Goal: Task Accomplishment & Management: Manage account settings

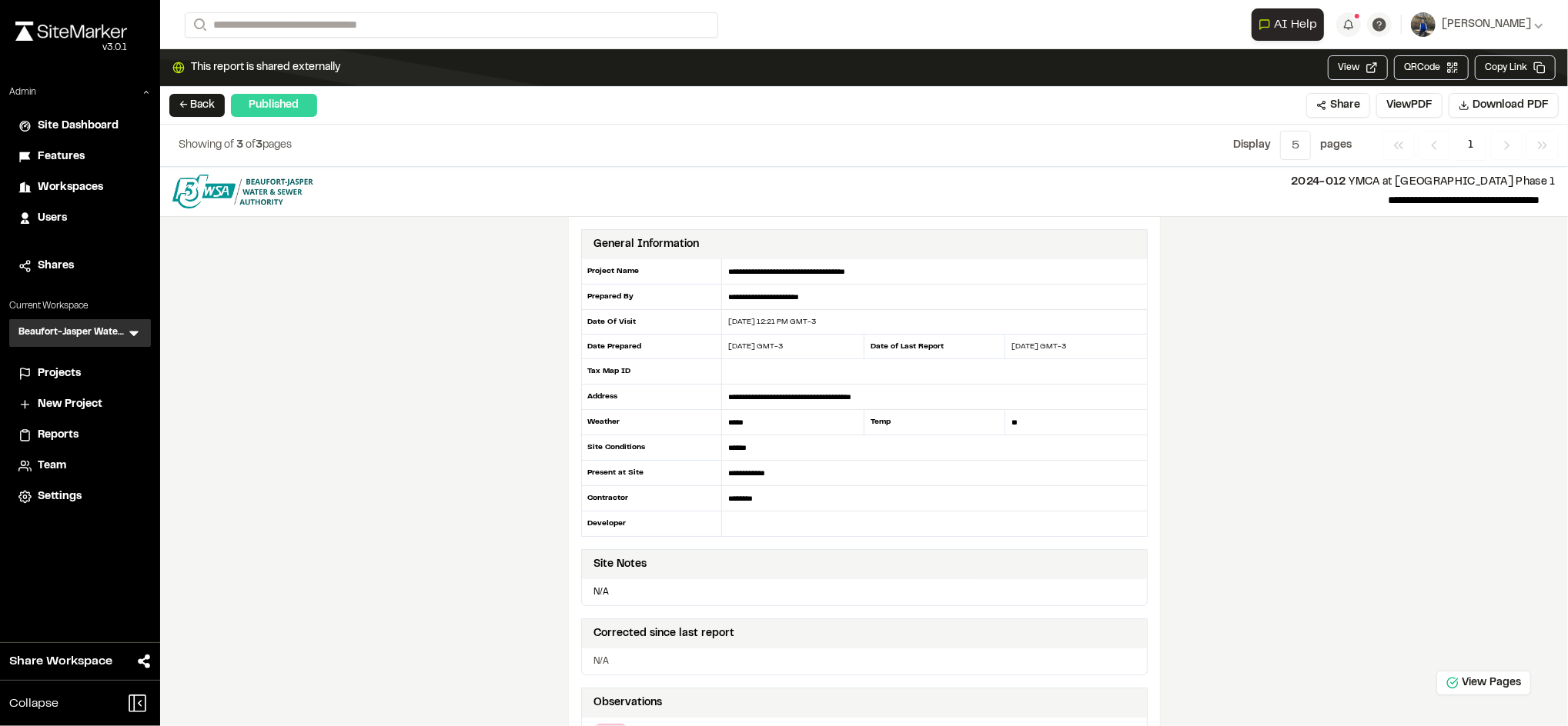
click at [60, 180] on span "Workspaces" at bounding box center [70, 188] width 65 height 16
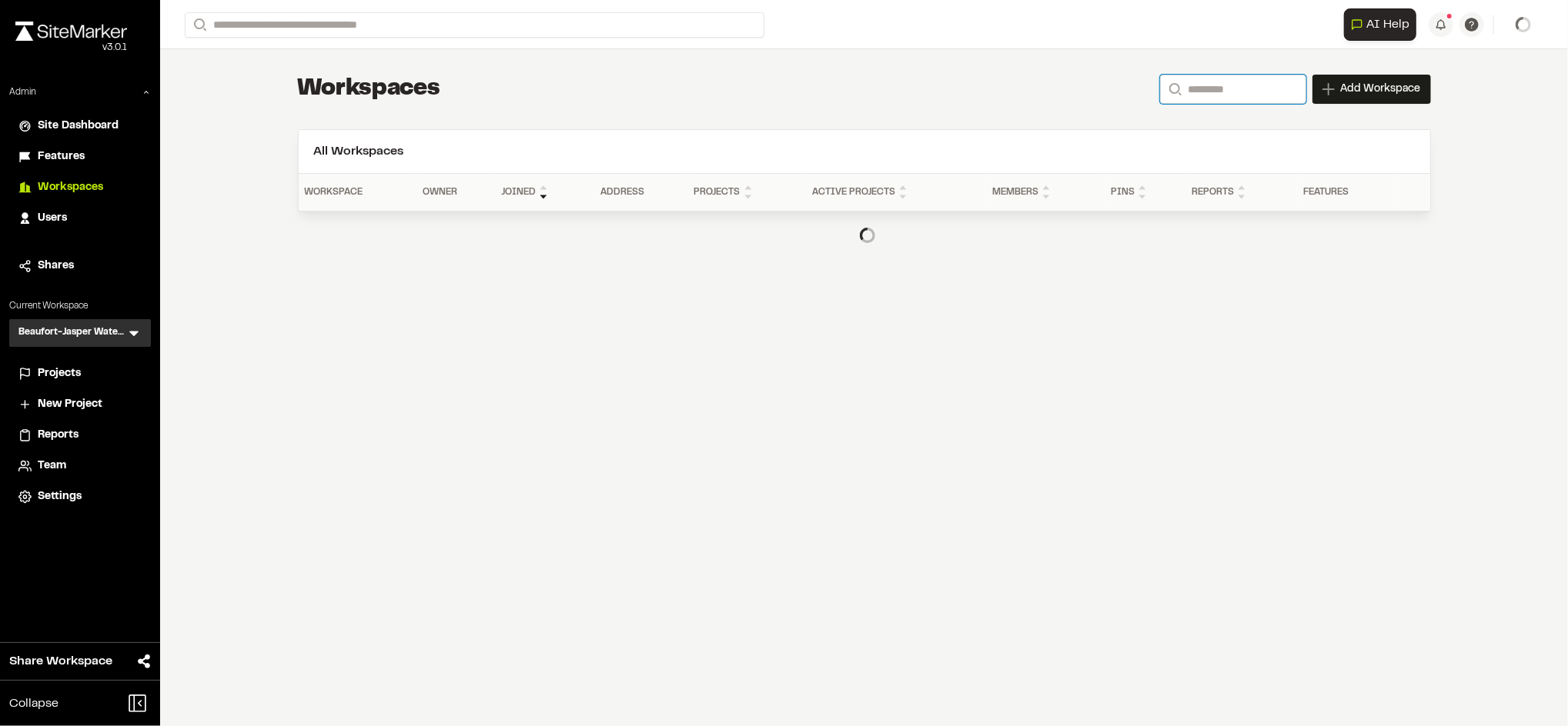
click at [1217, 88] on input "Search" at bounding box center [1232, 89] width 146 height 29
type input "**********"
click at [1064, 79] on div "**********" at bounding box center [864, 90] width 1132 height 31
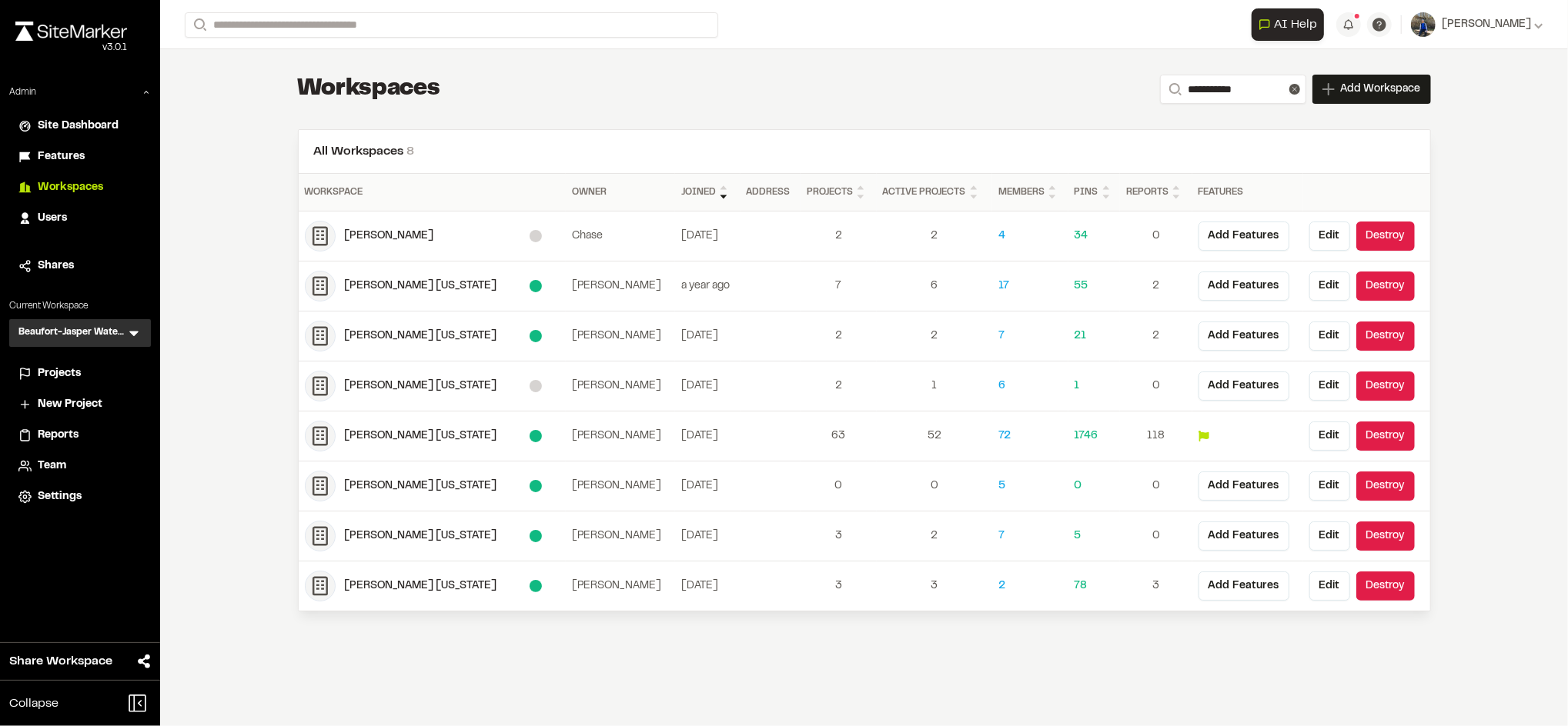
click at [1211, 638] on div "**********" at bounding box center [864, 363] width 1408 height 726
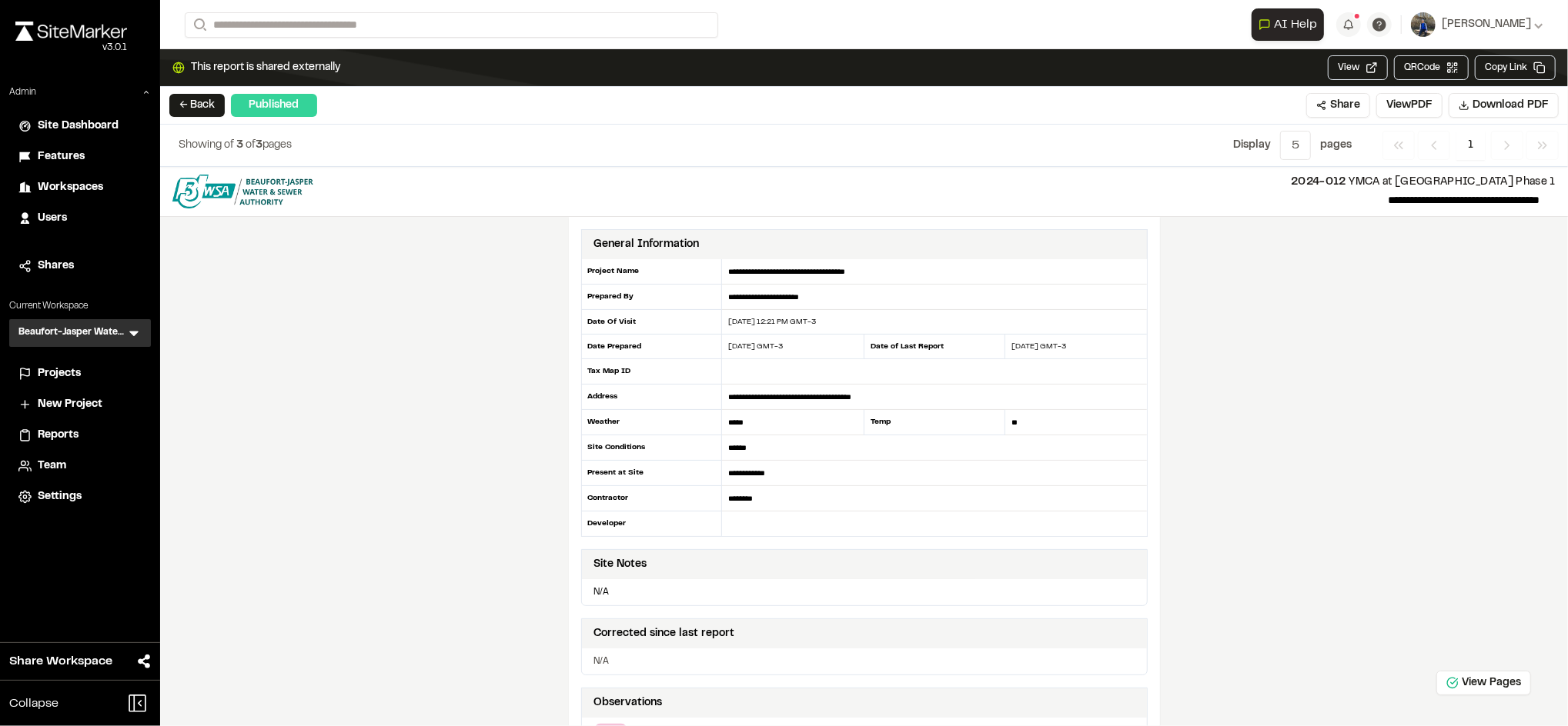
click at [59, 425] on li "Reports" at bounding box center [80, 435] width 141 height 29
click at [58, 435] on span "Reports" at bounding box center [58, 435] width 40 height 16
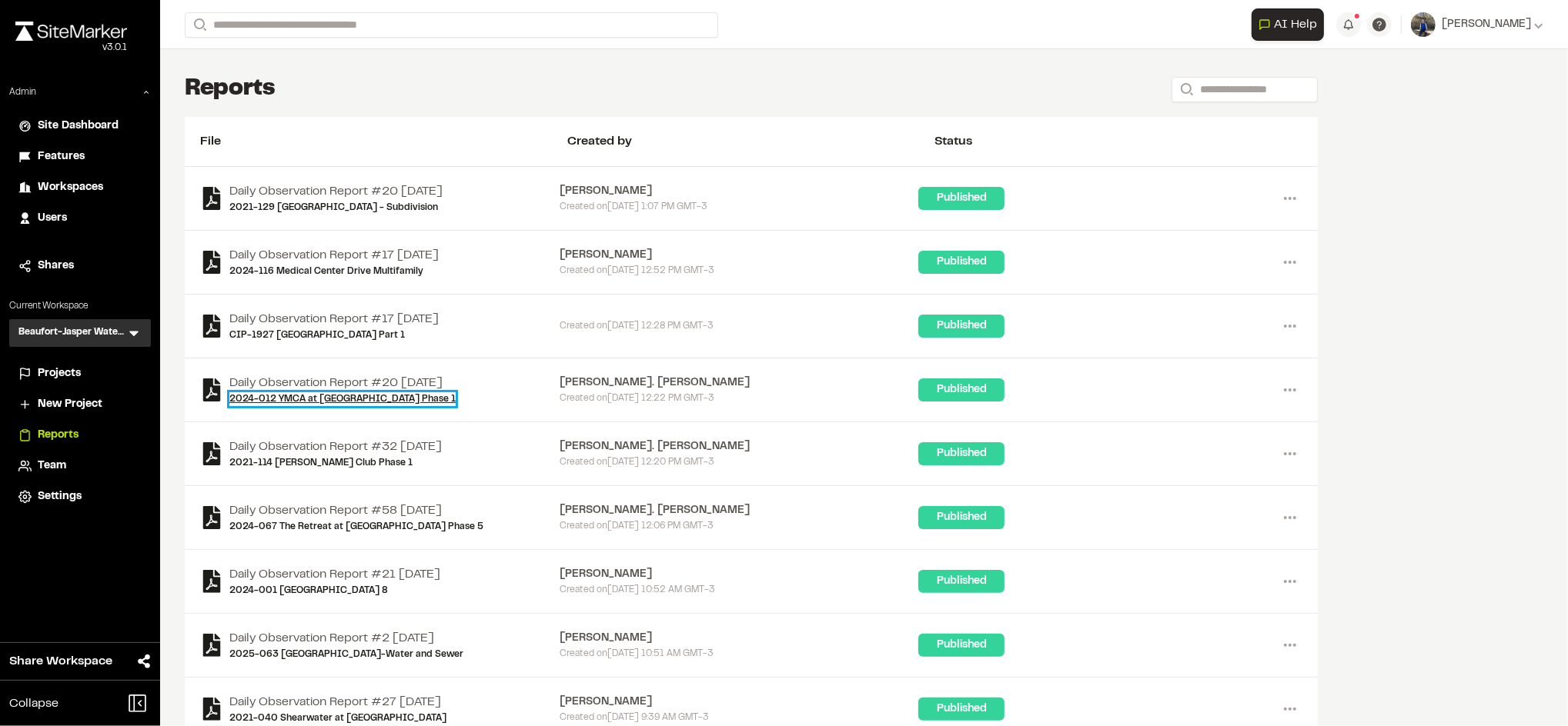
click at [364, 399] on link "2024-012 YMCA at East Argent Phase 1" at bounding box center [342, 399] width 226 height 14
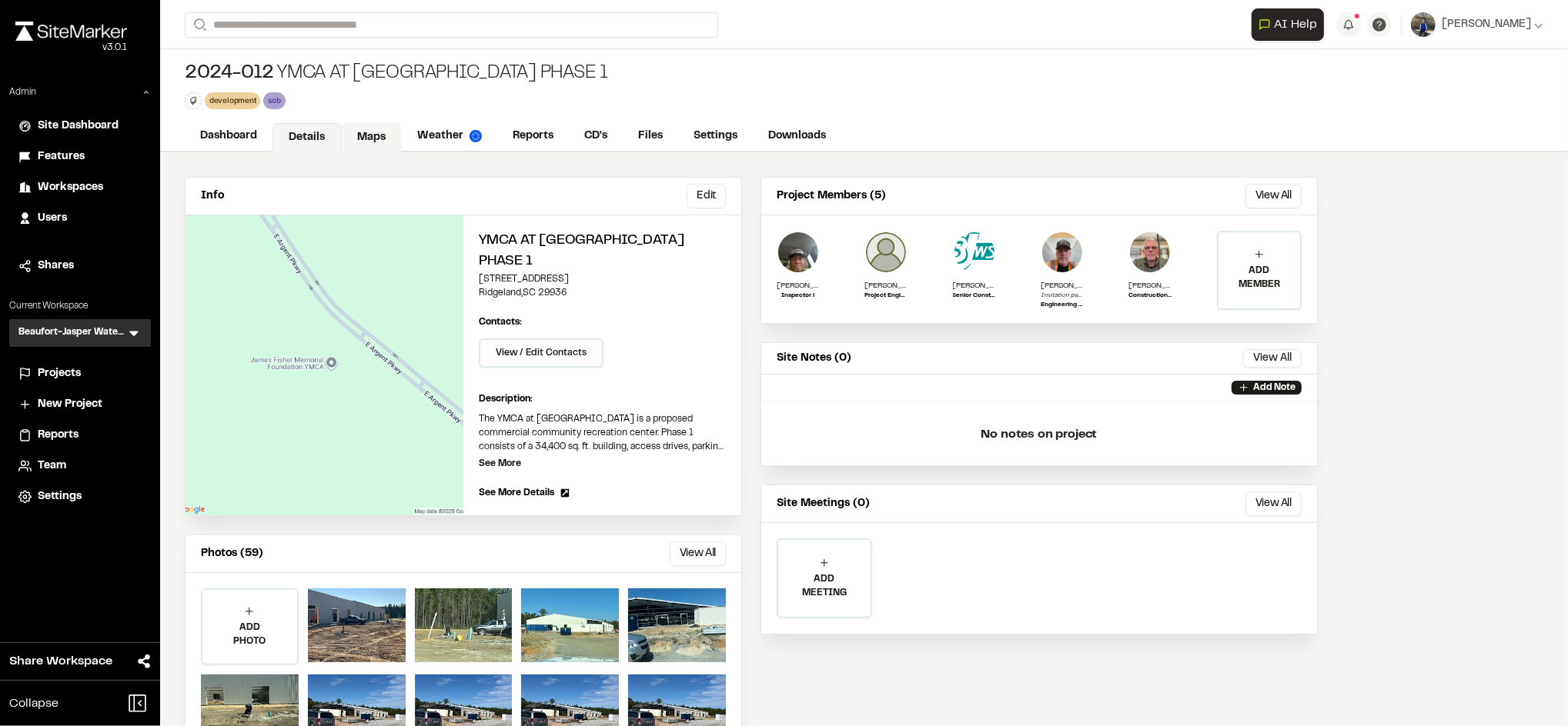
click at [378, 141] on link "Maps" at bounding box center [371, 138] width 61 height 29
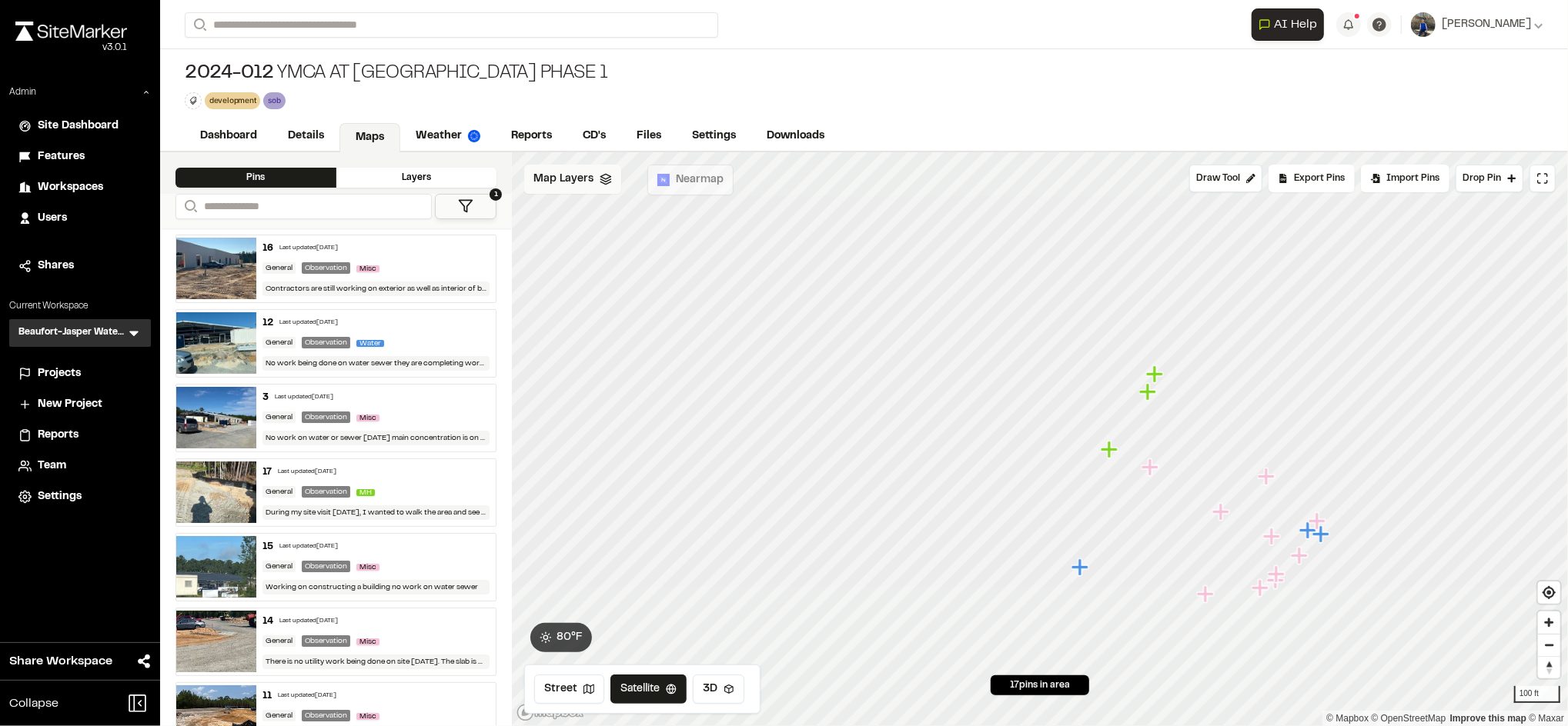
click at [594, 189] on div "Map Layers" at bounding box center [573, 180] width 97 height 29
click at [602, 278] on span "KML" at bounding box center [618, 277] width 111 height 18
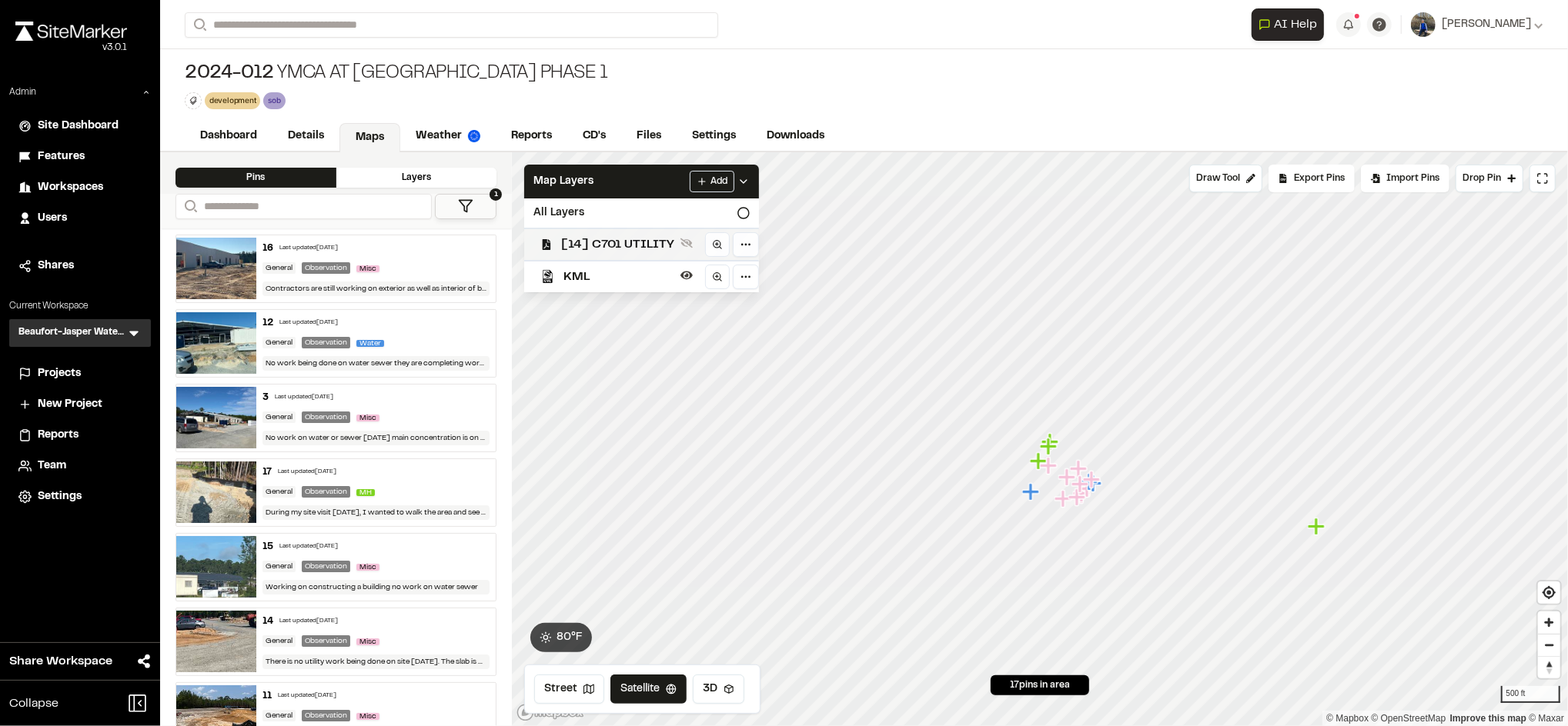
click at [580, 237] on span "[14] C701 UTILITY" at bounding box center [617, 245] width 113 height 18
click at [528, 144] on link "Reports" at bounding box center [533, 138] width 73 height 29
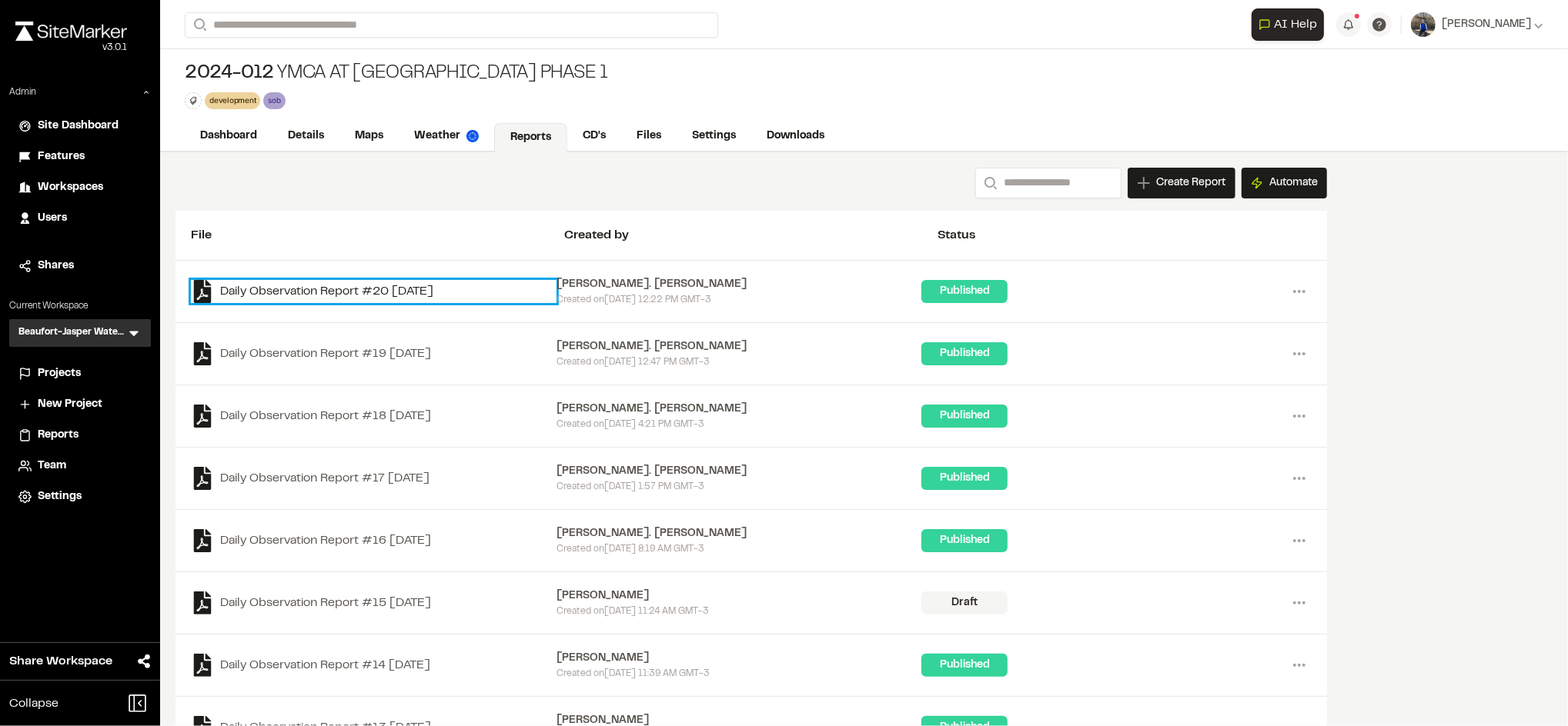
click at [413, 289] on link "Daily Observation Report #20 2025-09-16" at bounding box center [373, 292] width 366 height 23
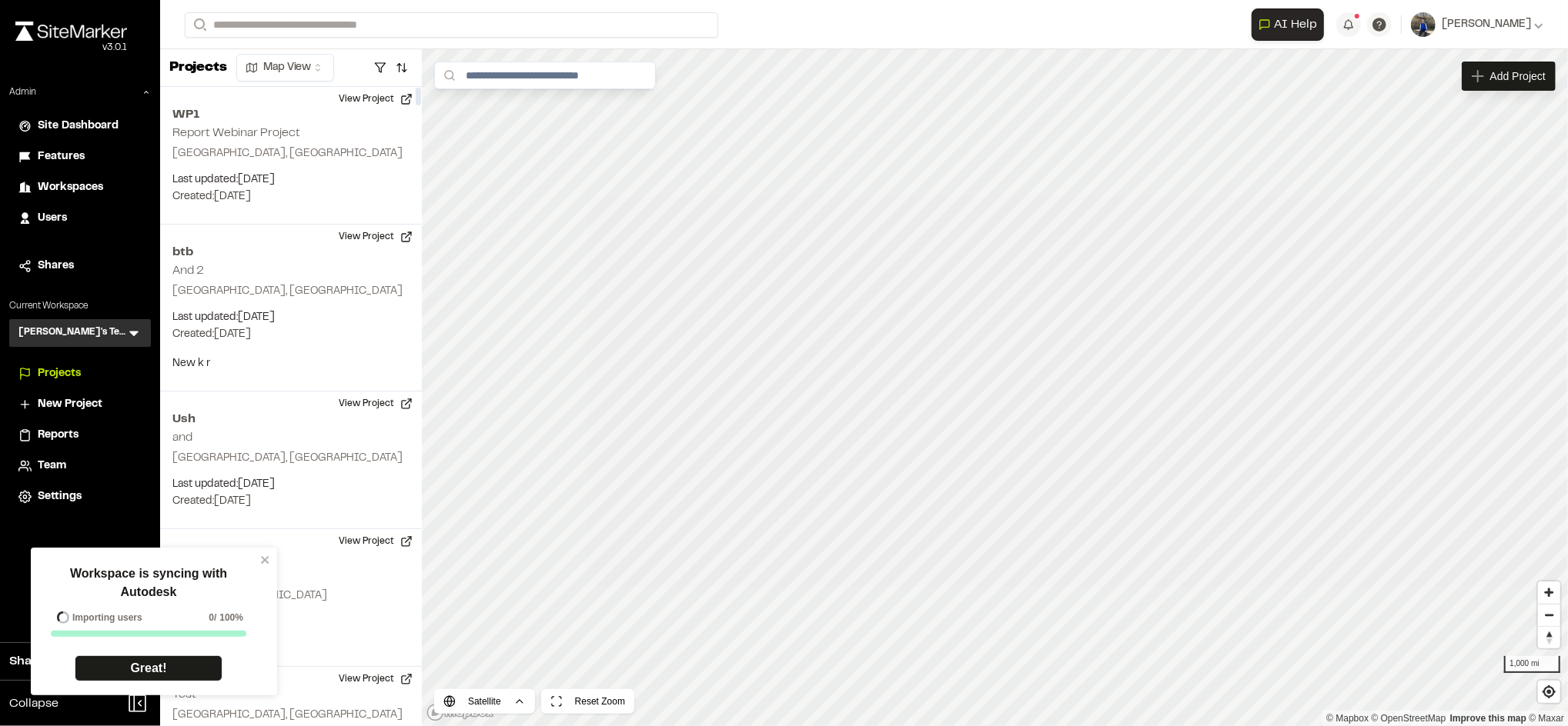
click at [113, 175] on li "Workspaces" at bounding box center [80, 188] width 141 height 29
click at [111, 181] on div "Workspaces" at bounding box center [89, 188] width 104 height 16
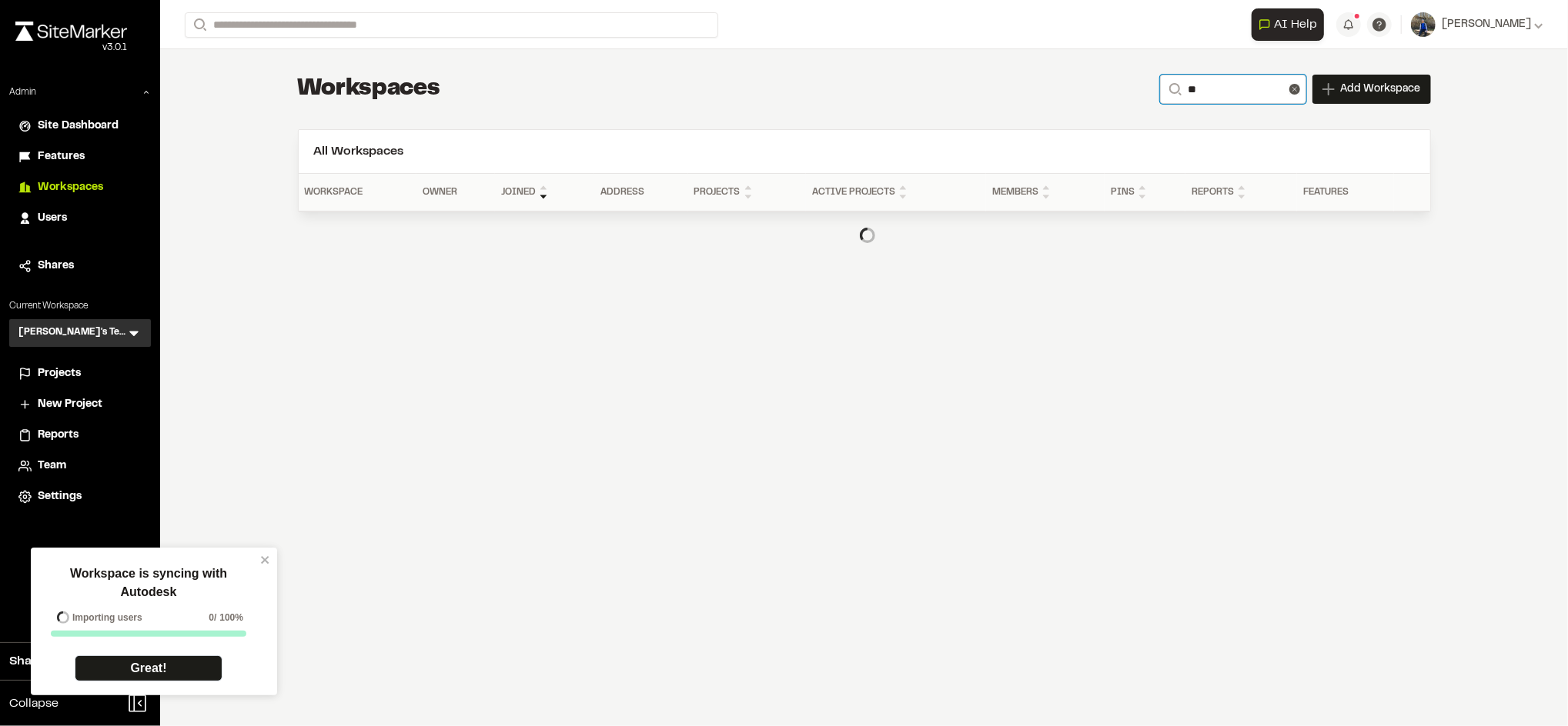
click at [1249, 96] on input "**" at bounding box center [1232, 89] width 146 height 29
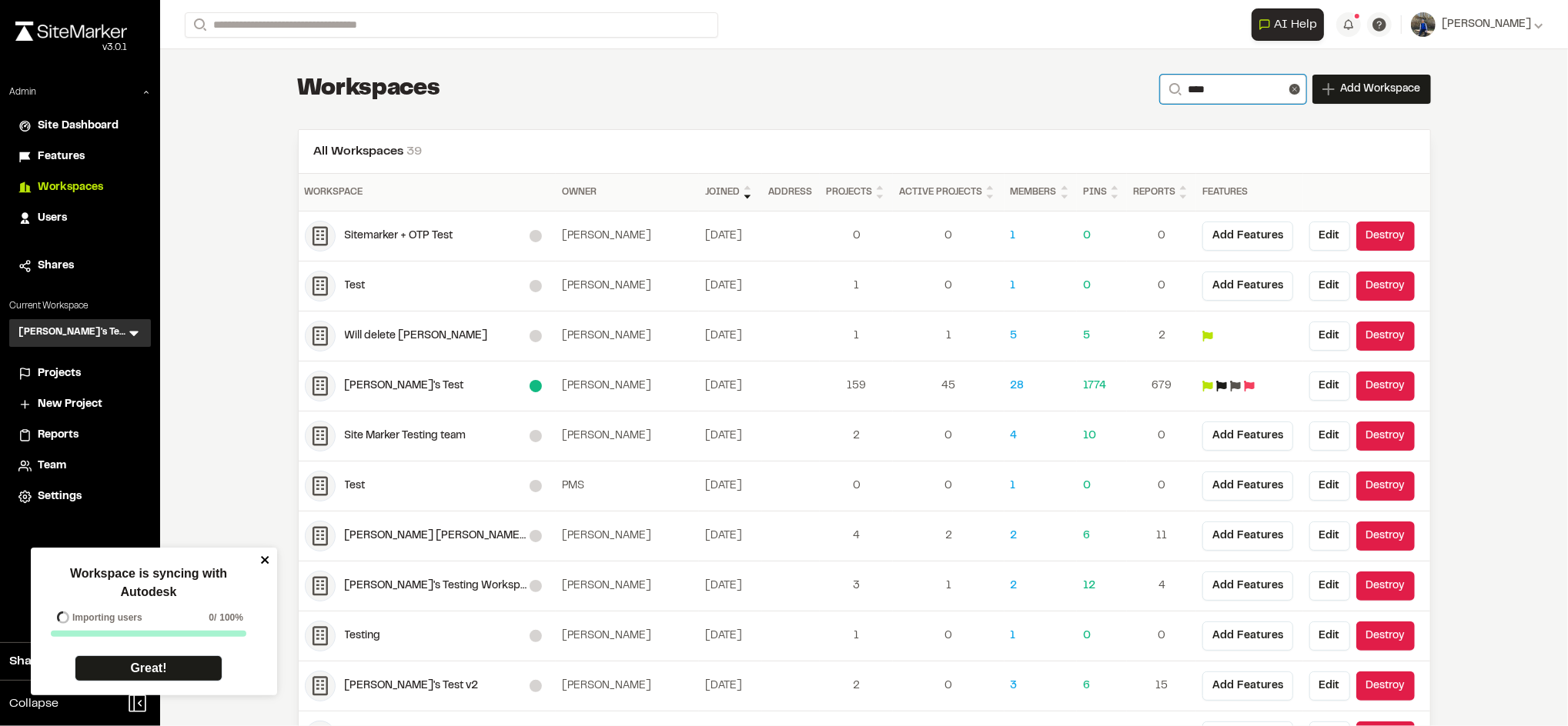
type input "****"
click at [267, 561] on icon "close" at bounding box center [266, 559] width 11 height 12
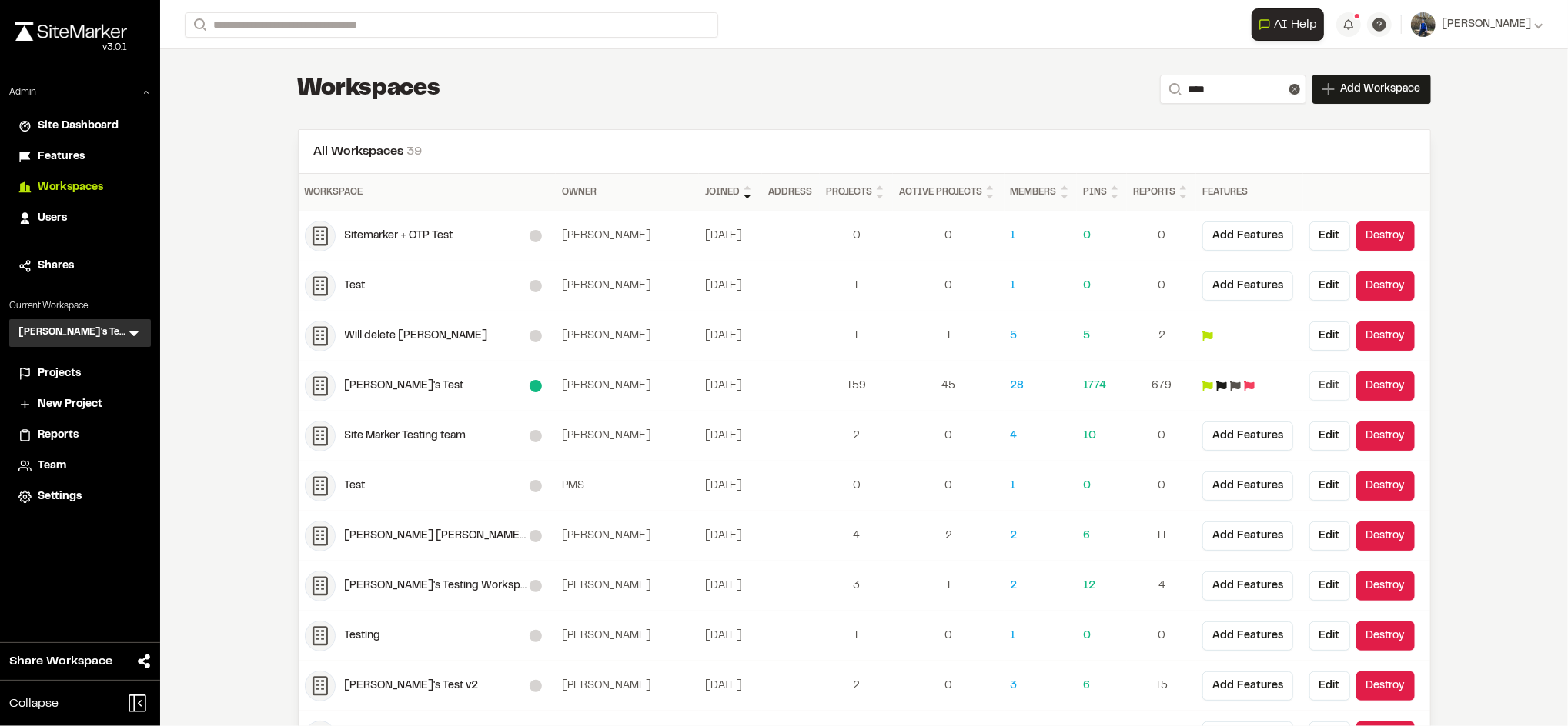
click at [1309, 382] on button "Edit" at bounding box center [1330, 386] width 40 height 29
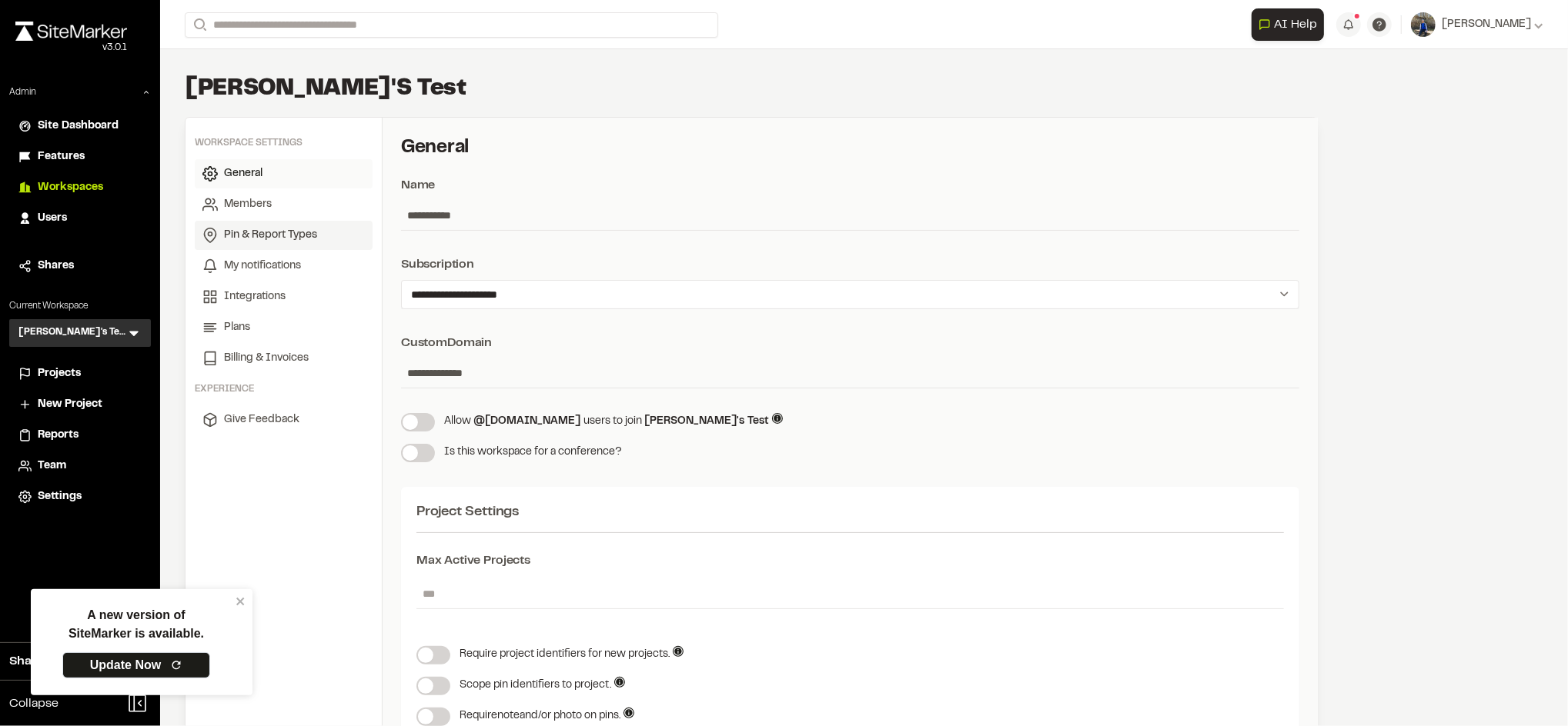
click at [242, 227] on span "Pin & Report Types" at bounding box center [271, 236] width 94 height 16
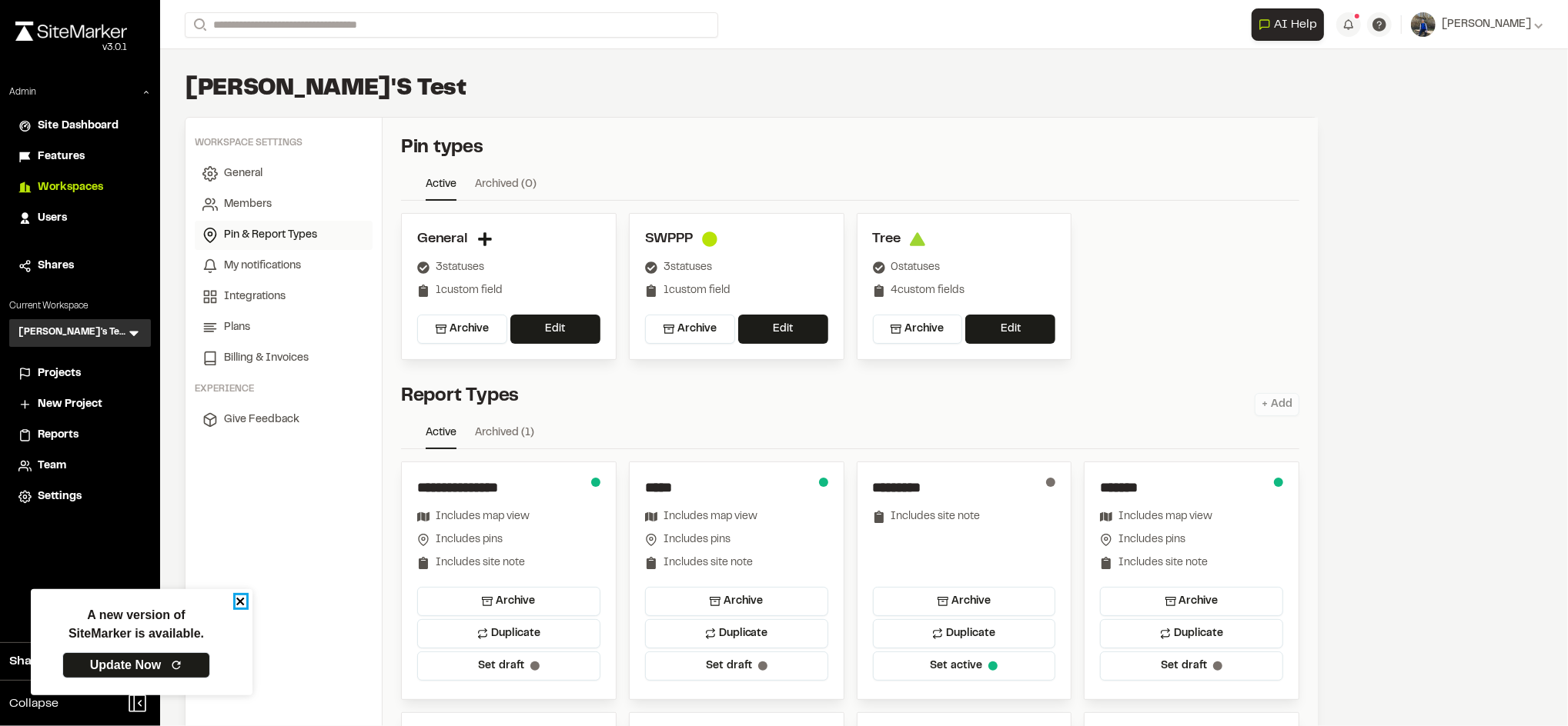
click at [243, 600] on icon "close" at bounding box center [241, 601] width 11 height 12
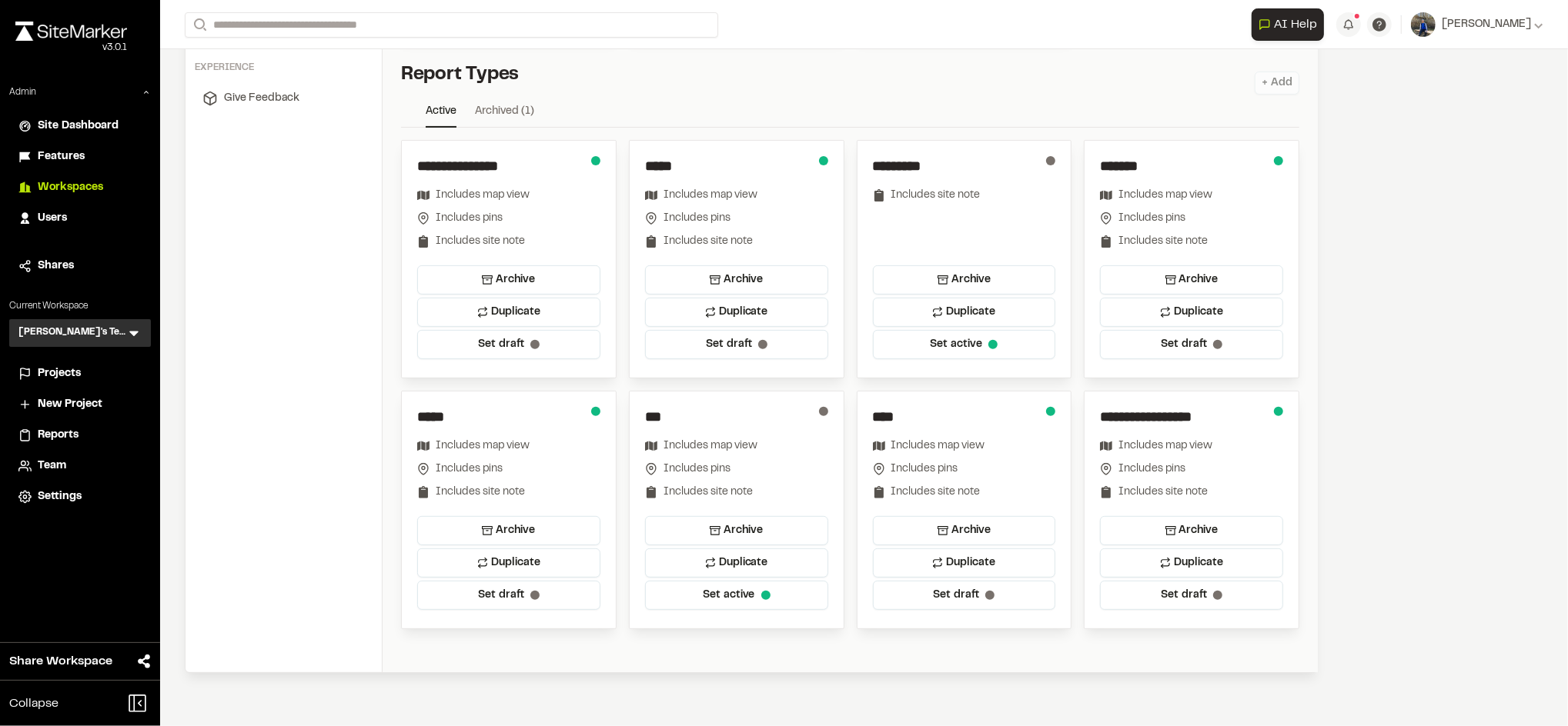
scroll to position [170, 0]
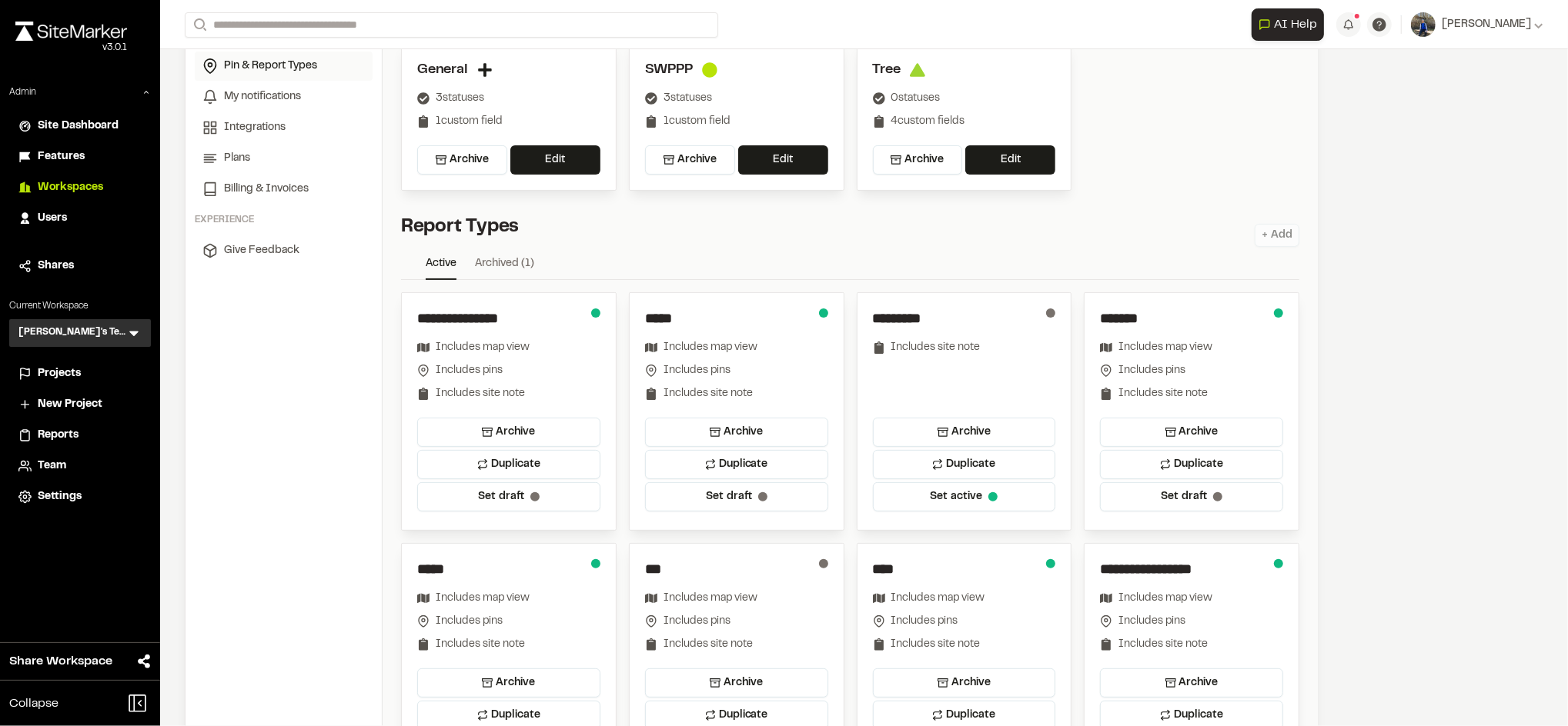
click at [505, 268] on link "Archived ( 1 )" at bounding box center [504, 267] width 60 height 23
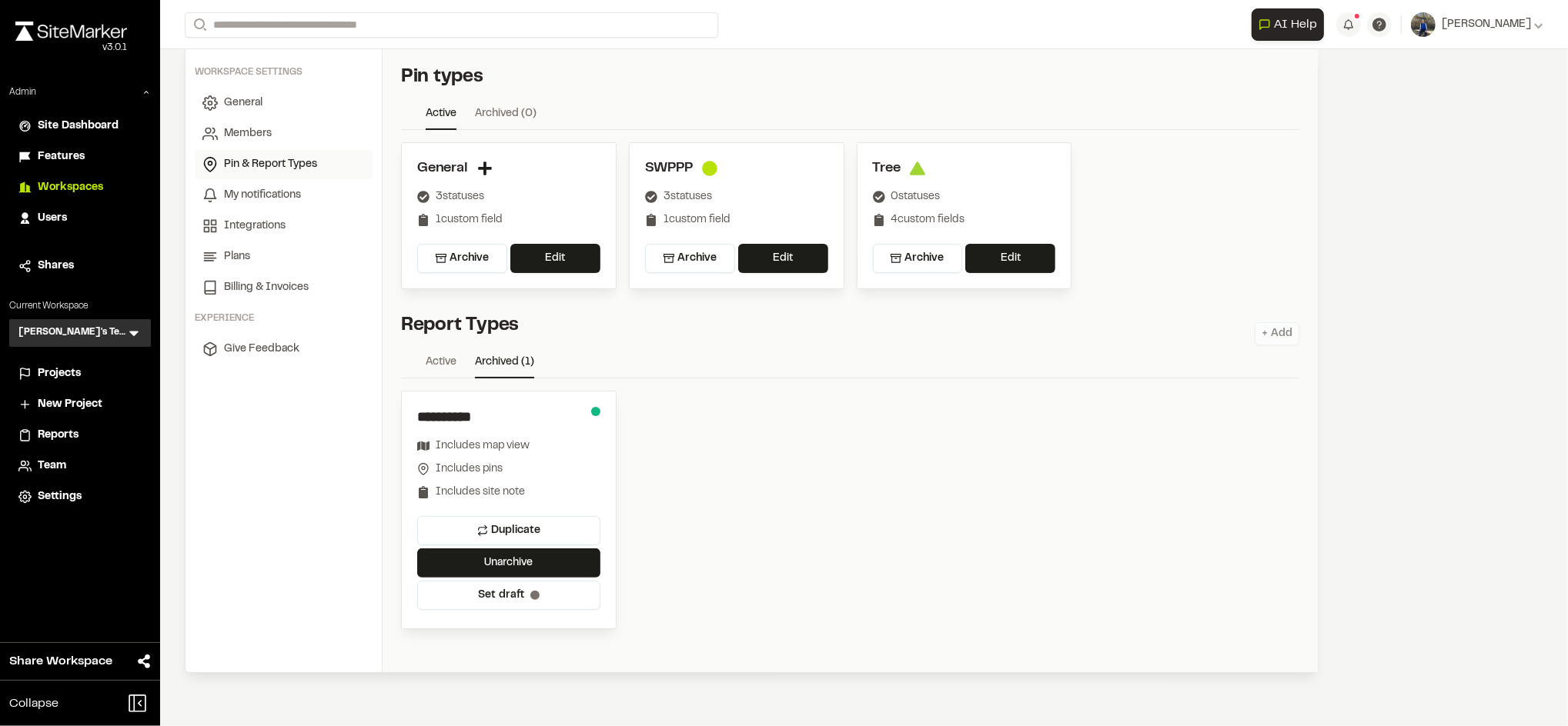
click at [436, 354] on link "Active" at bounding box center [441, 365] width 31 height 23
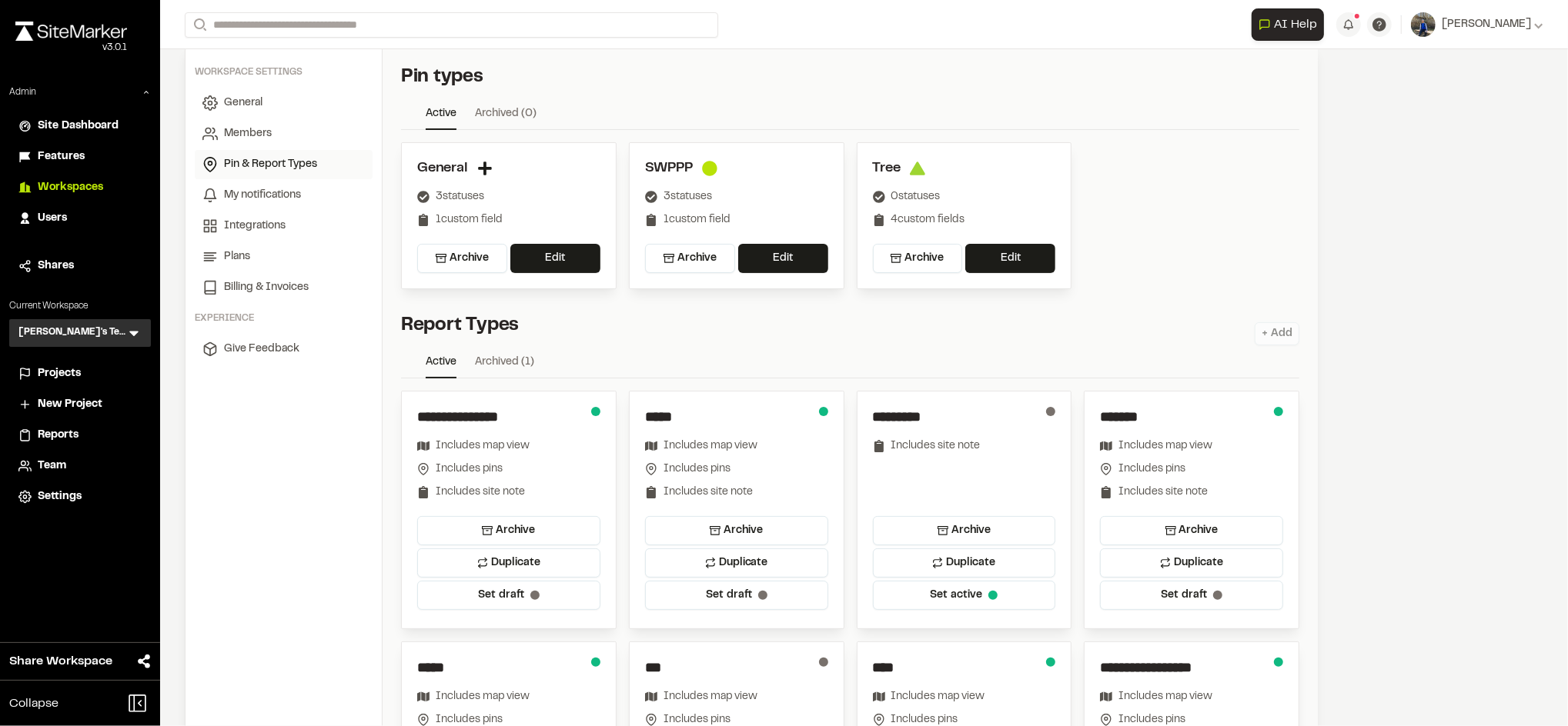
click at [94, 181] on span "Workspaces" at bounding box center [70, 188] width 65 height 16
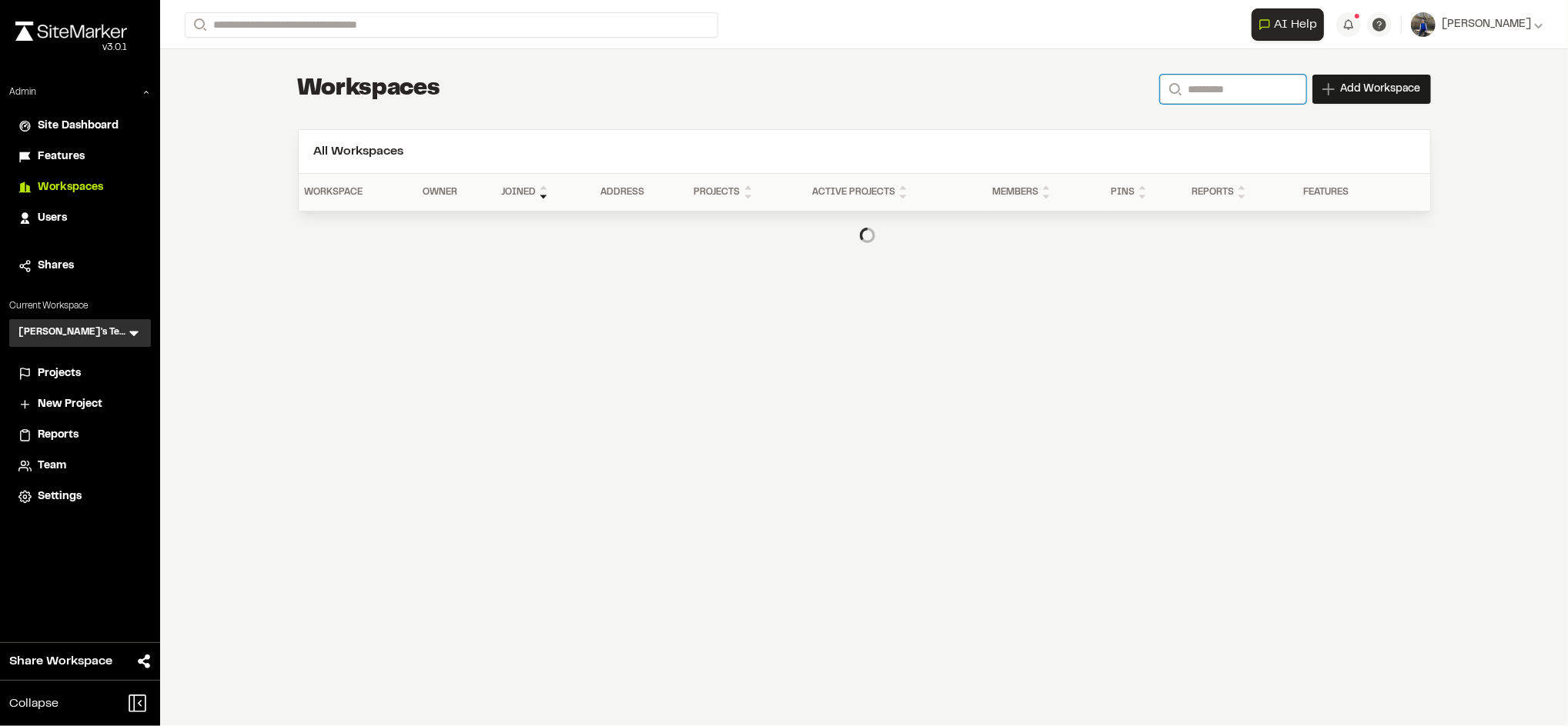
click at [1200, 90] on input "Search" at bounding box center [1232, 89] width 146 height 29
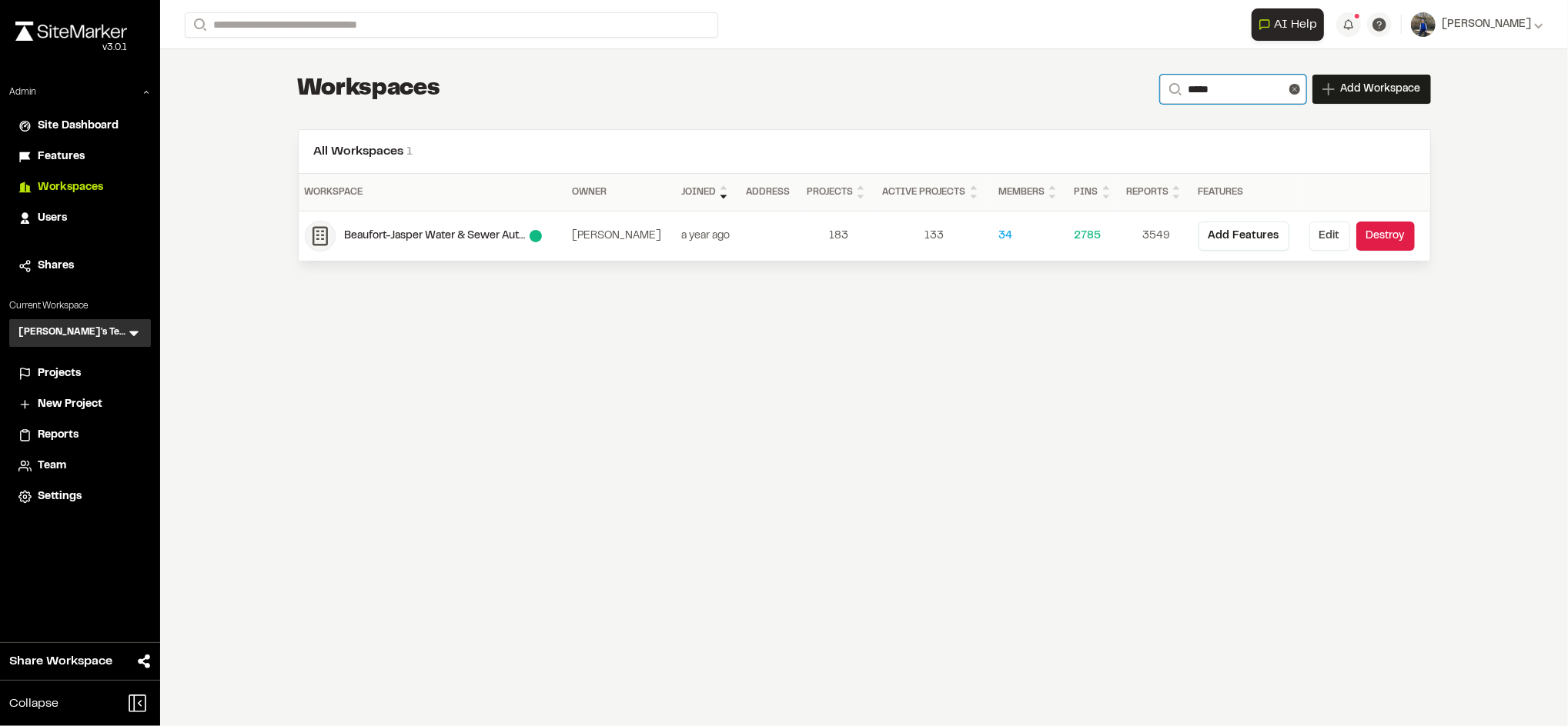
type input "*****"
click at [1328, 244] on button "Edit" at bounding box center [1330, 236] width 40 height 29
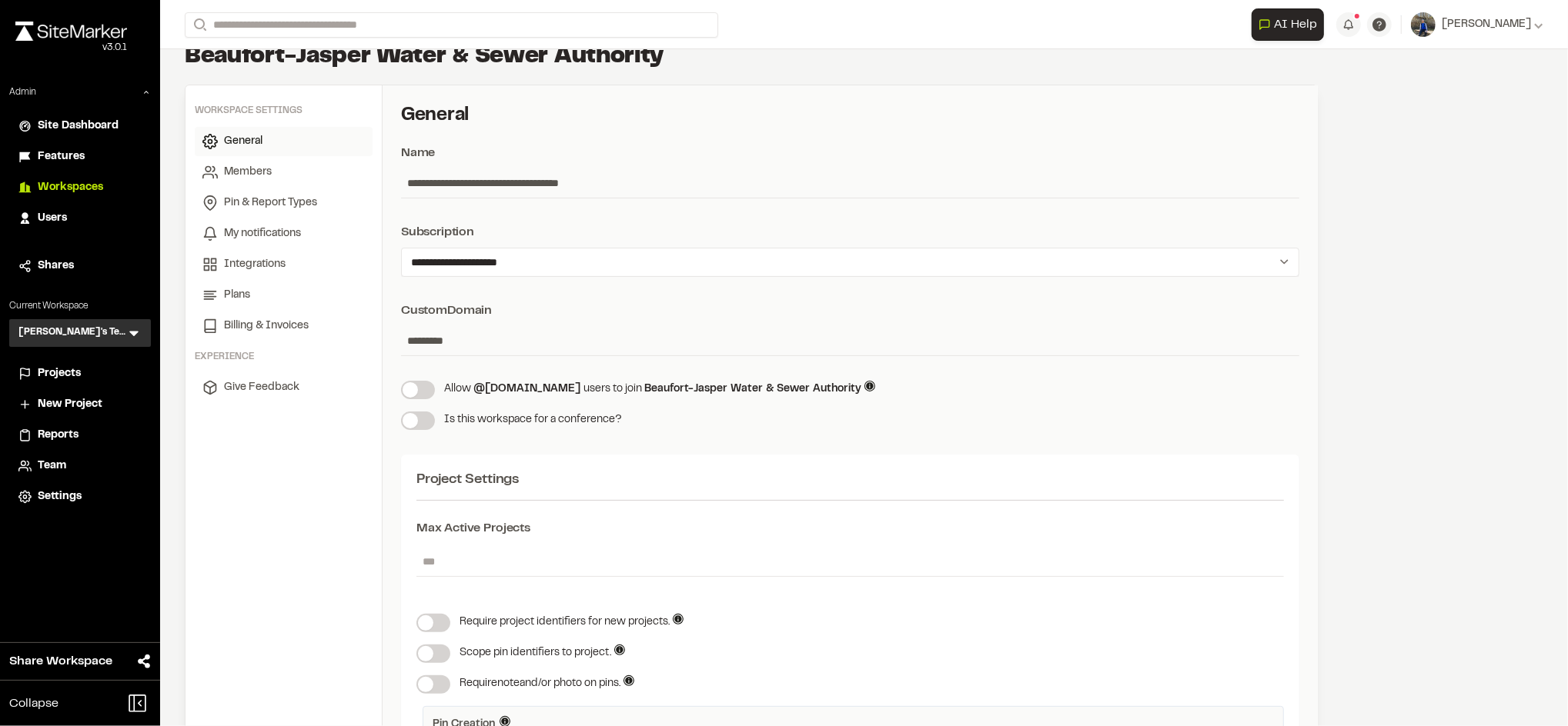
scroll to position [21, 0]
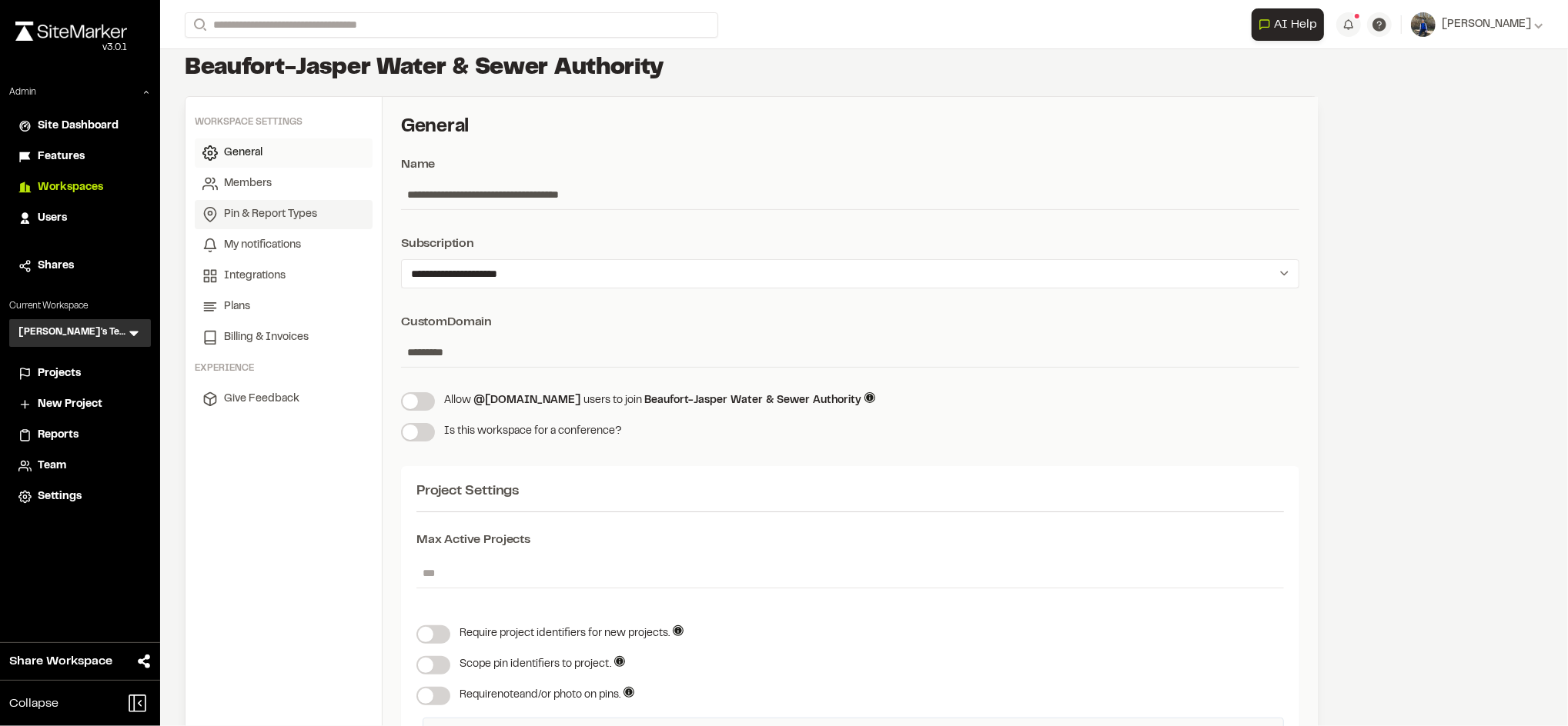
click at [271, 202] on link "Pin & Report Types" at bounding box center [283, 214] width 178 height 29
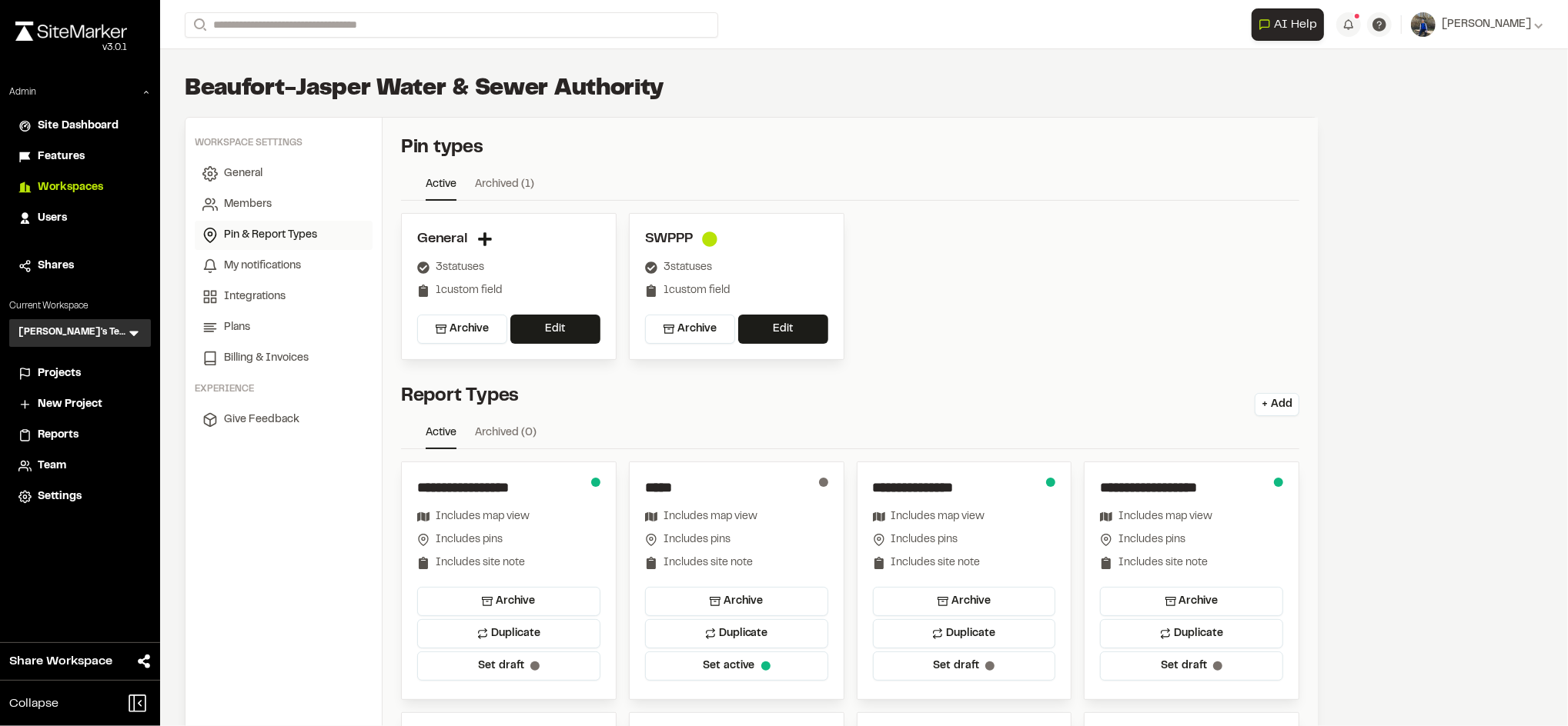
click at [501, 431] on link "Archived ( 0 )" at bounding box center [505, 435] width 61 height 23
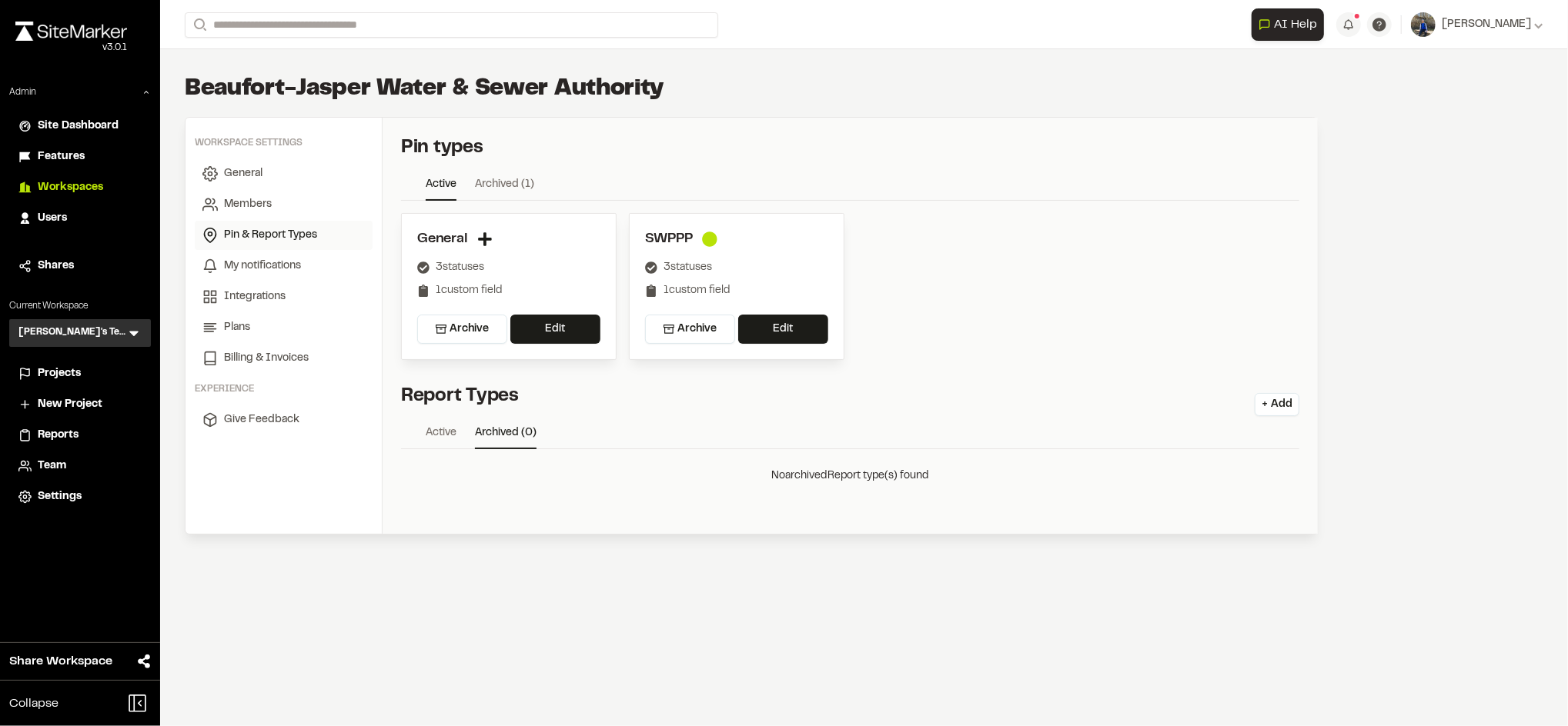
click at [458, 434] on ul "Active Archived ( 0 )" at bounding box center [849, 436] width 898 height 25
click at [458, 431] on ul "Active Archived ( 0 )" at bounding box center [849, 436] width 898 height 25
click at [447, 431] on link "Active" at bounding box center [441, 435] width 31 height 23
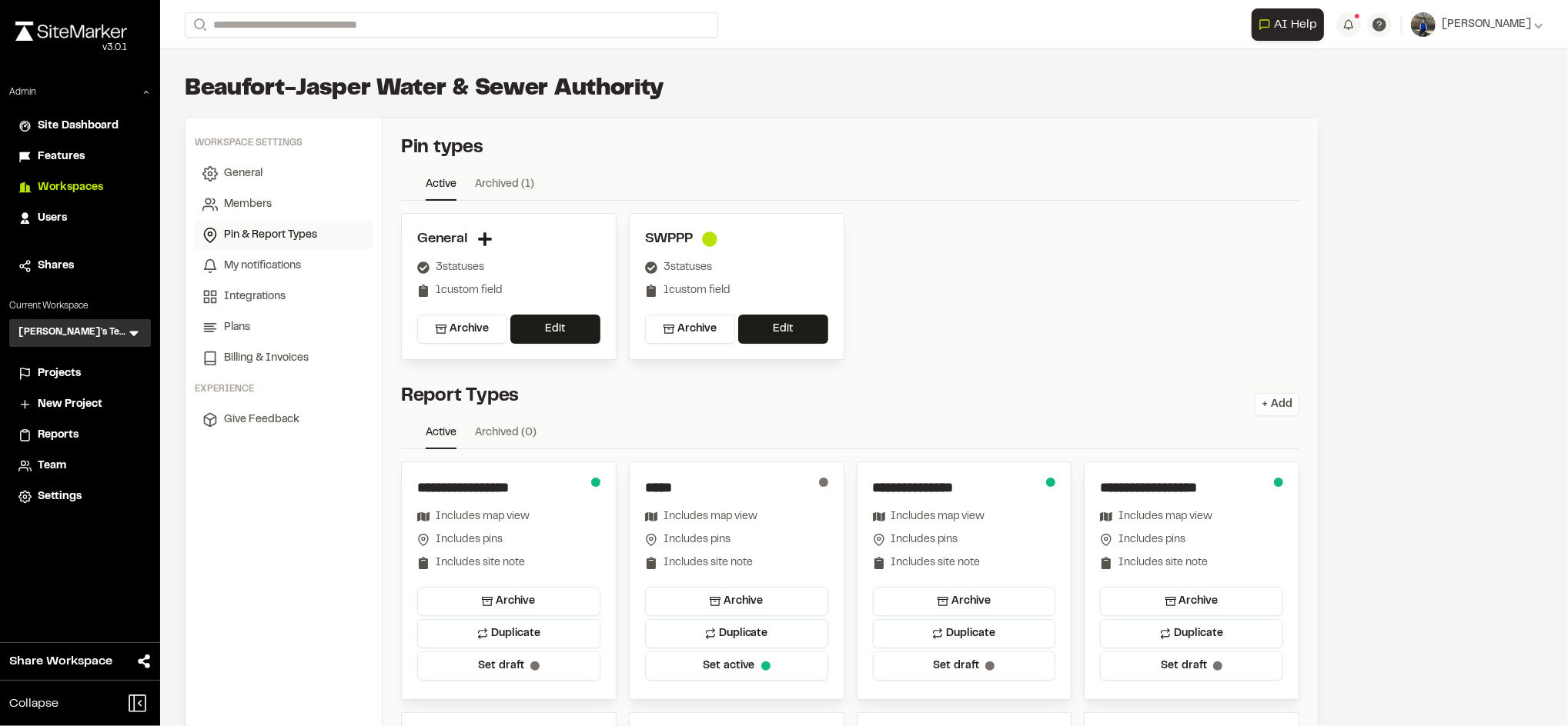
click at [1270, 399] on button "+ Add" at bounding box center [1276, 404] width 45 height 23
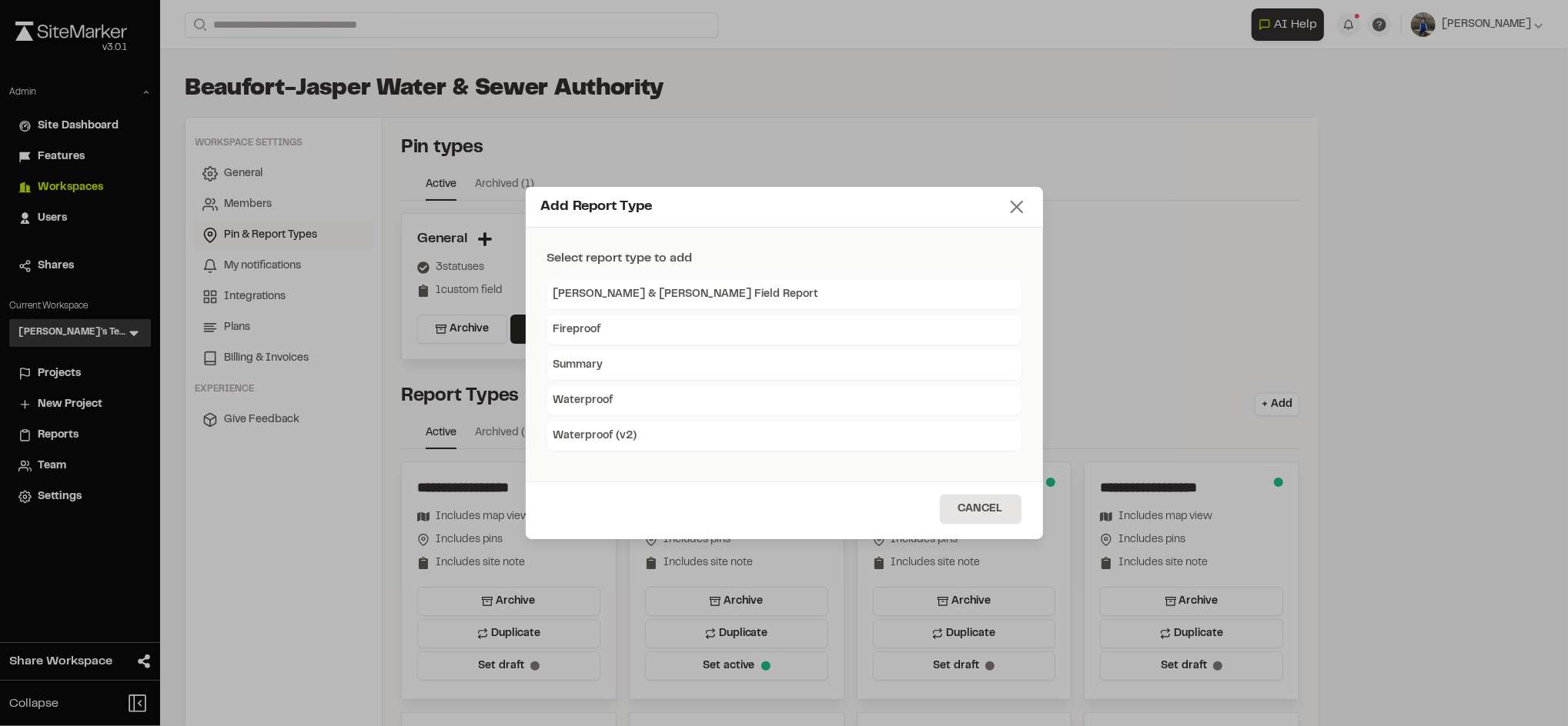
click at [1013, 208] on icon at bounding box center [1017, 207] width 22 height 22
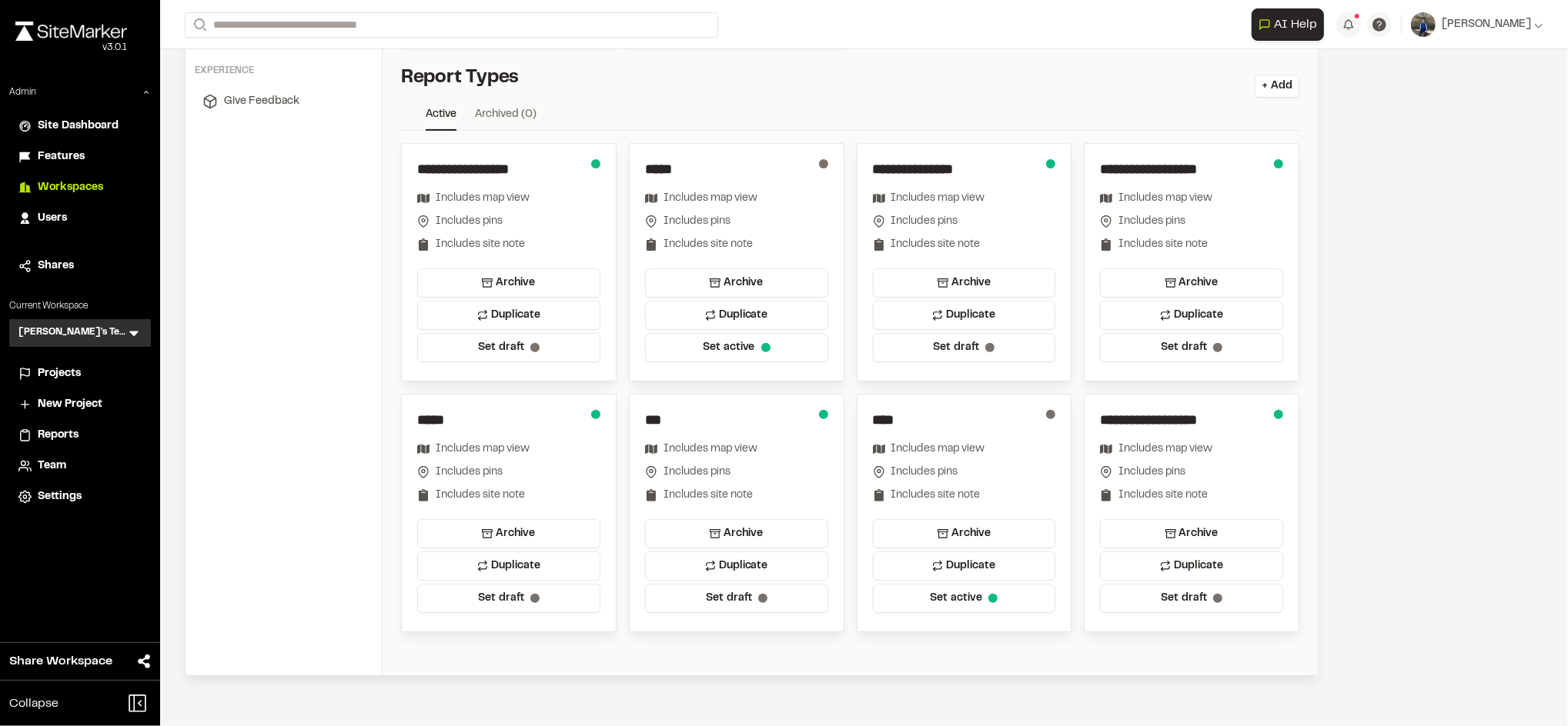
scroll to position [320, 0]
click at [261, 435] on div "Workspace settings General Members Pin & Report Types My notifications Integrat…" at bounding box center [283, 236] width 197 height 876
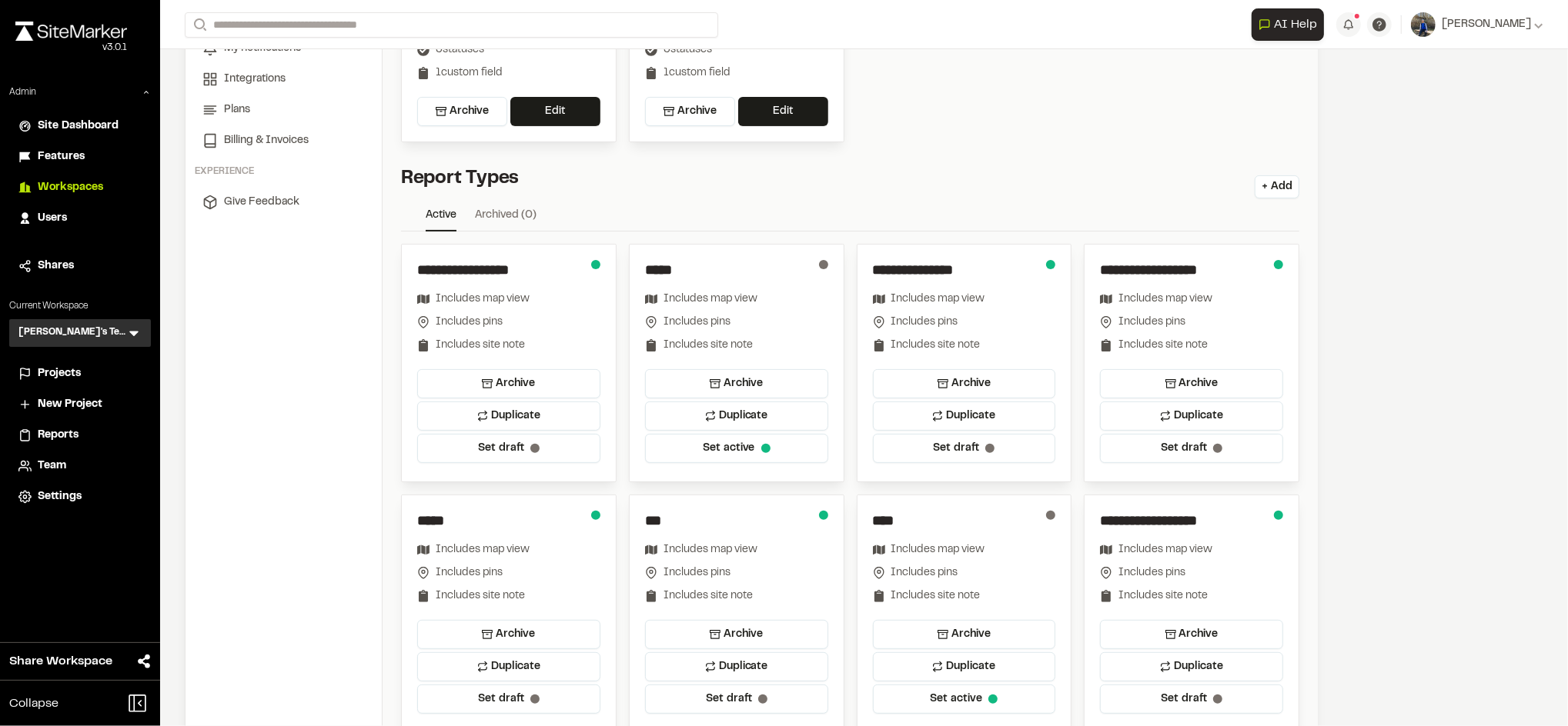
scroll to position [217, 0]
click at [539, 285] on div "**********" at bounding box center [509, 315] width 183 height 109
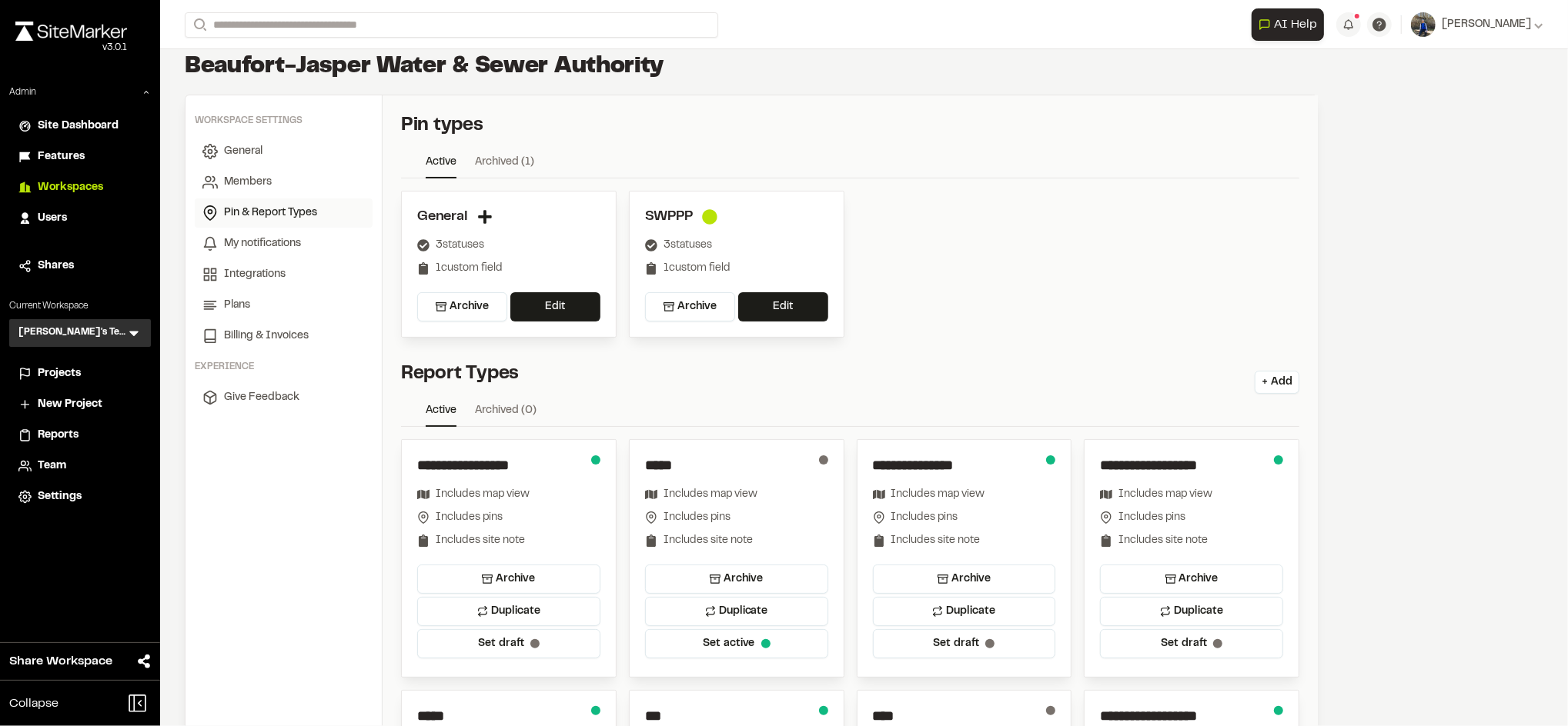
scroll to position [0, 0]
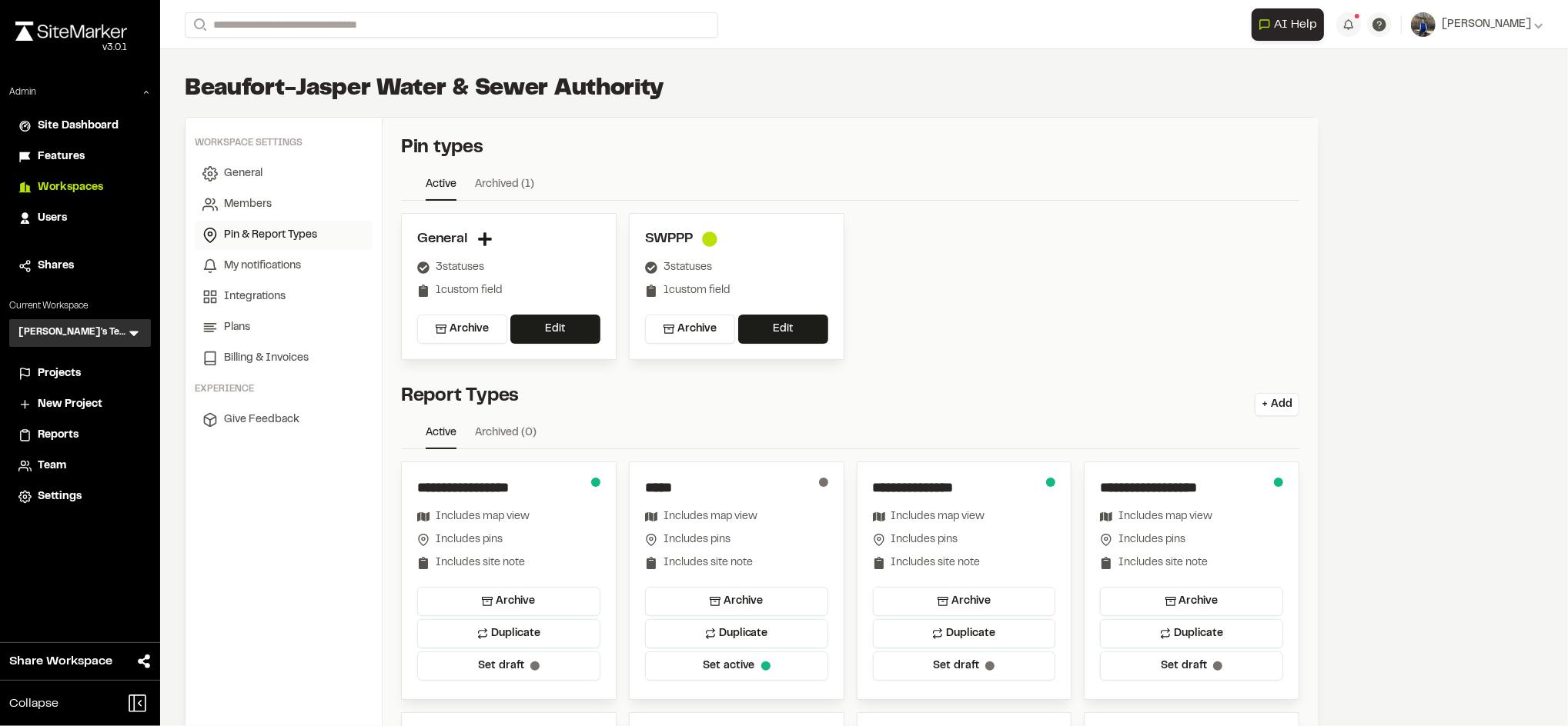
click at [89, 182] on span "Workspaces" at bounding box center [70, 188] width 65 height 16
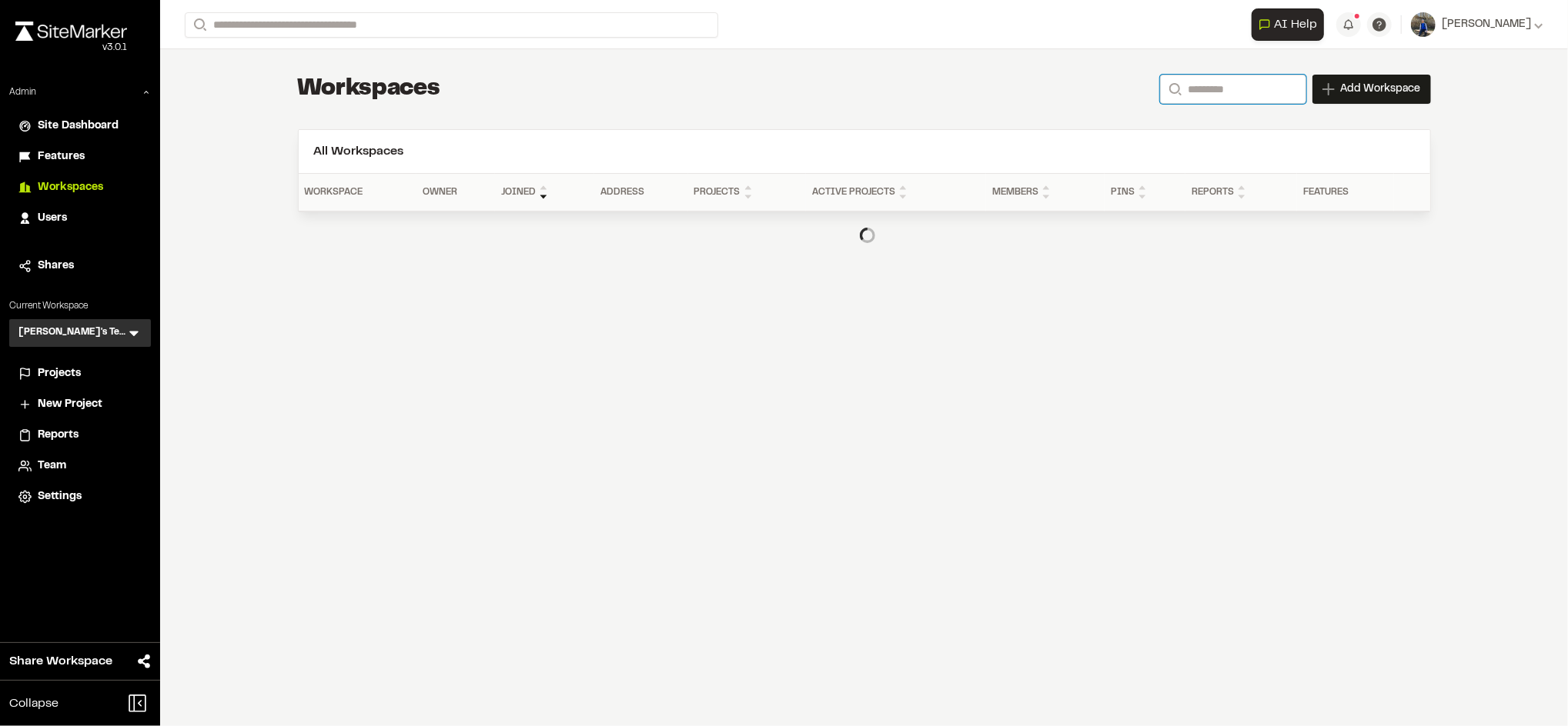
click at [1286, 100] on input "Search" at bounding box center [1232, 89] width 146 height 29
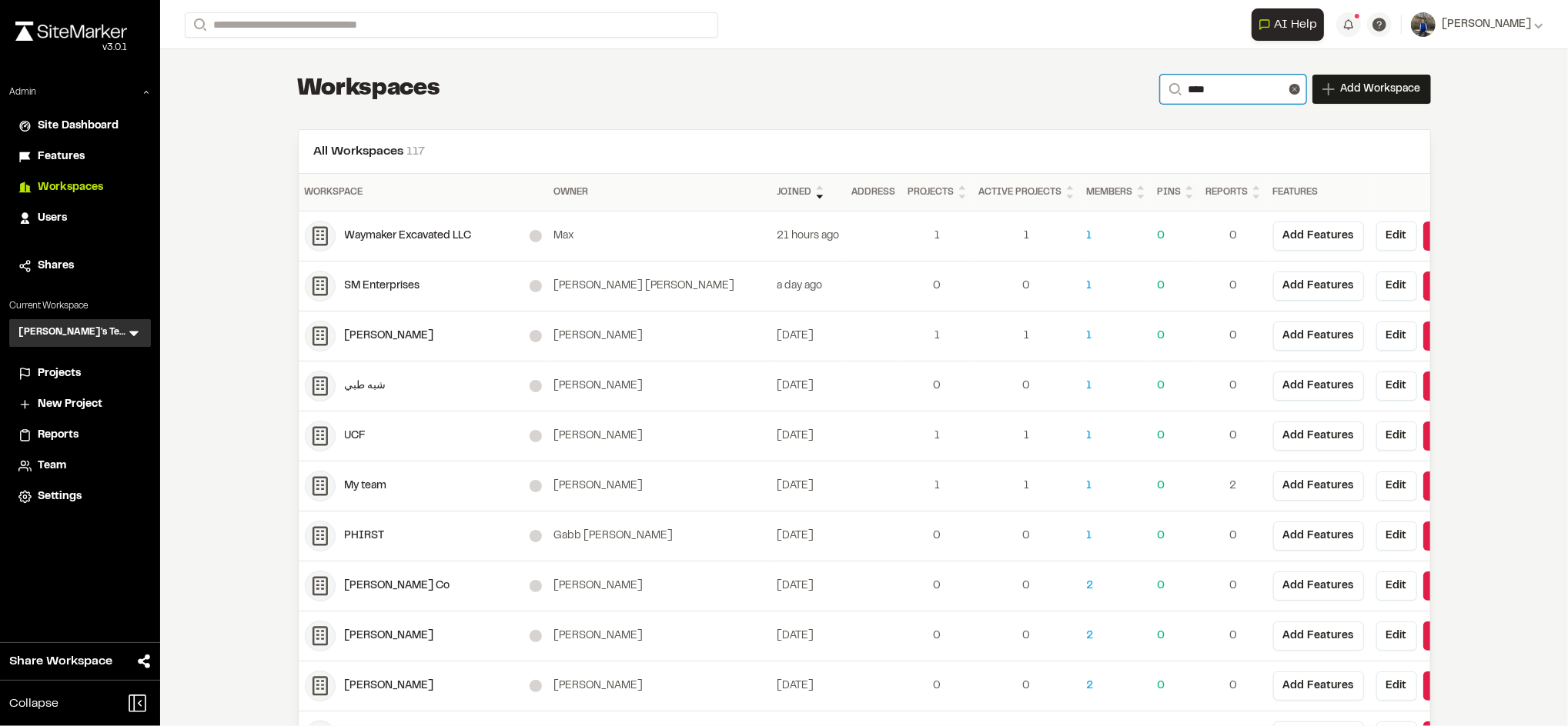
type input "****"
click at [979, 101] on div "**********" at bounding box center [864, 90] width 1132 height 31
click at [1233, 90] on input "****" at bounding box center [1232, 89] width 146 height 29
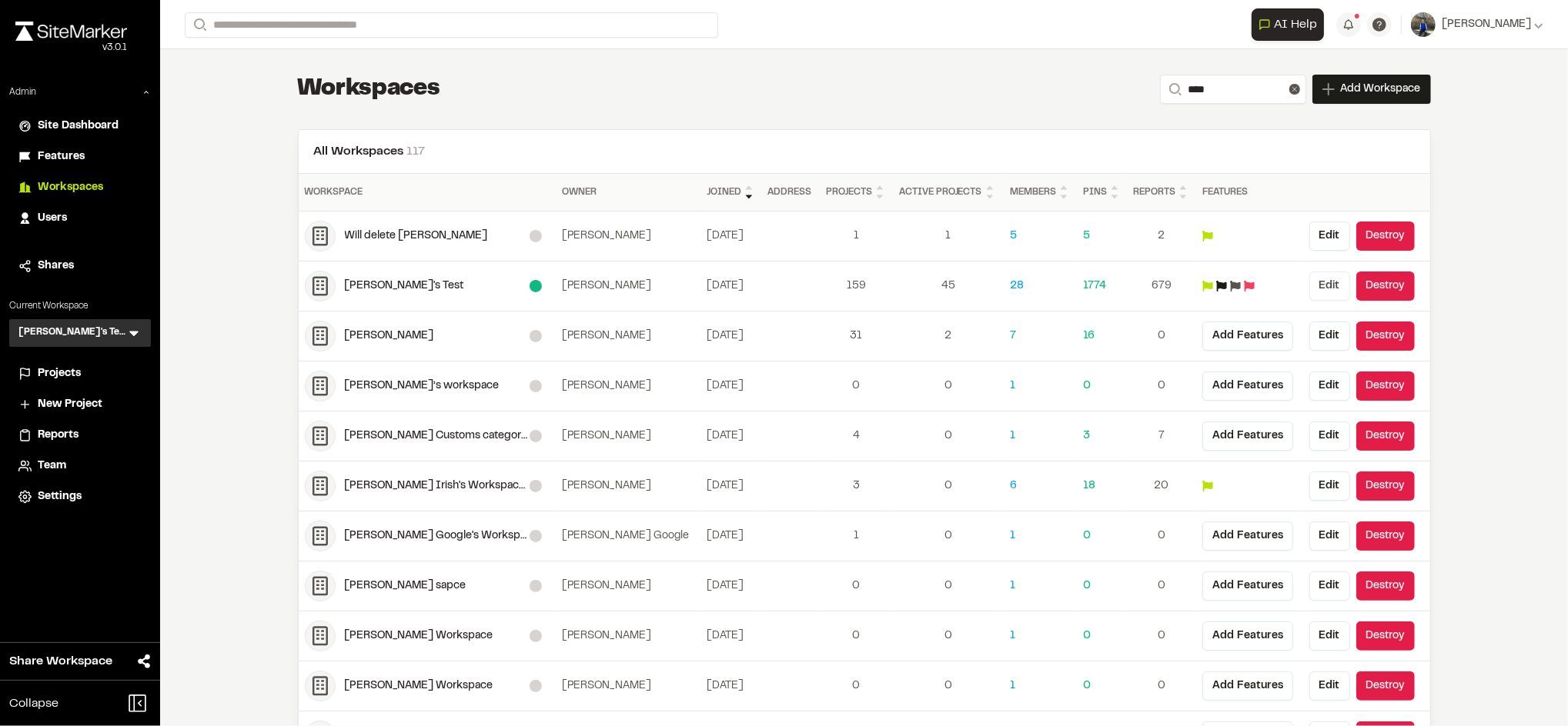
click at [1315, 283] on button "Edit" at bounding box center [1330, 286] width 40 height 29
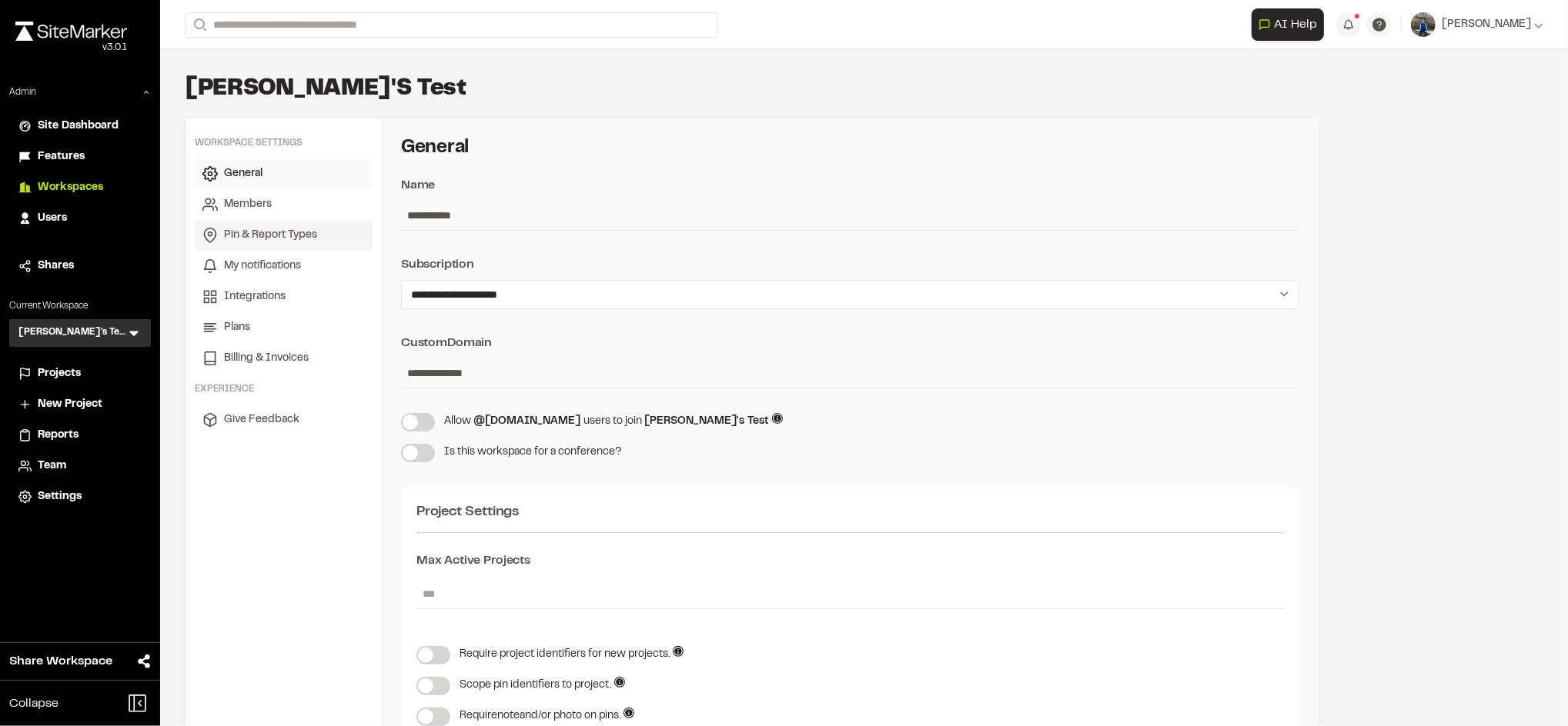
click at [252, 225] on link "Pin & Report Types" at bounding box center [283, 236] width 178 height 29
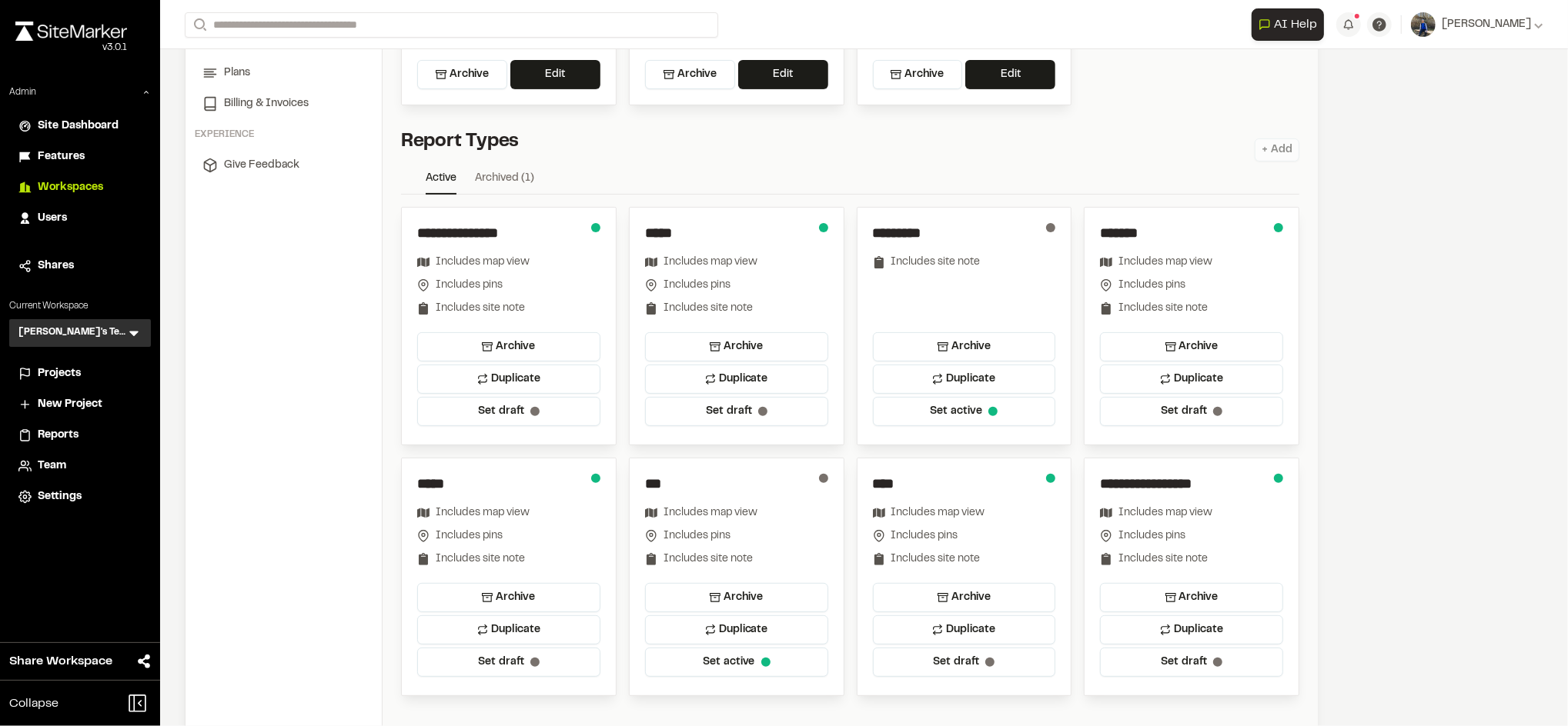
scroll to position [269, 0]
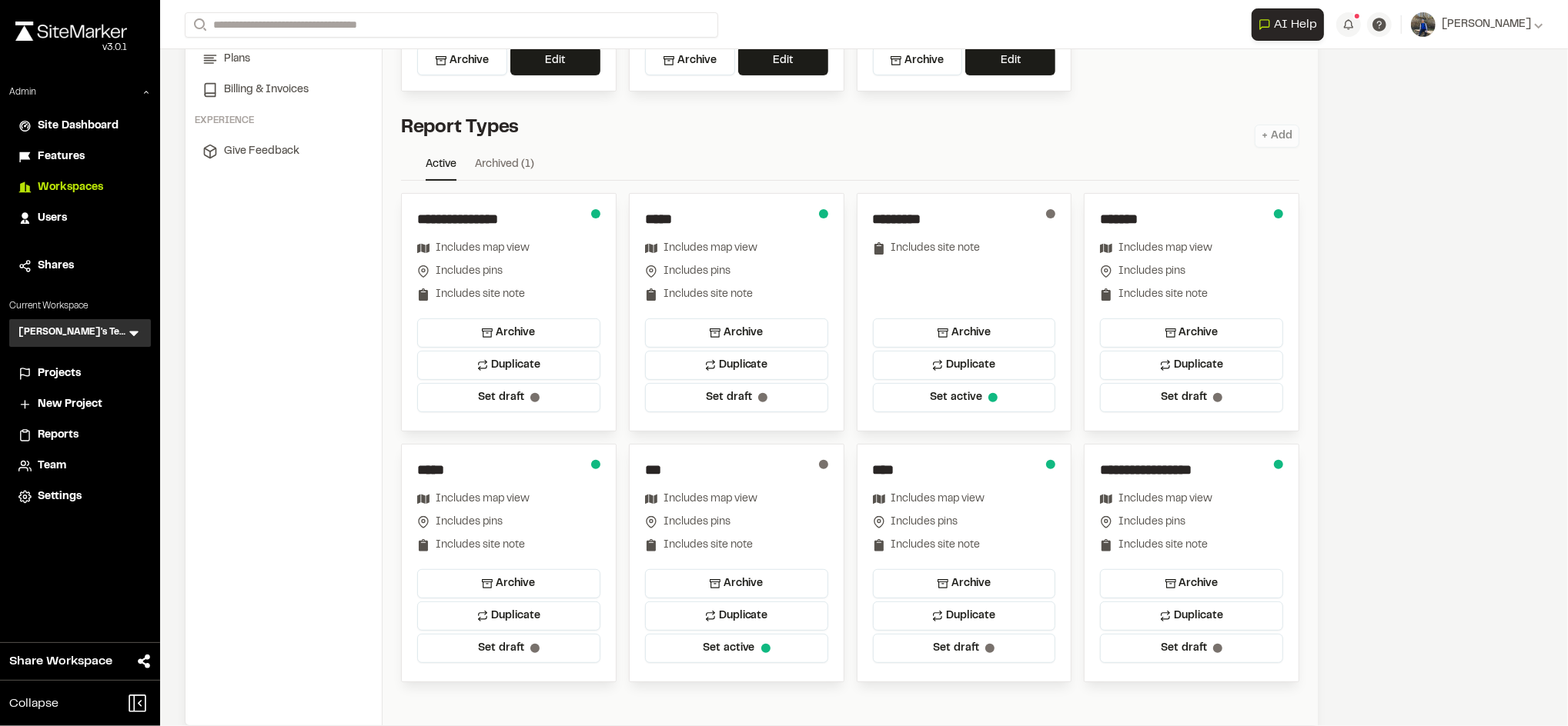
click at [518, 158] on link "Archived ( 1 )" at bounding box center [504, 167] width 60 height 23
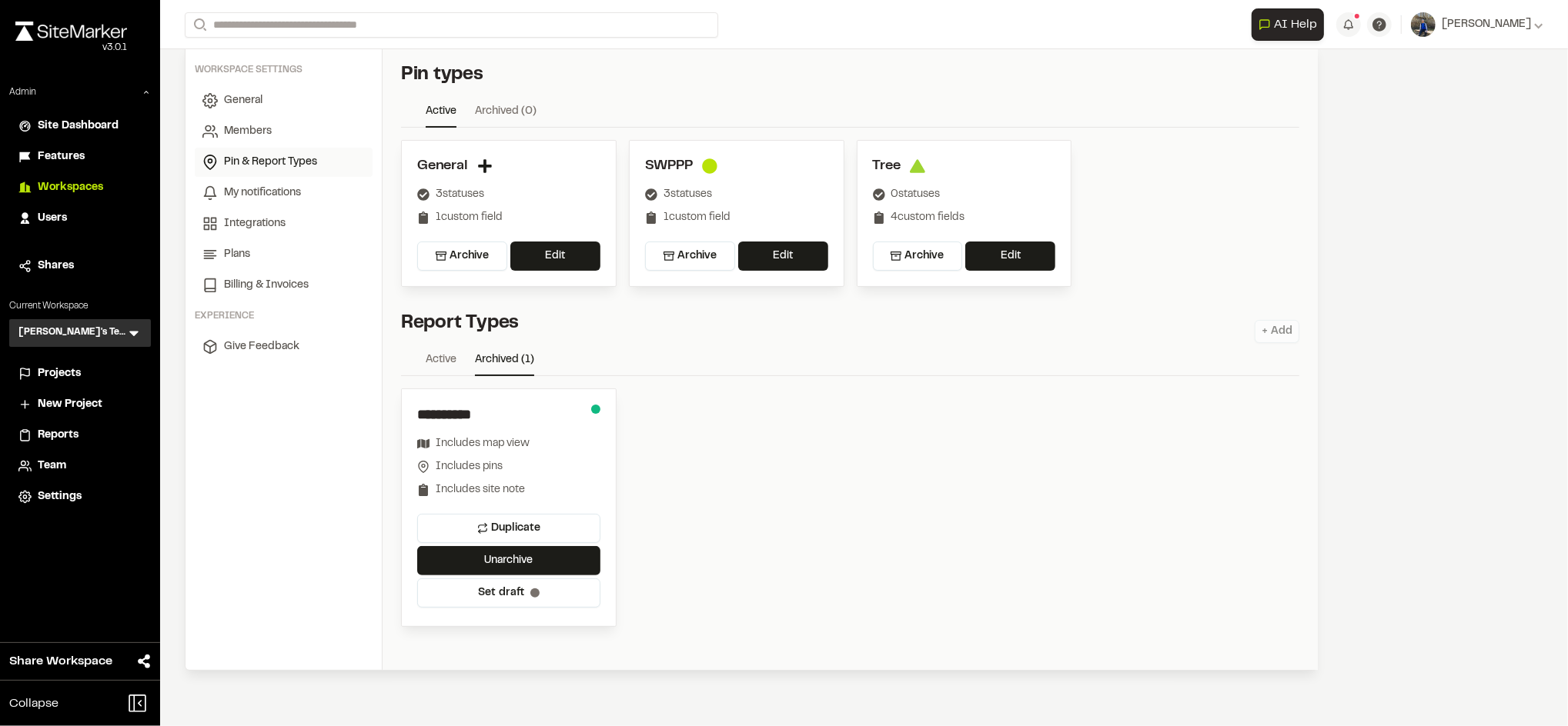
scroll to position [71, 0]
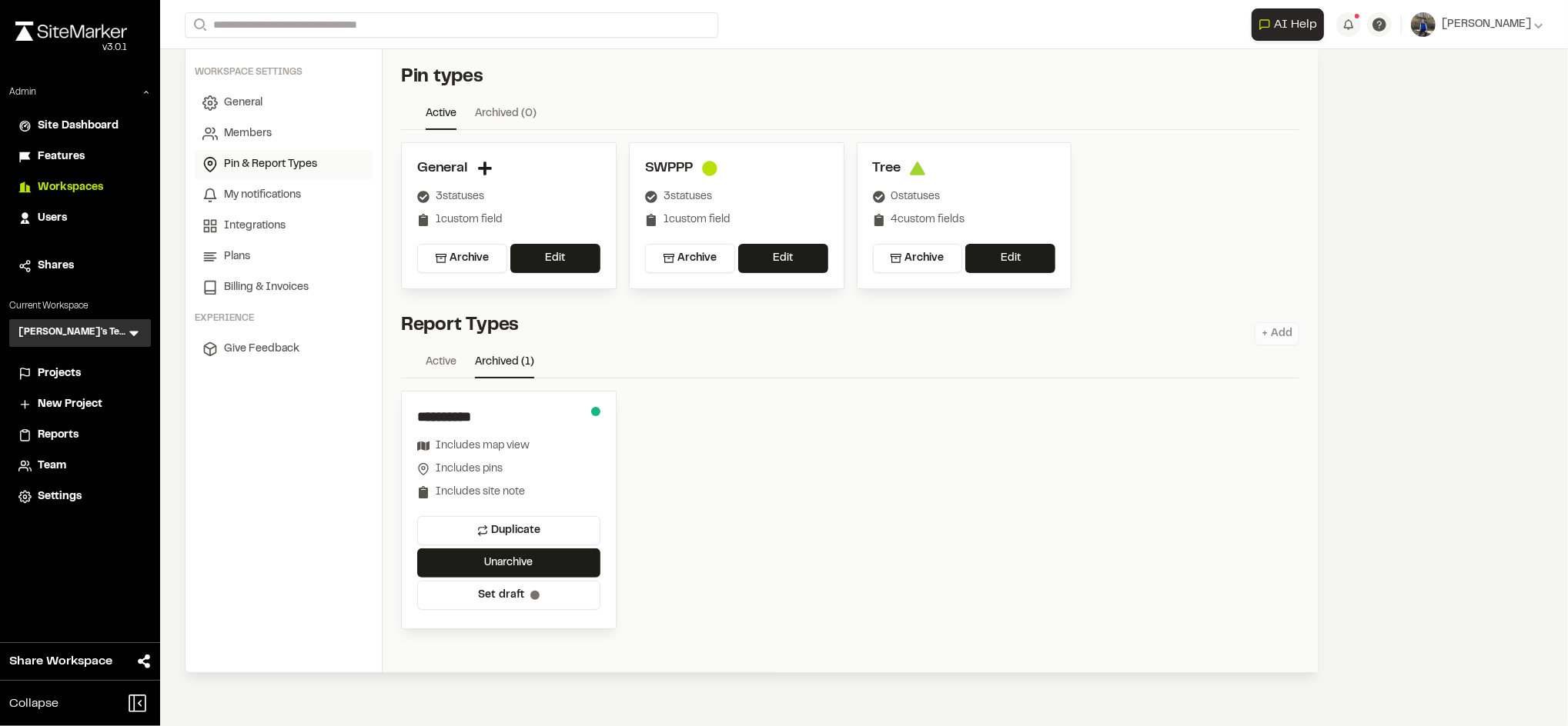
click at [449, 354] on link "Active" at bounding box center [441, 365] width 31 height 23
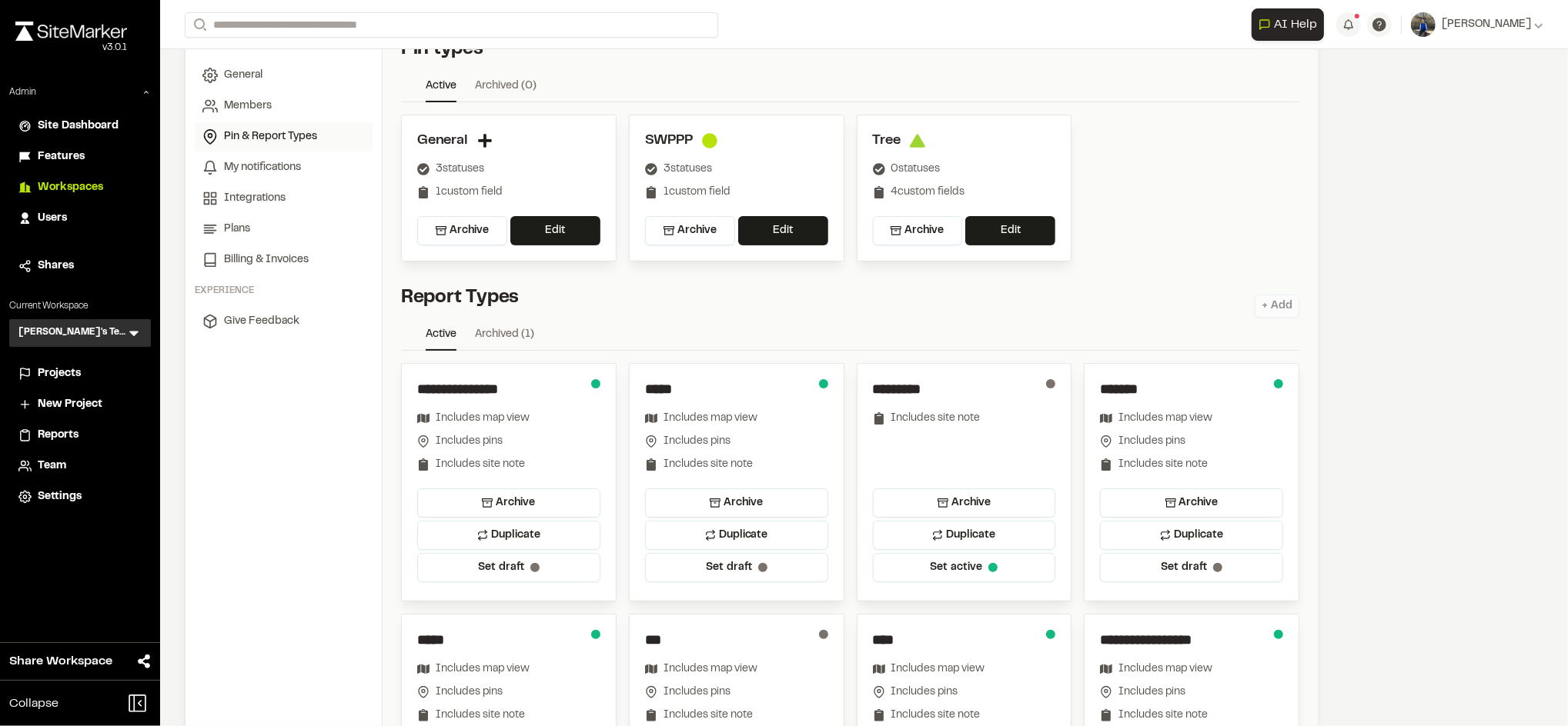
scroll to position [0, 0]
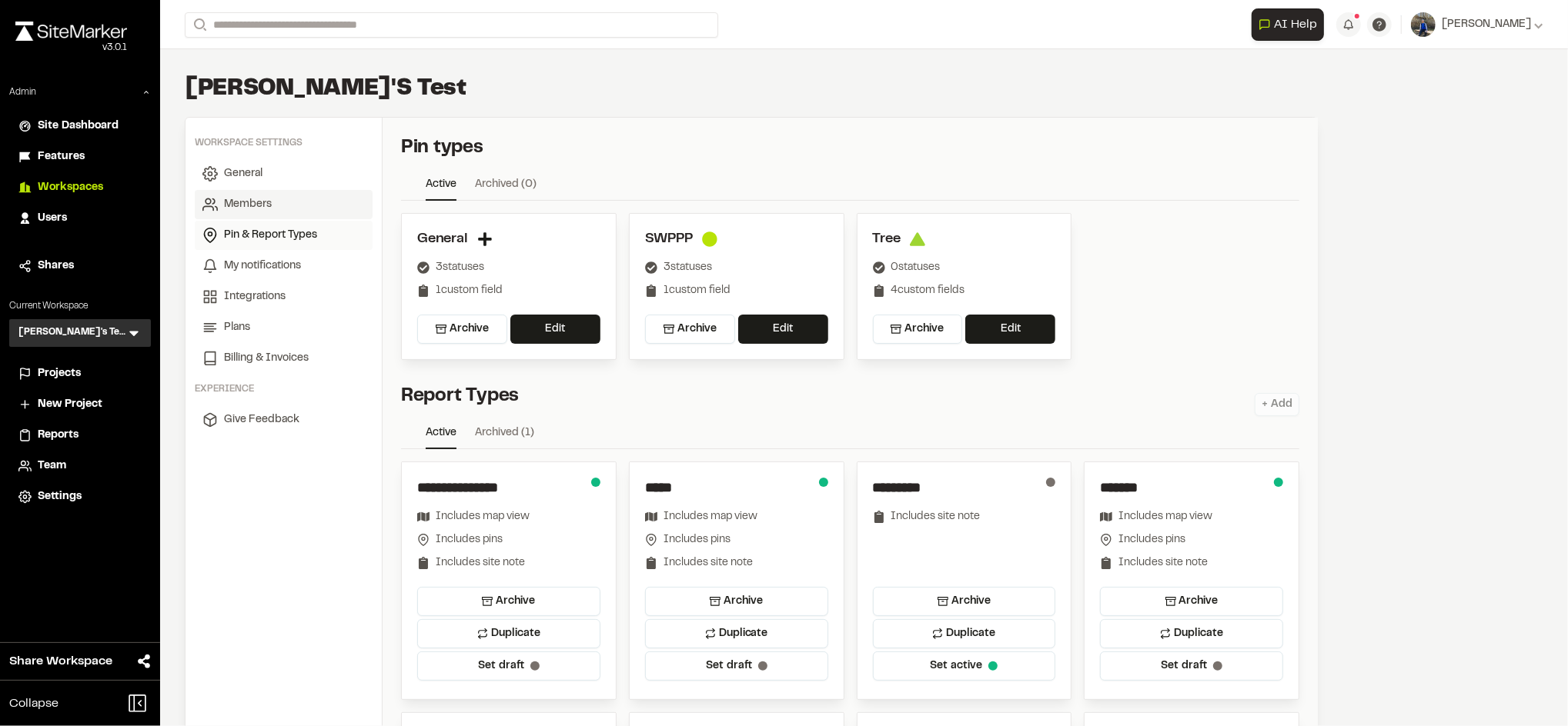
click at [215, 207] on icon at bounding box center [216, 209] width 3 height 4
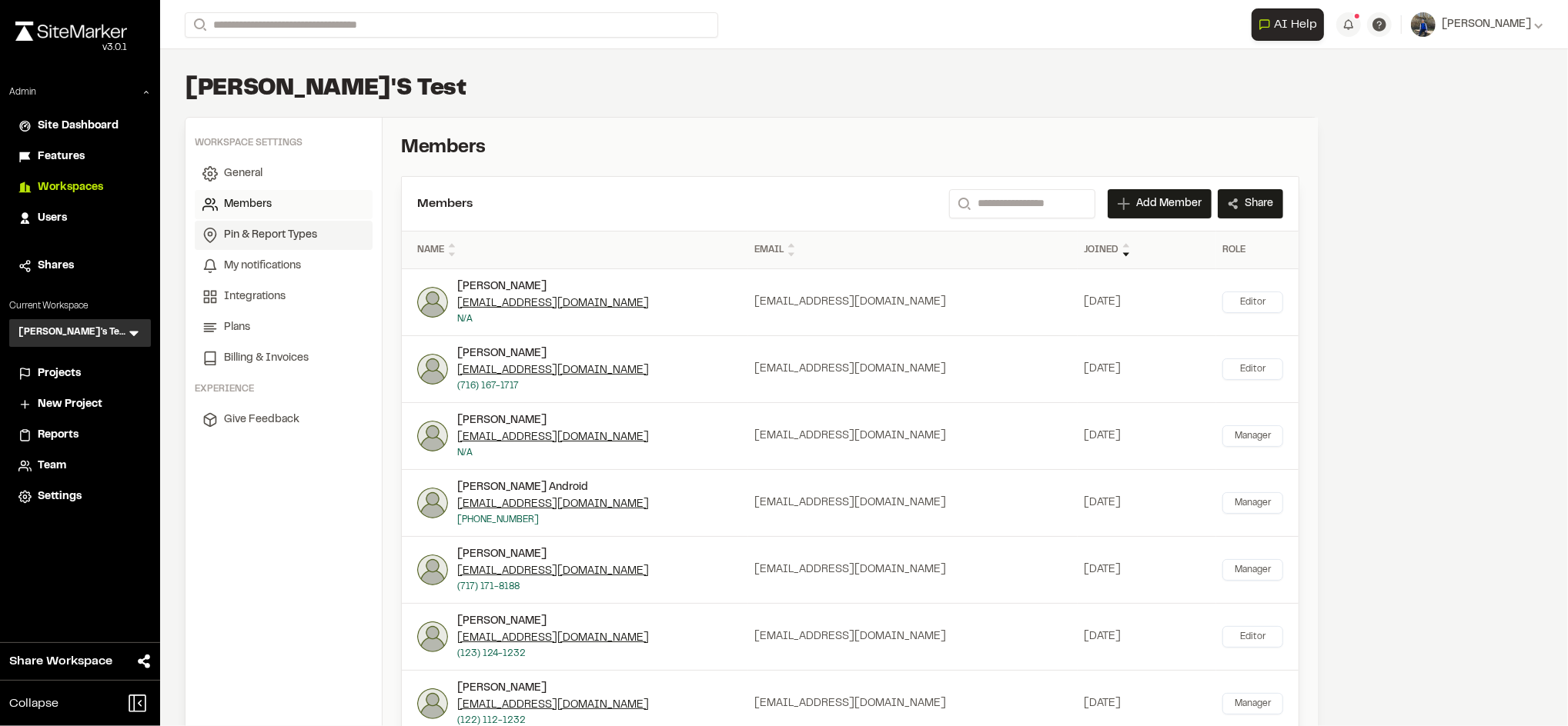
click at [256, 231] on span "Pin & Report Types" at bounding box center [271, 236] width 94 height 16
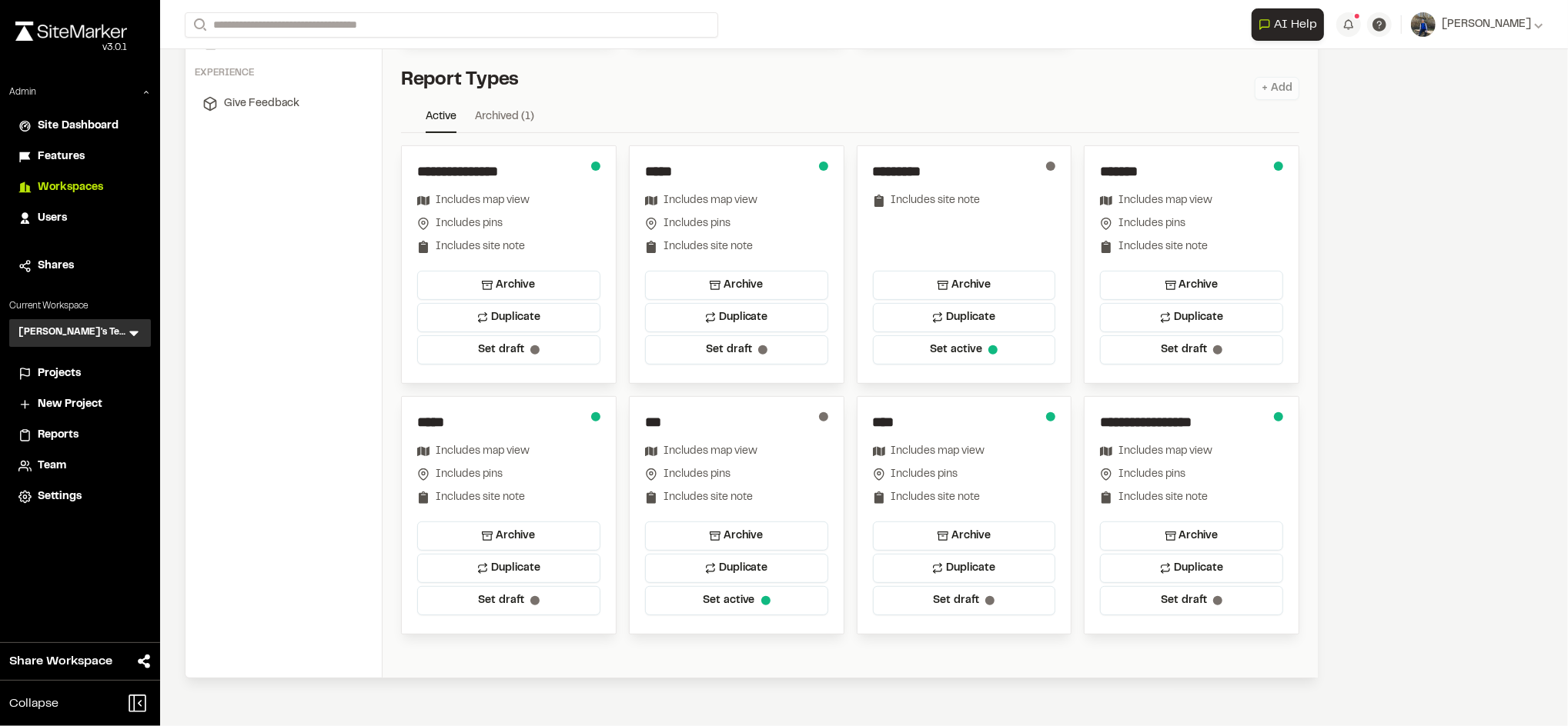
scroll to position [322, 0]
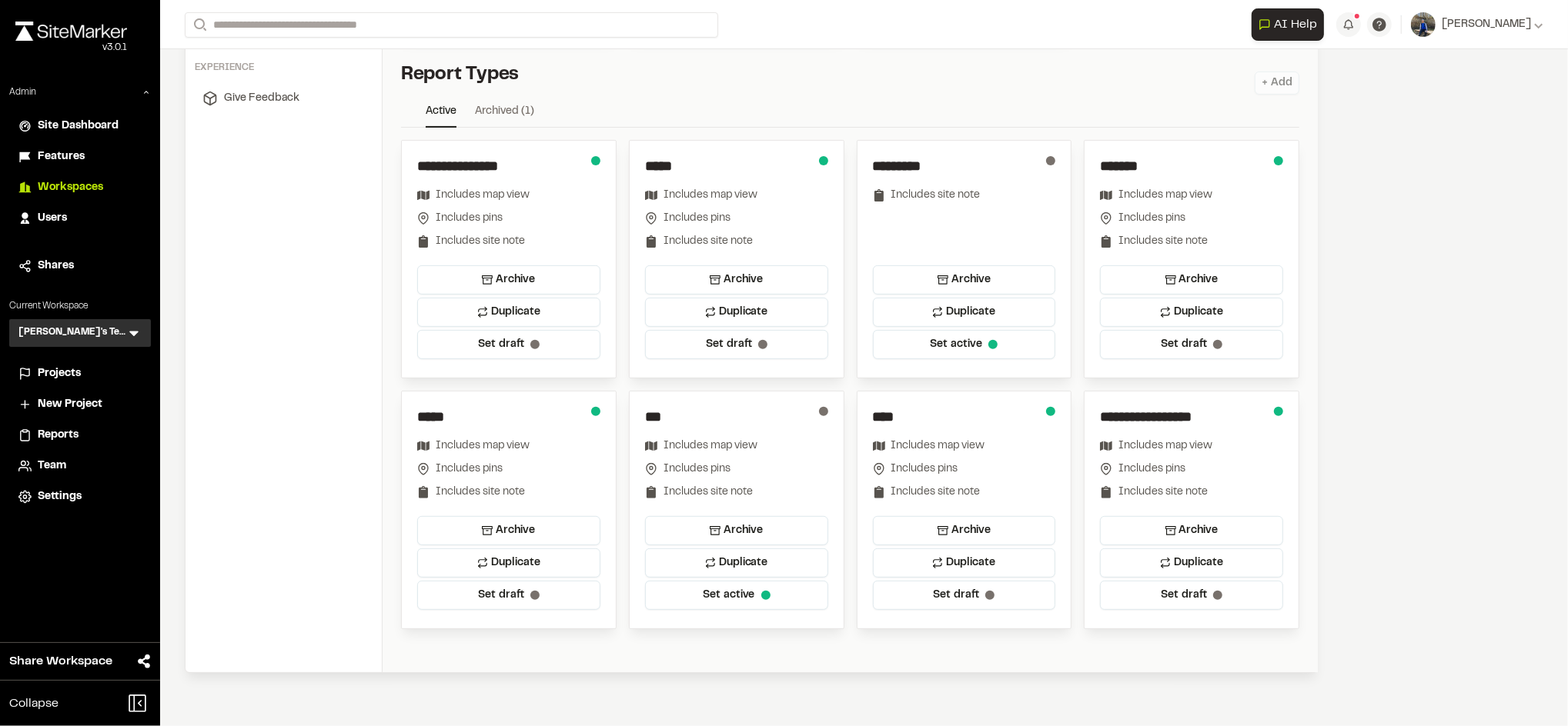
click at [520, 157] on input "**********" at bounding box center [486, 166] width 138 height 21
click at [1061, 109] on ul "Active Archived ( 1 )" at bounding box center [849, 115] width 898 height 25
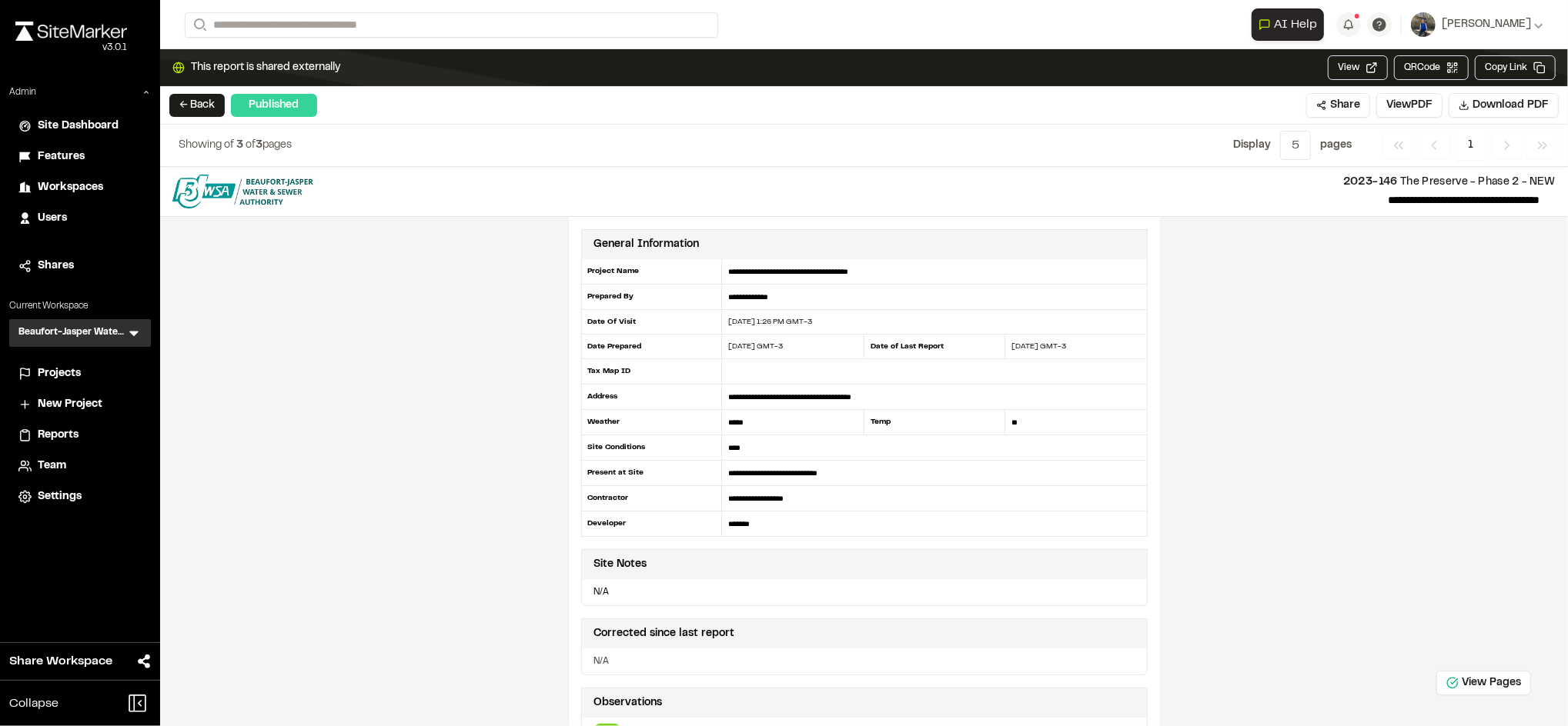
click at [1199, 482] on div "**********" at bounding box center [864, 446] width 1408 height 559
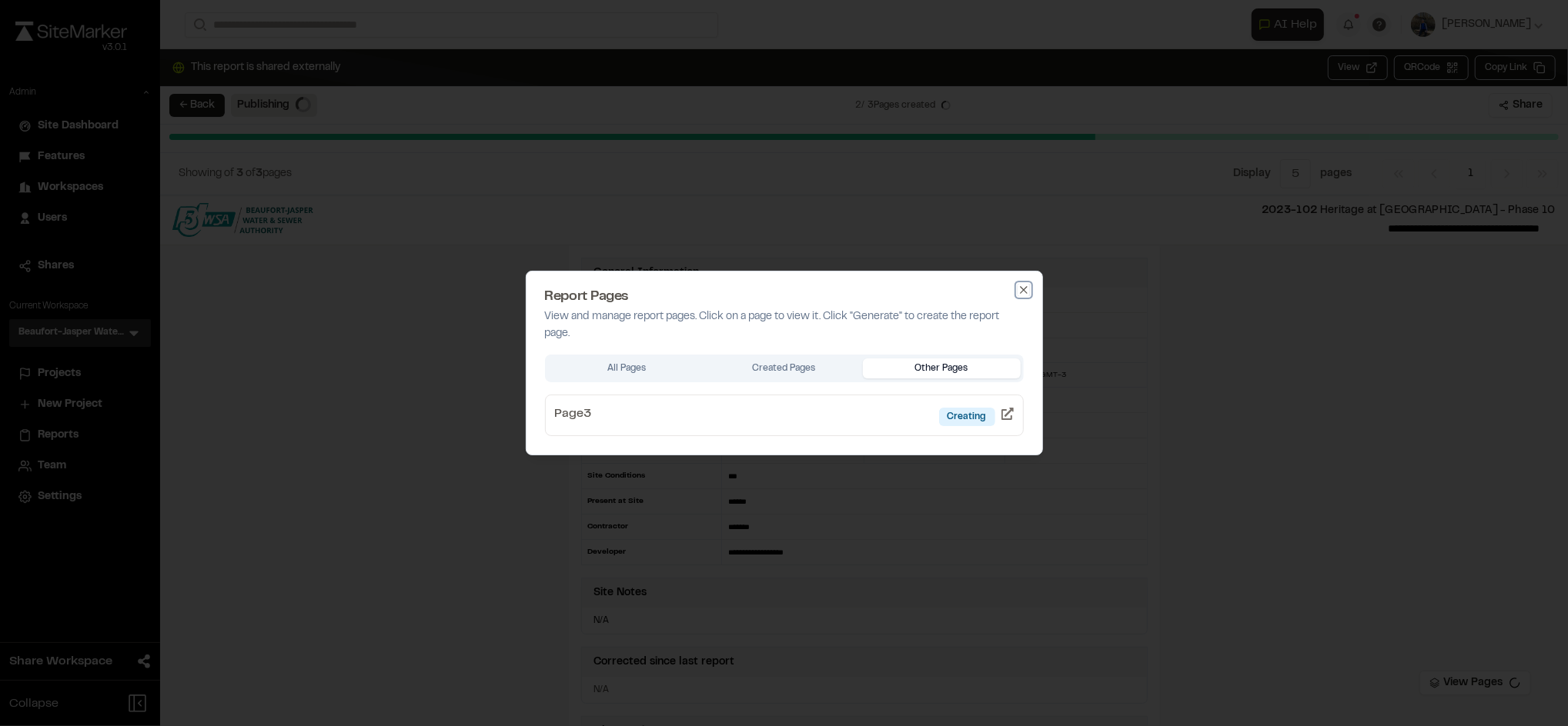
click at [1027, 286] on icon "button" at bounding box center [1023, 290] width 12 height 12
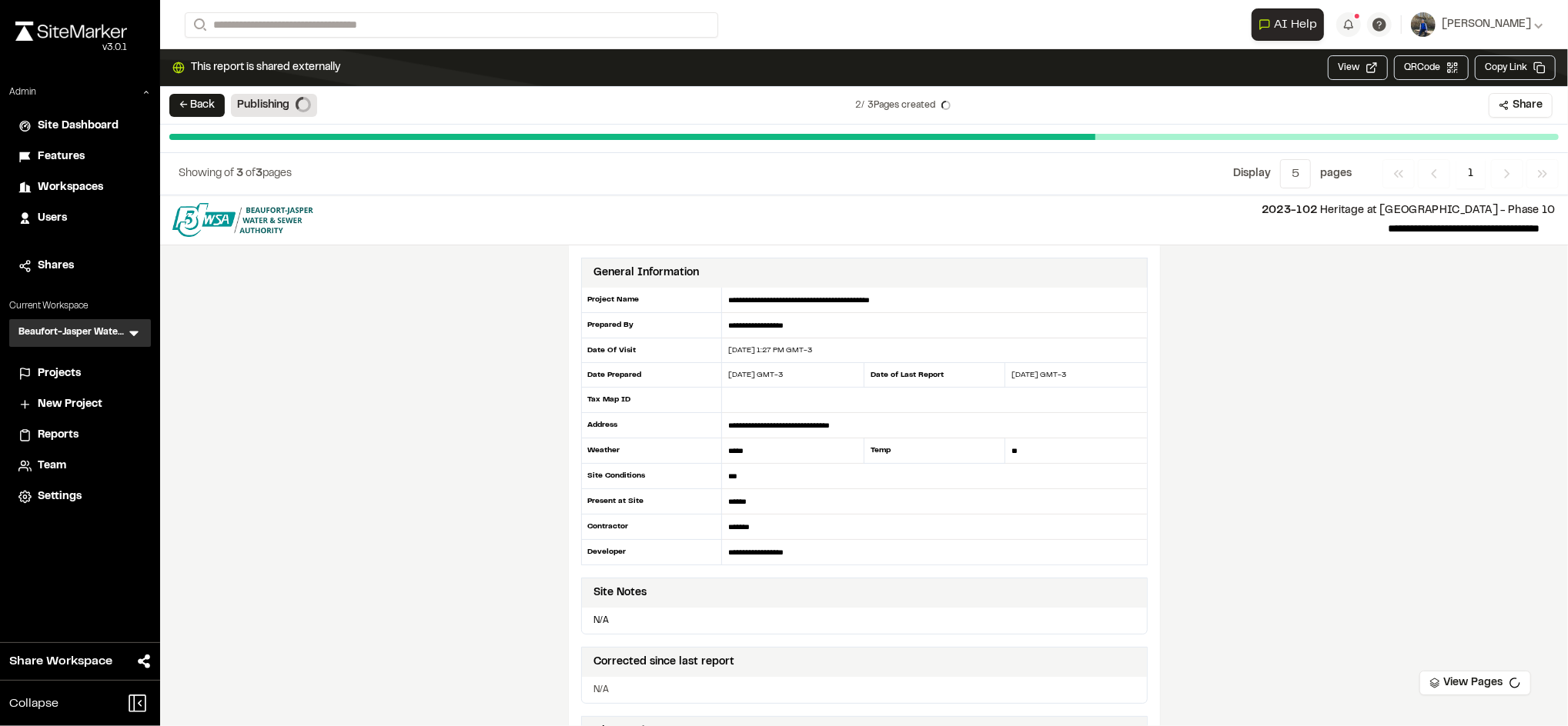
click at [908, 29] on form "Search" at bounding box center [717, 25] width 1066 height 26
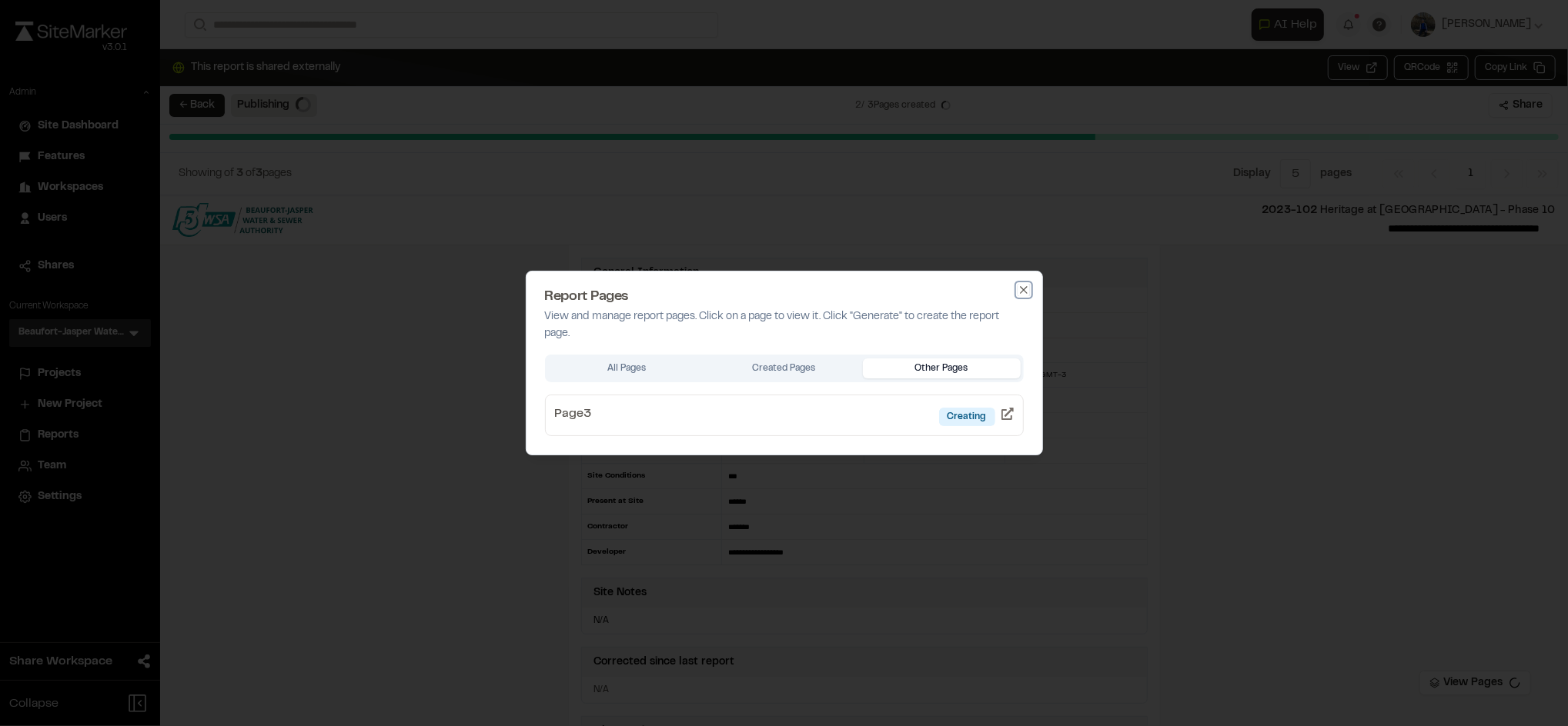
click at [1027, 292] on icon "button" at bounding box center [1023, 290] width 12 height 12
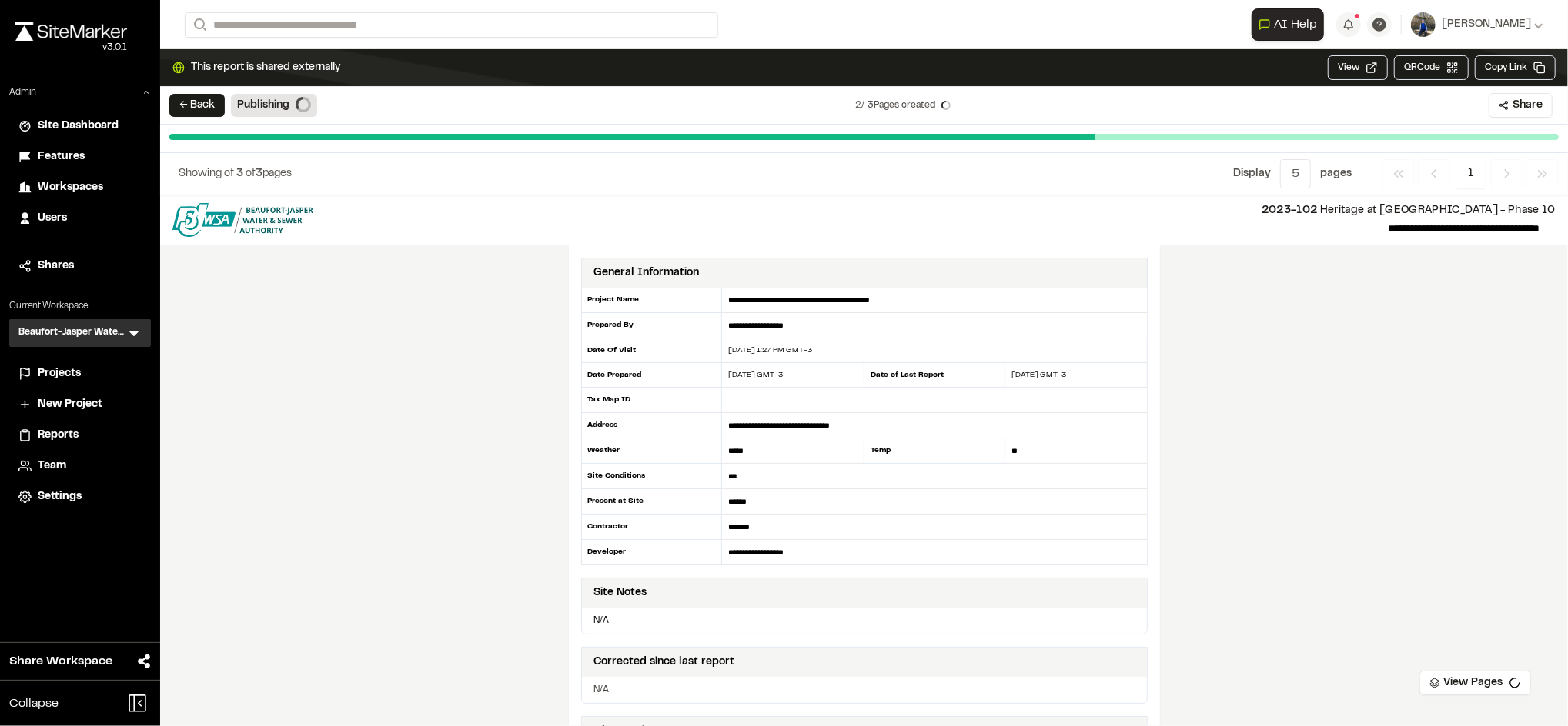
click at [1099, 122] on div "← Back Publishing 2 / 3 Pages created Share View Pages" at bounding box center [864, 105] width 1408 height 38
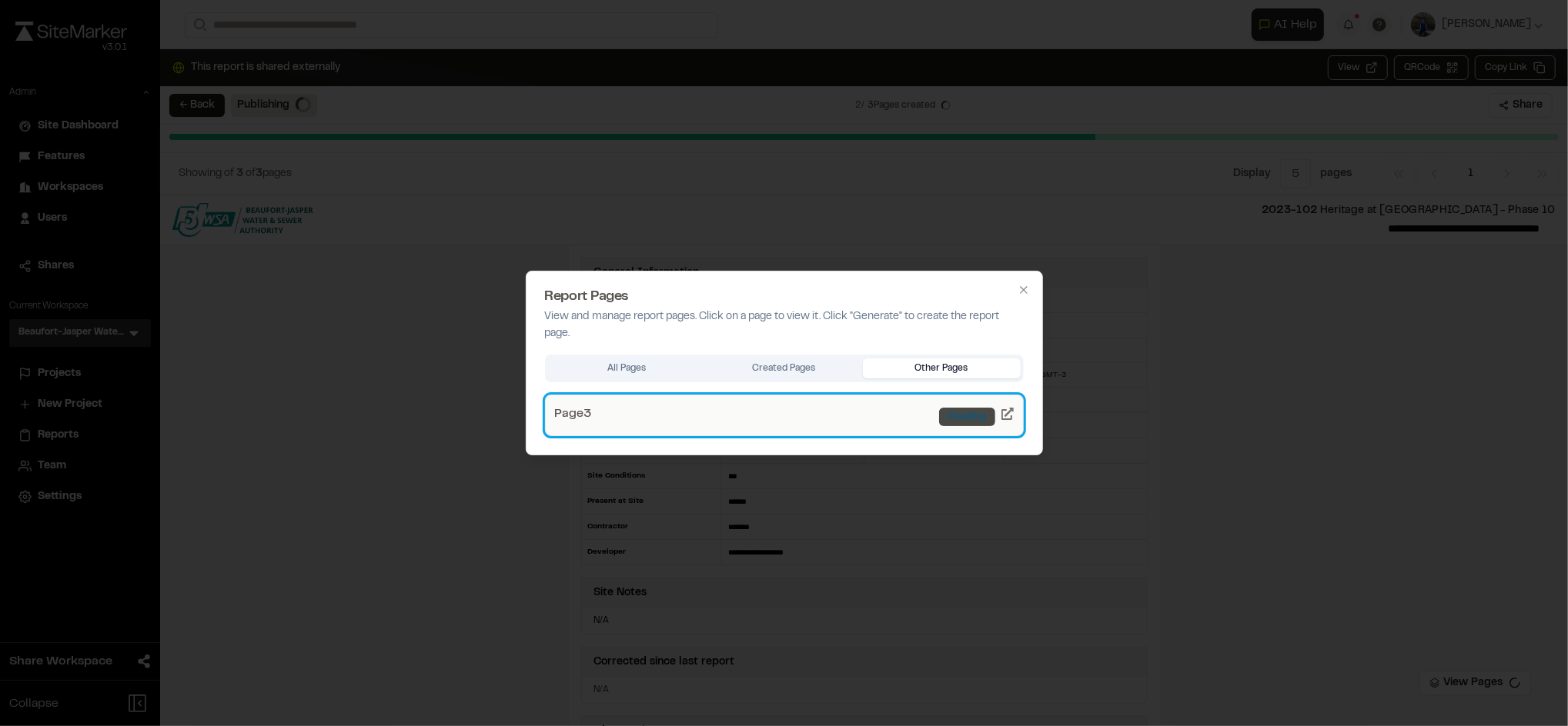
click at [979, 408] on div "Creating" at bounding box center [966, 417] width 56 height 18
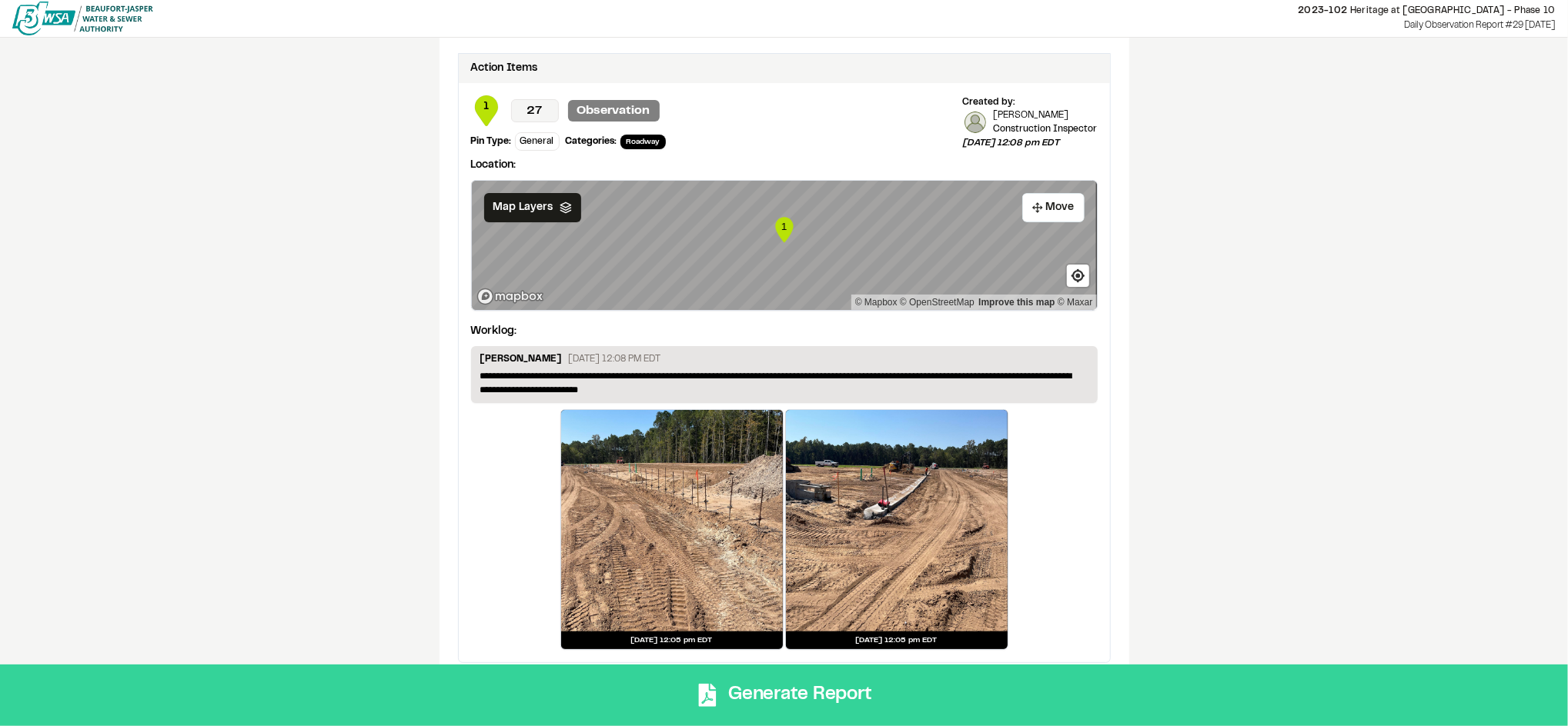
click at [857, 677] on button "Generate Report" at bounding box center [784, 695] width 1568 height 61
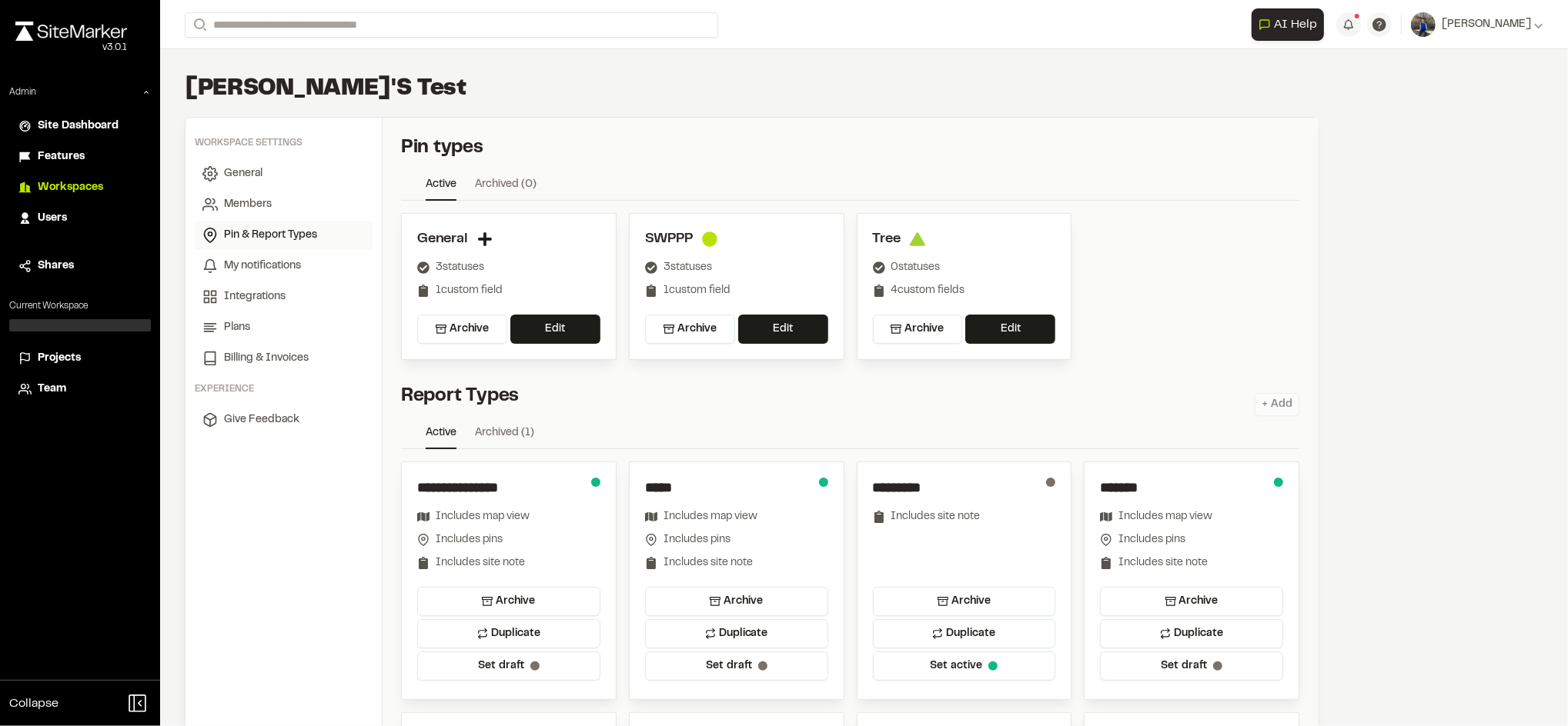
click at [77, 182] on span "Workspaces" at bounding box center [70, 188] width 65 height 16
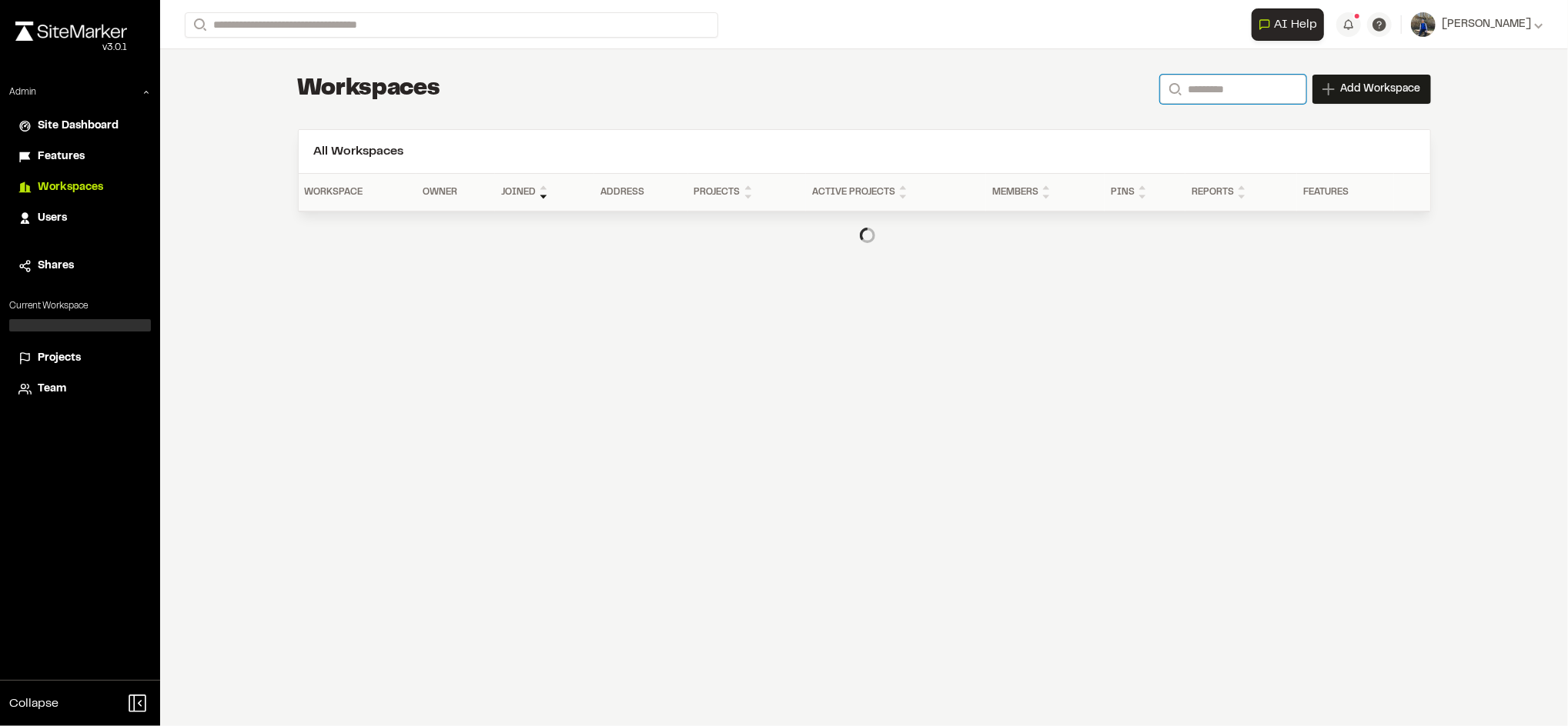
click at [1202, 94] on input "Search" at bounding box center [1232, 89] width 146 height 29
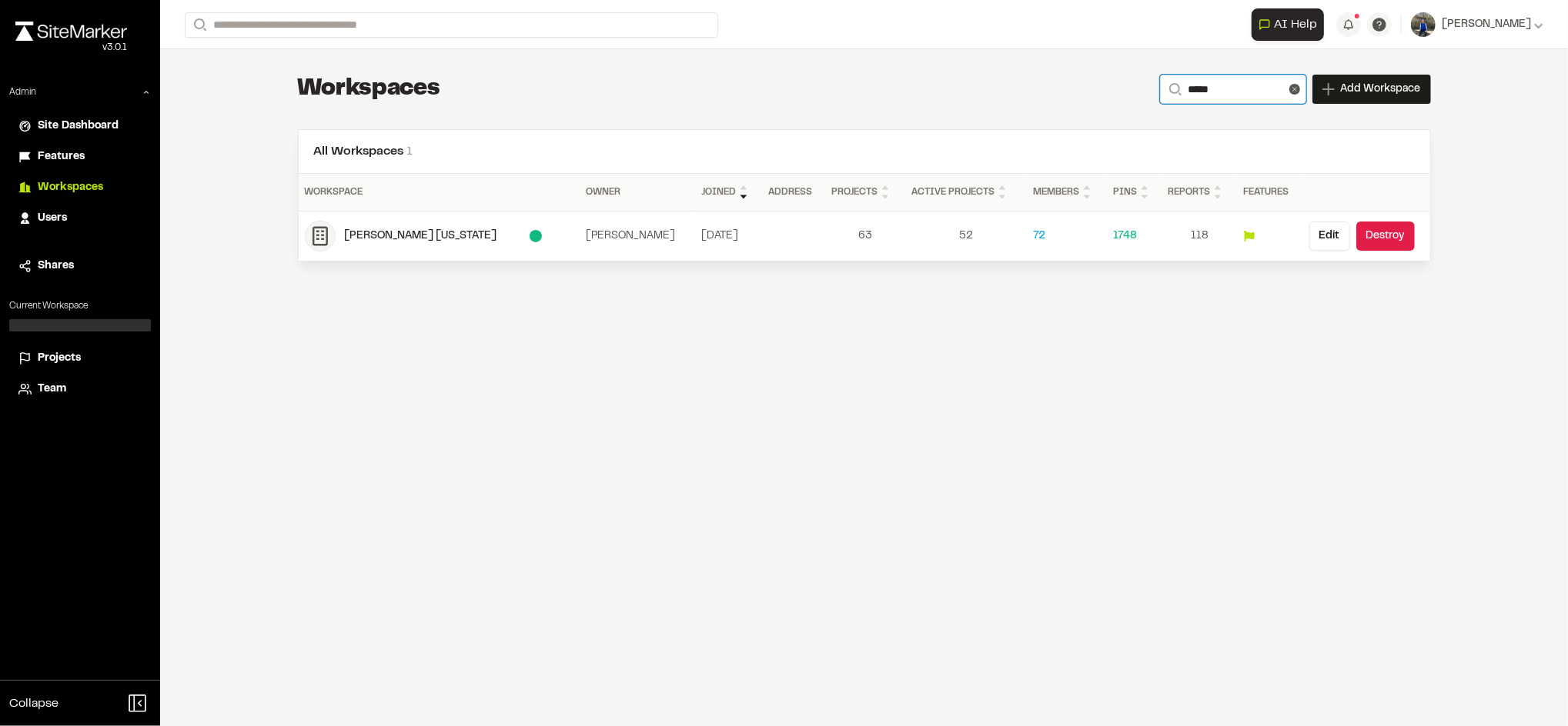
type input "*****"
click at [1160, 402] on div "**********" at bounding box center [864, 363] width 1408 height 726
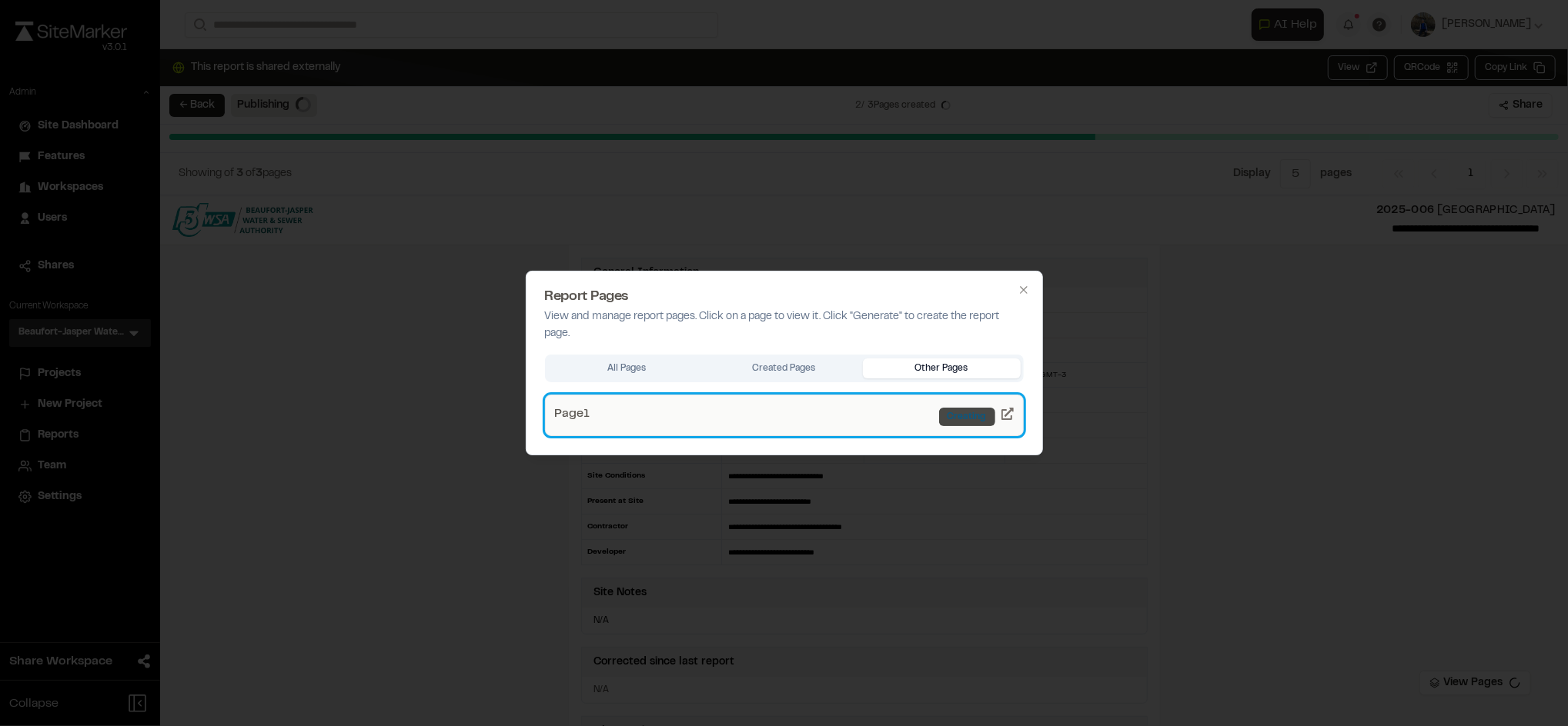
click at [959, 419] on div "Creating" at bounding box center [966, 417] width 56 height 18
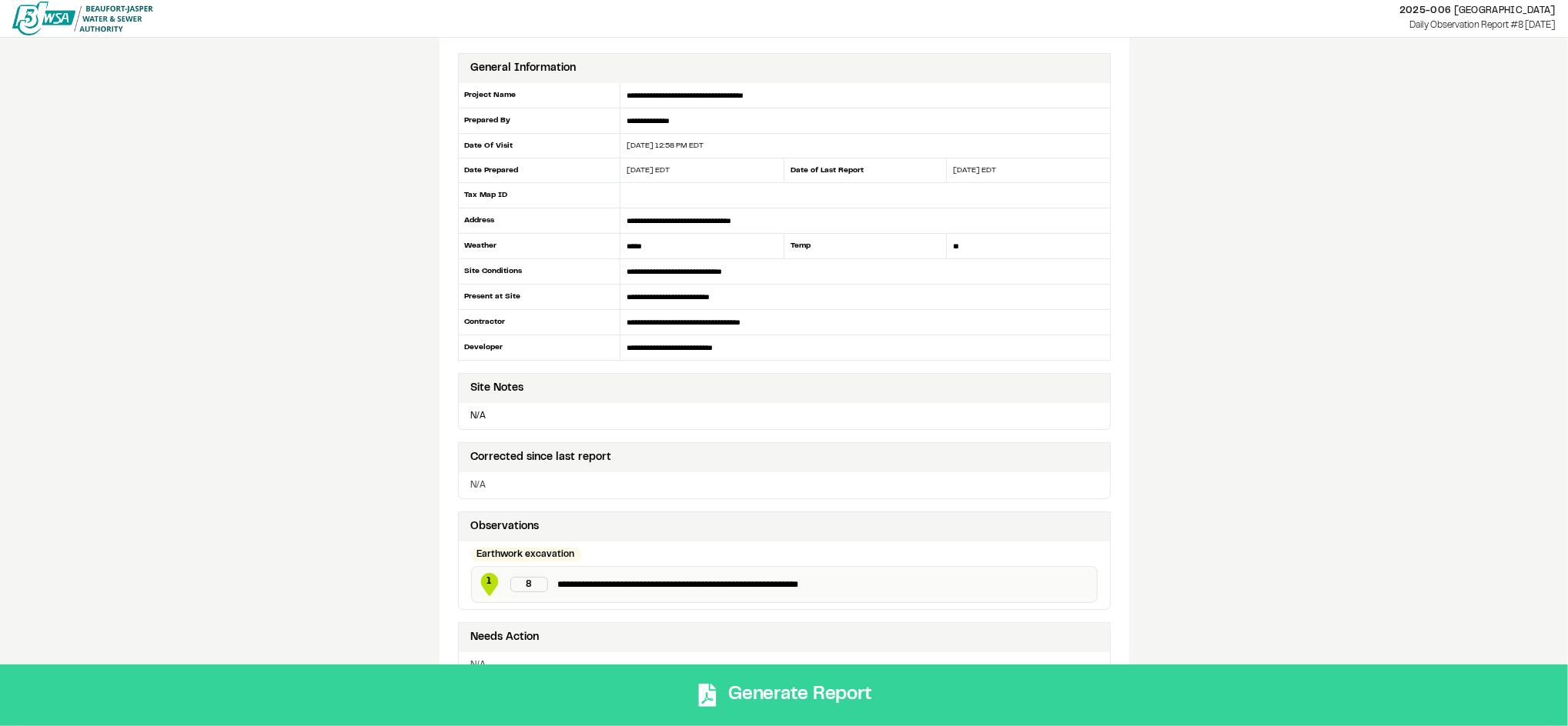
click at [794, 689] on button "Generate Report" at bounding box center [784, 695] width 1568 height 61
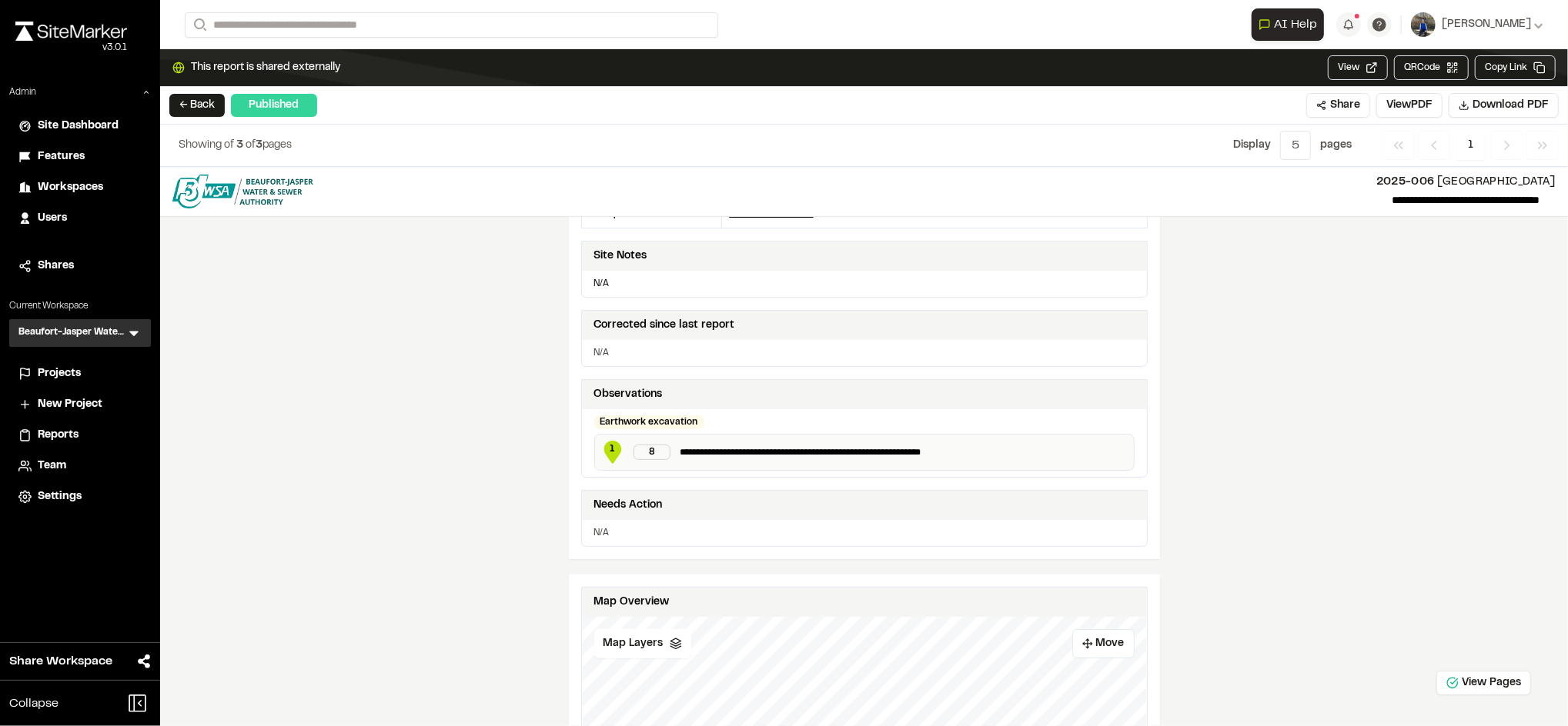
scroll to position [308, 0]
click at [133, 332] on icon at bounding box center [134, 335] width 9 height 6
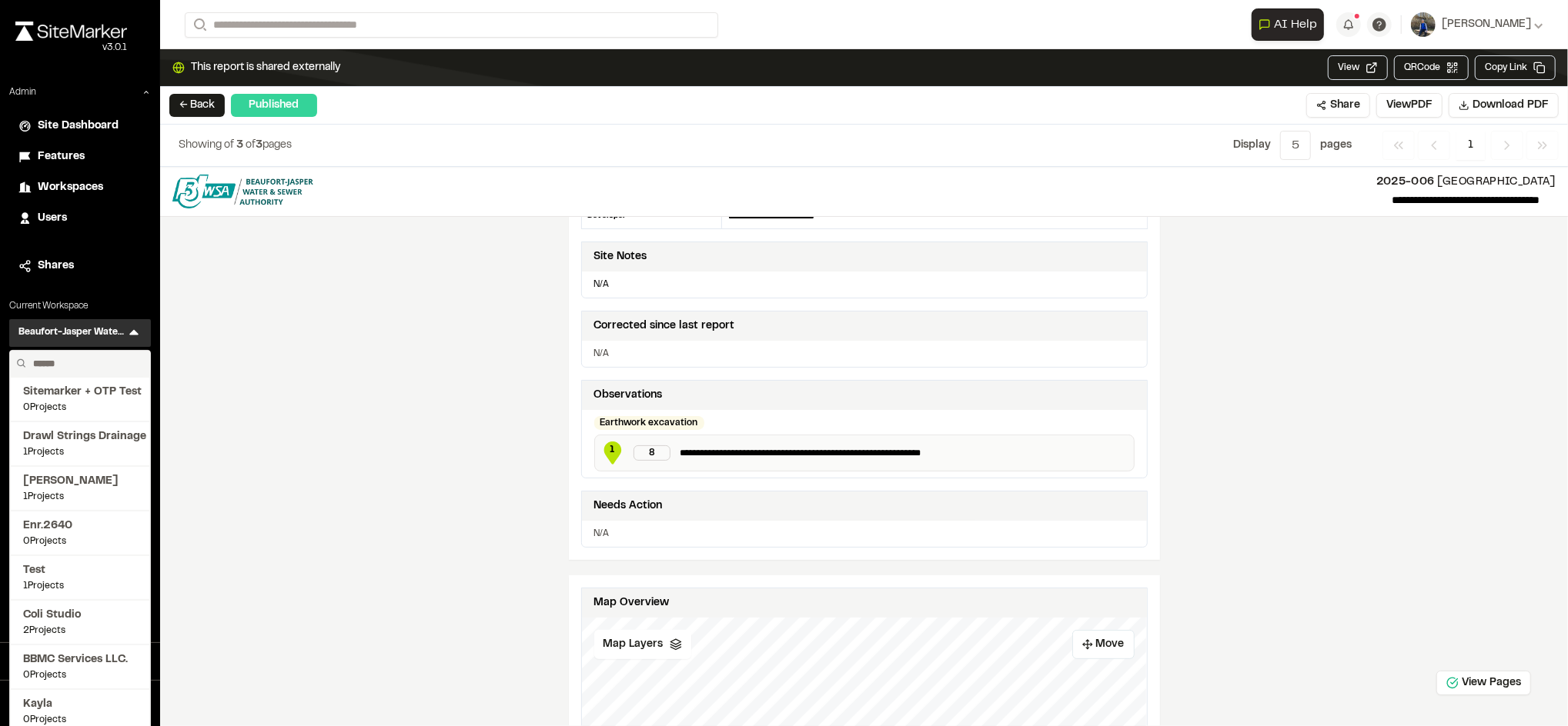
click at [116, 361] on input "text" at bounding box center [85, 364] width 117 height 27
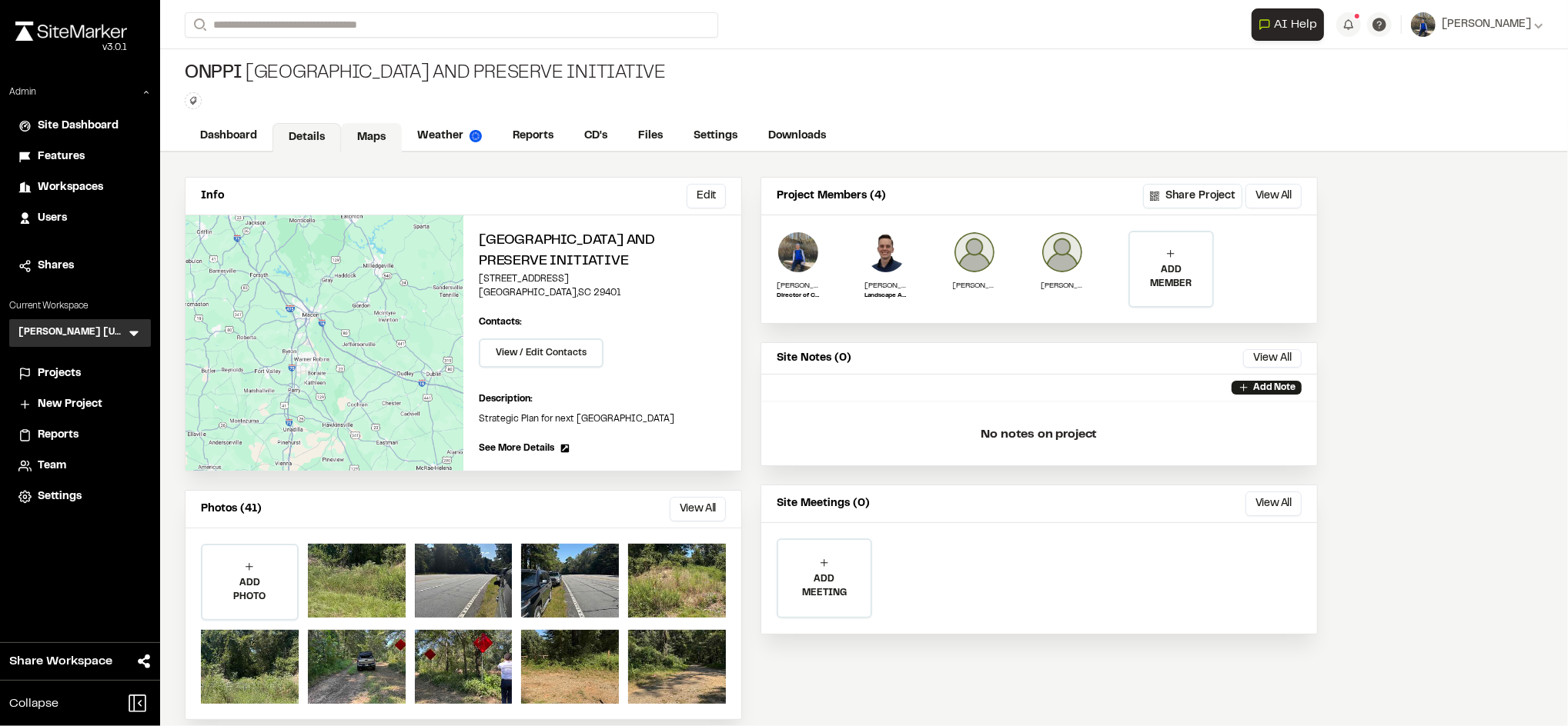
click at [358, 137] on link "Maps" at bounding box center [371, 138] width 61 height 29
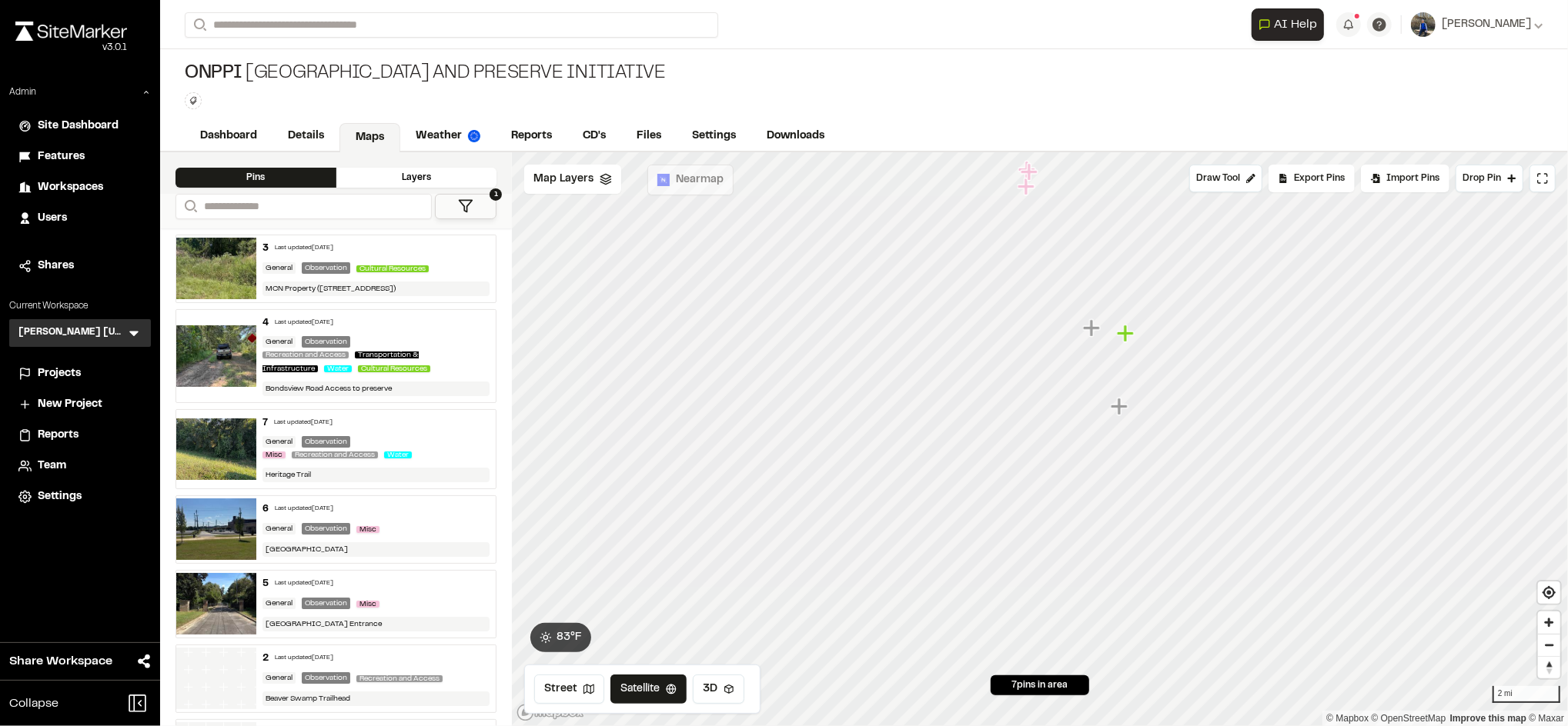
scroll to position [74, 0]
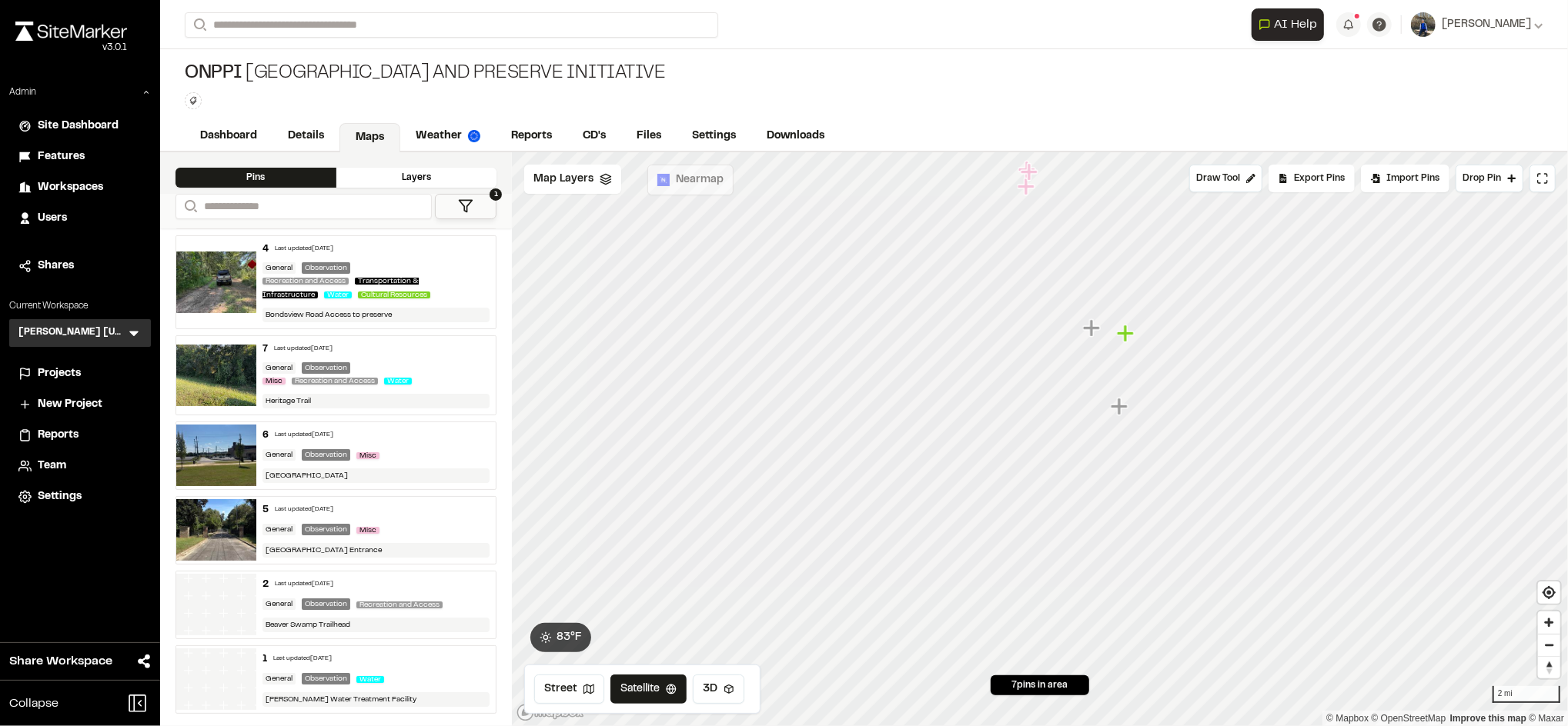
click at [410, 530] on div "General Observation Misc" at bounding box center [376, 530] width 227 height 14
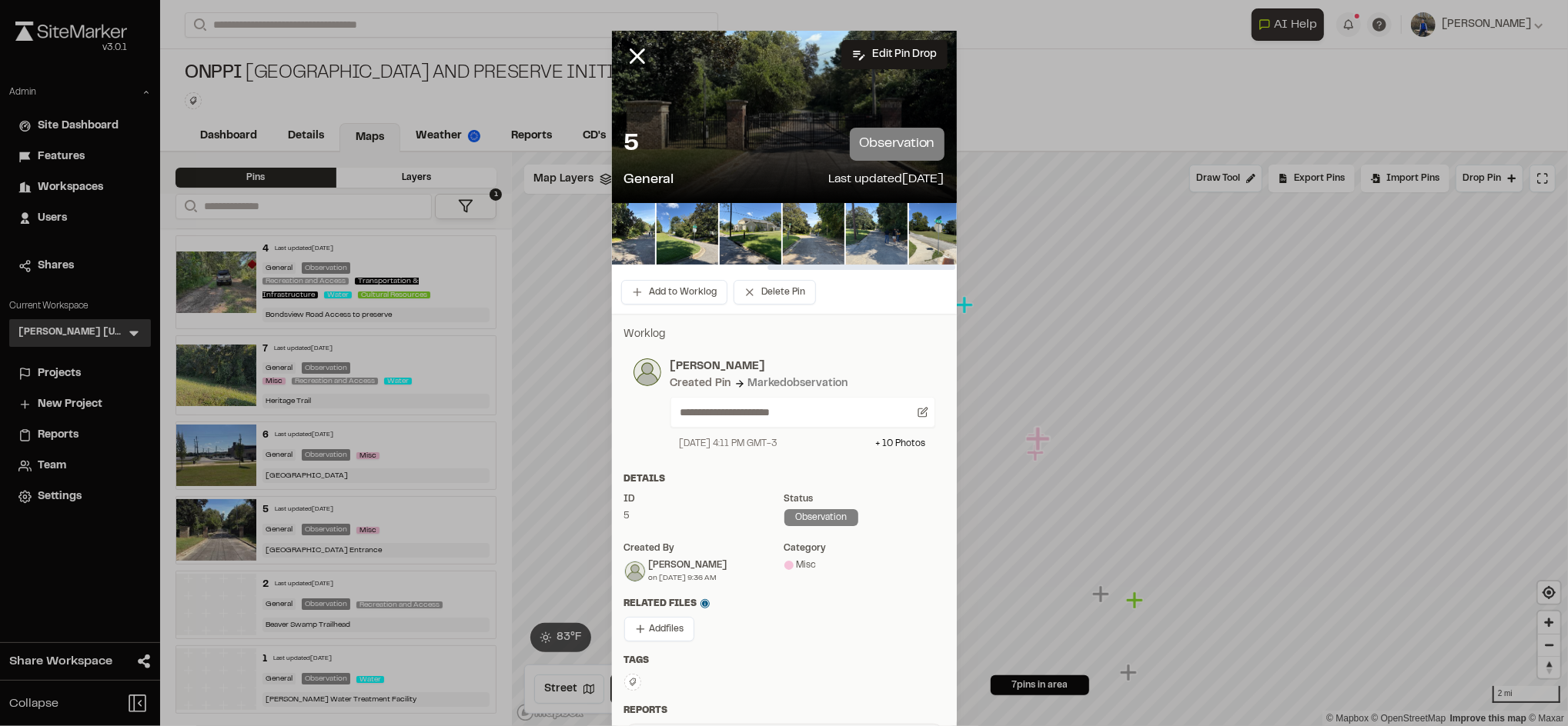
scroll to position [0, 284]
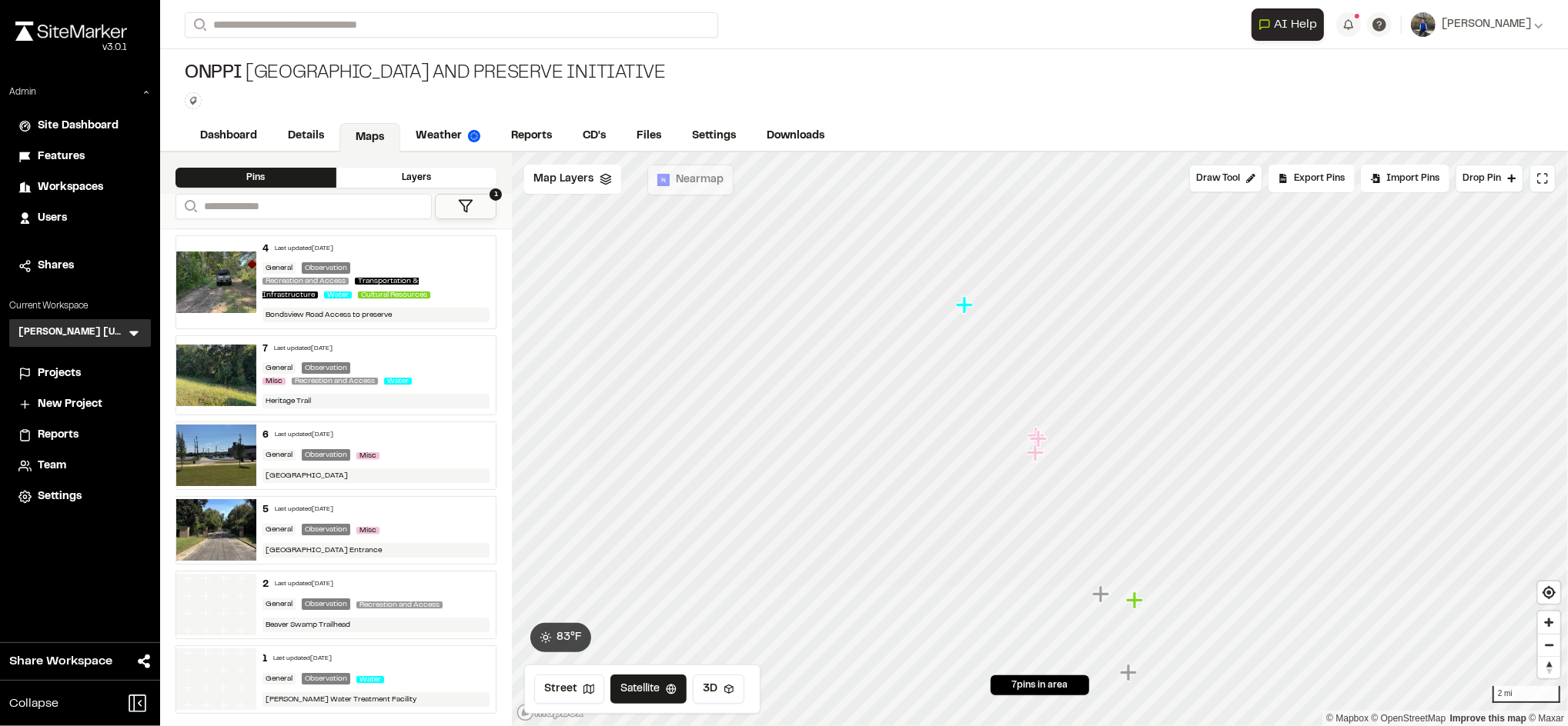
click at [382, 608] on div "Recreation and Access" at bounding box center [403, 604] width 93 height 14
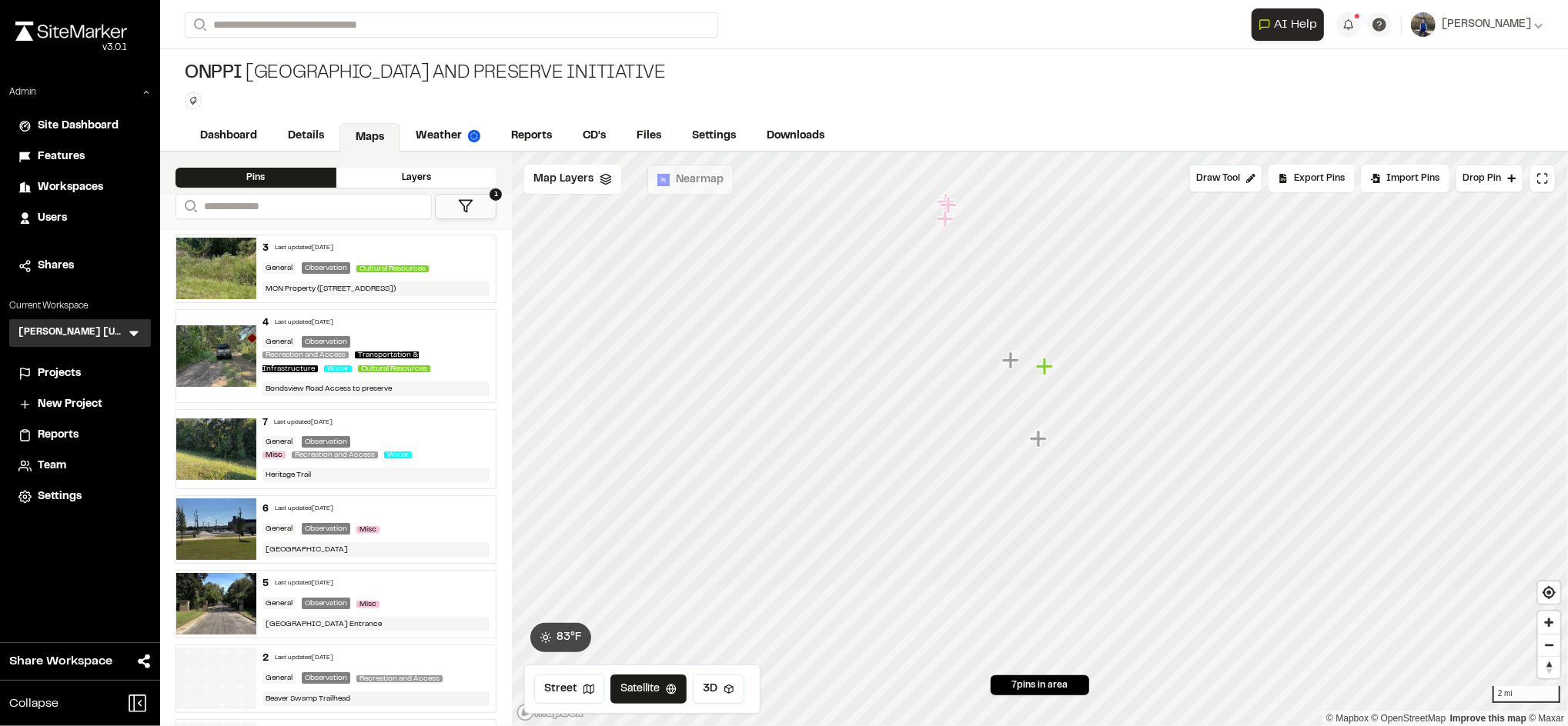
click at [425, 346] on div "General Observation Recreation and Access Transportation & Infrastructure Water…" at bounding box center [376, 356] width 227 height 39
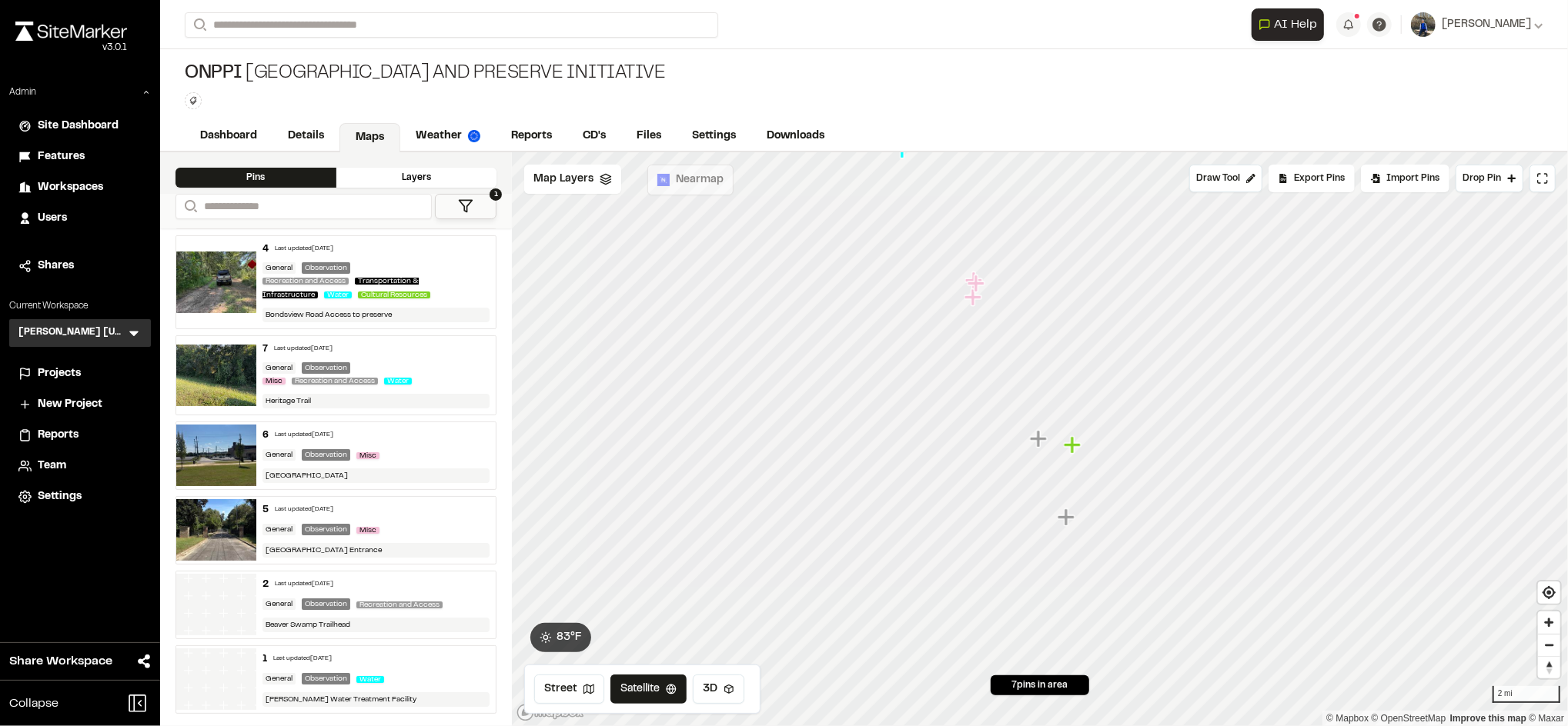
click at [392, 616] on div "2 Last updated Sep 12, 2025 General Observation Recreation and Access Beaver Sw…" at bounding box center [375, 605] width 239 height 67
click at [540, 137] on link "Reports" at bounding box center [533, 138] width 73 height 29
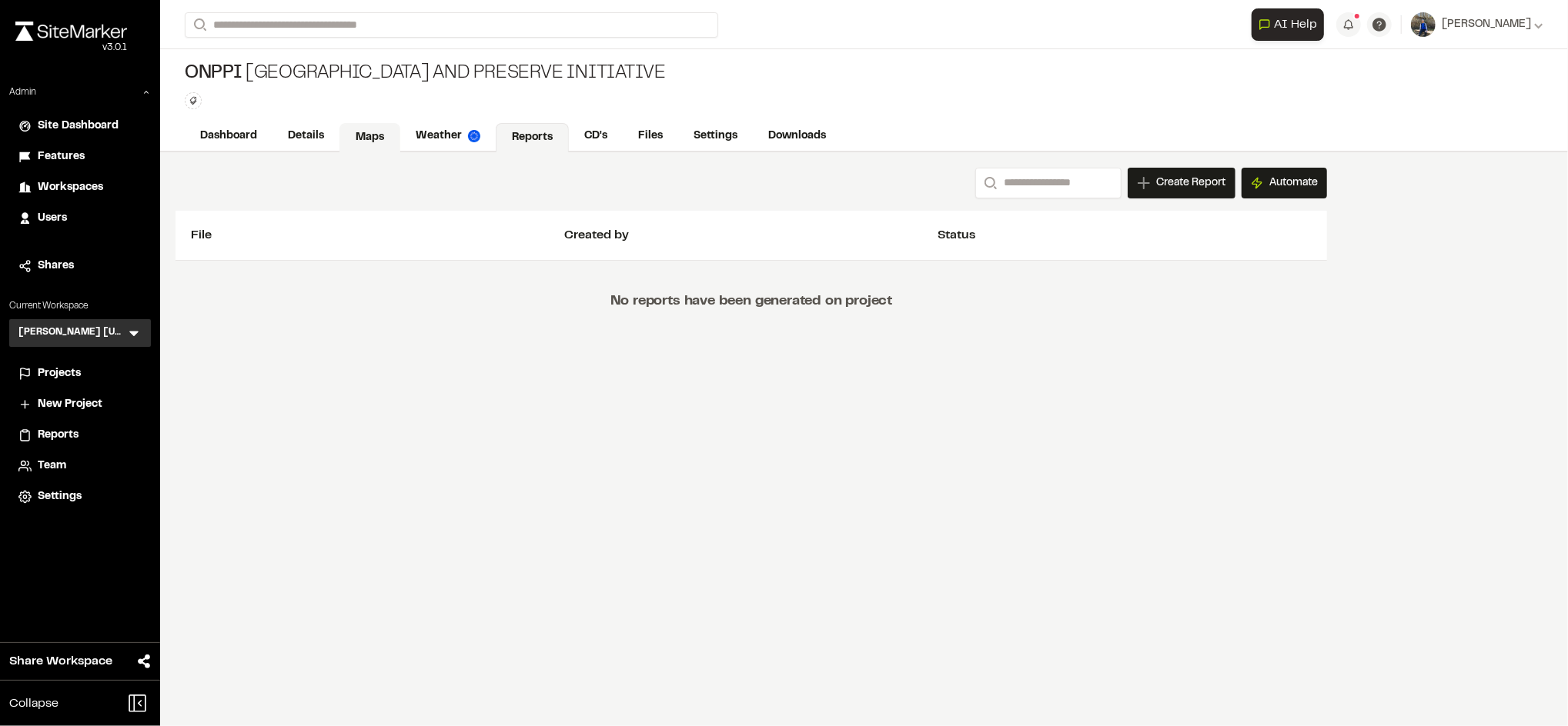
click at [383, 145] on link "Maps" at bounding box center [370, 138] width 61 height 29
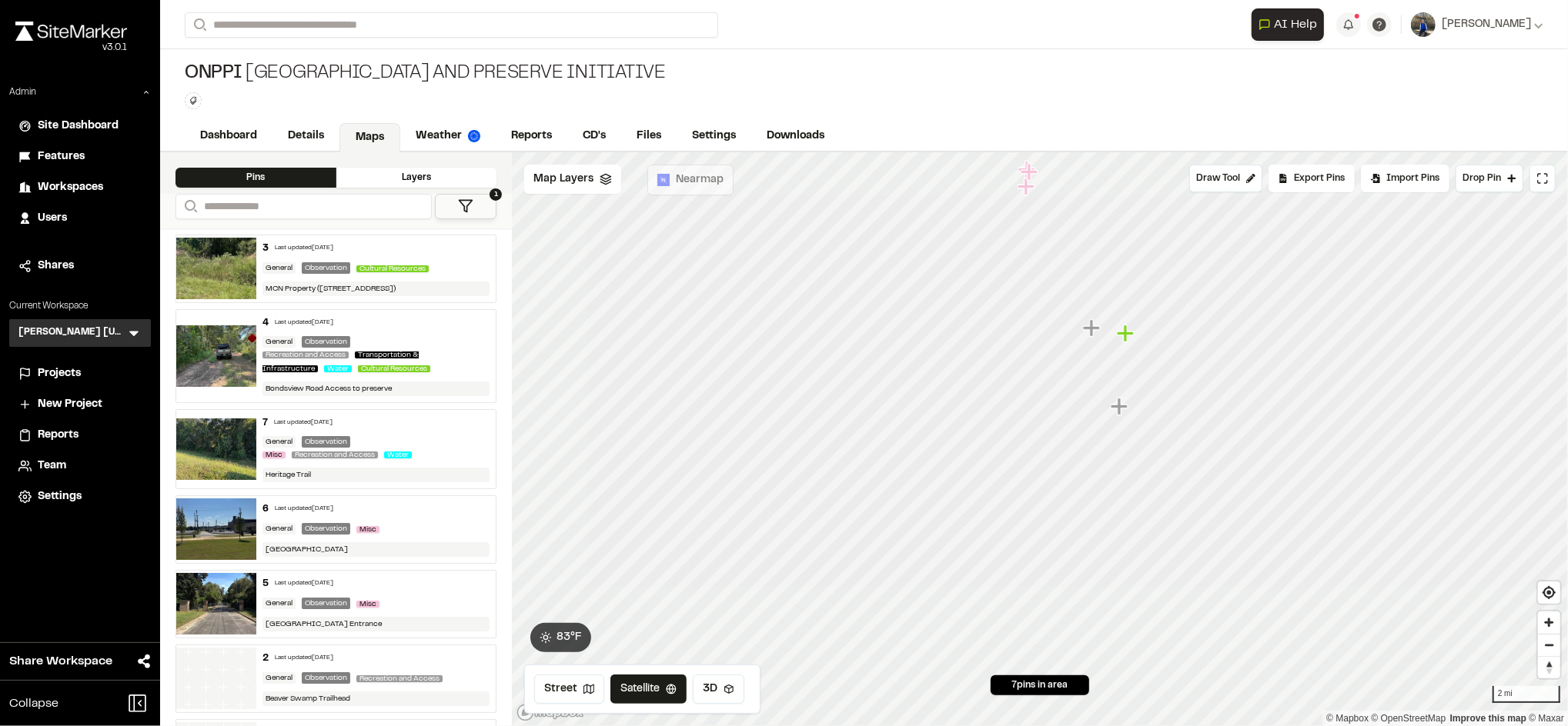
click at [398, 432] on div "7 Last updated Sep 12, 2025 General Observation Misc Recreation and Access Wate…" at bounding box center [375, 449] width 239 height 79
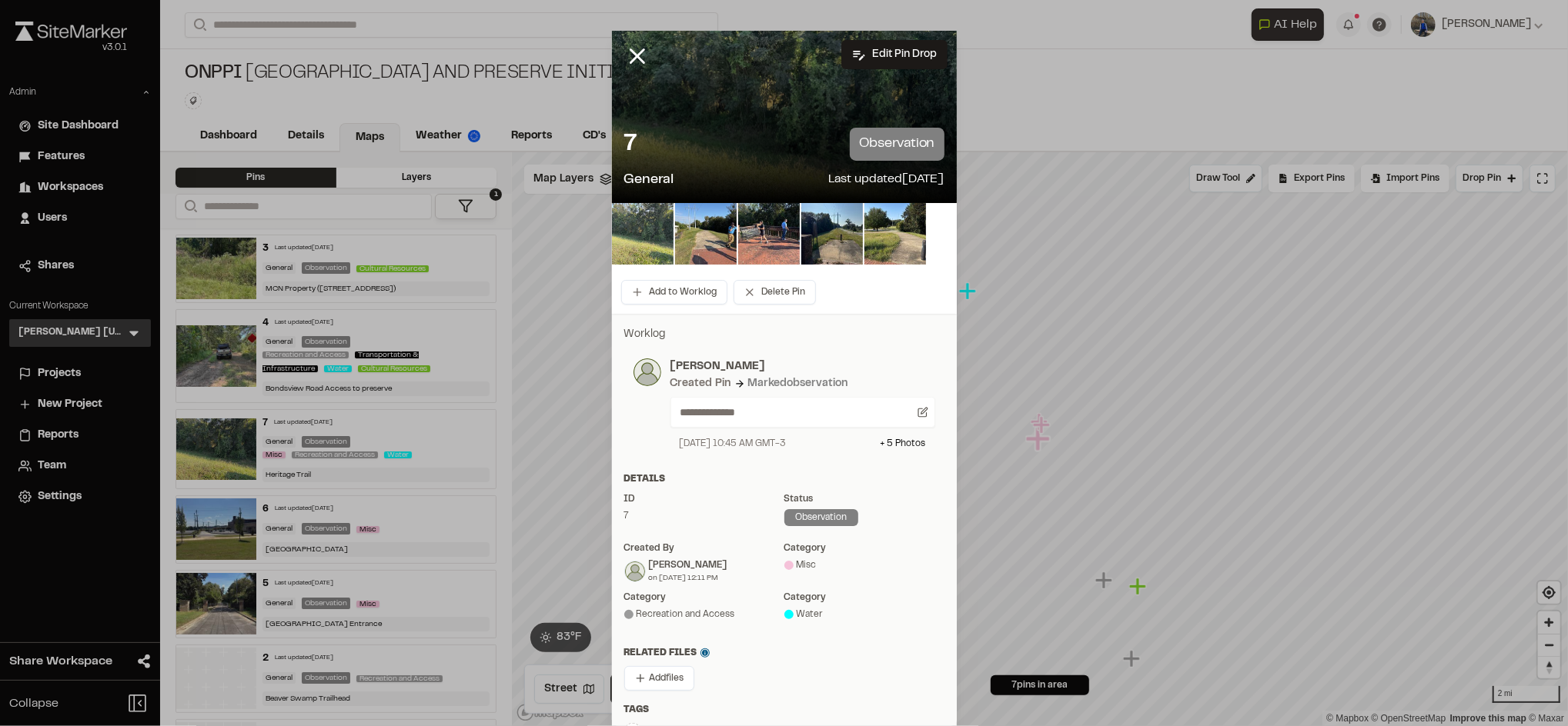
click at [646, 238] on img at bounding box center [642, 234] width 61 height 61
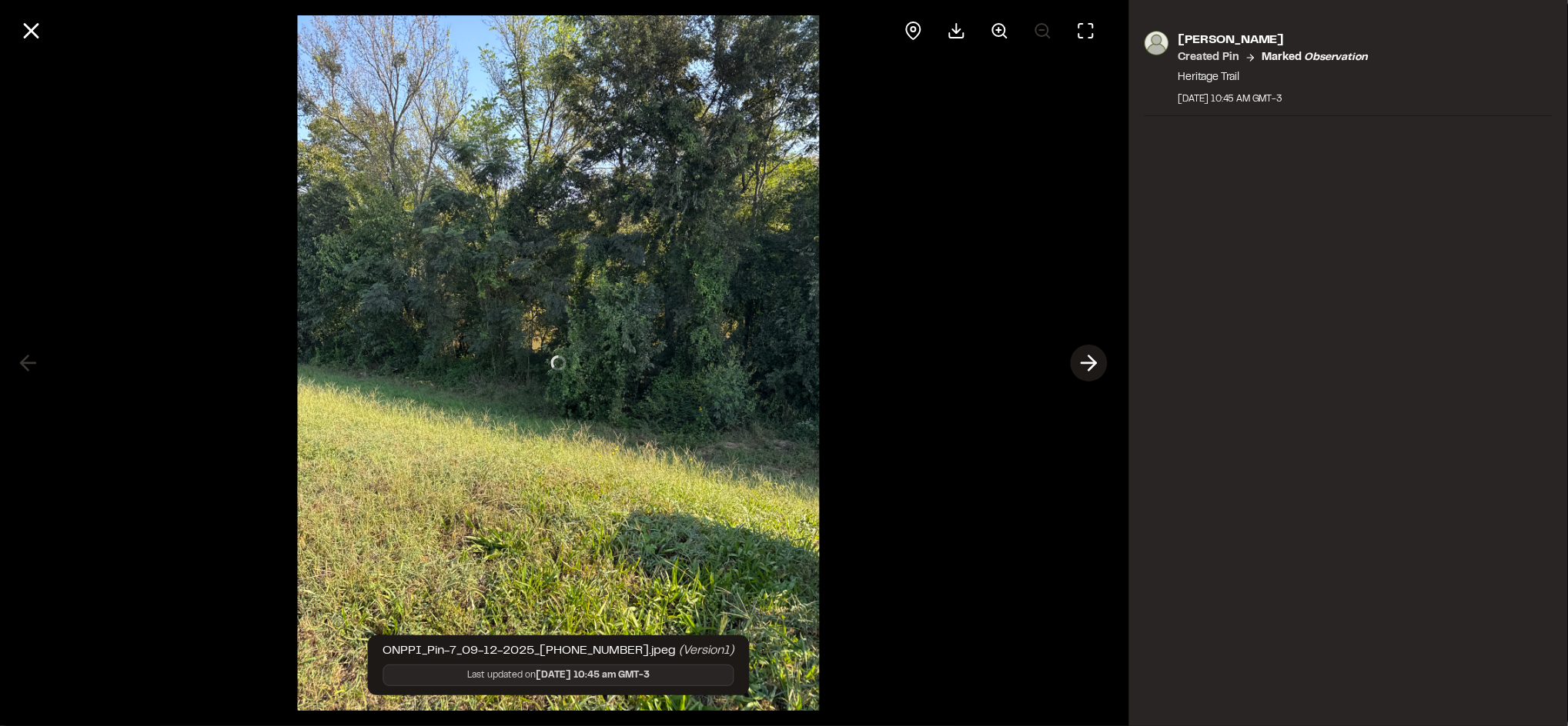
click at [1092, 369] on icon at bounding box center [1088, 363] width 25 height 27
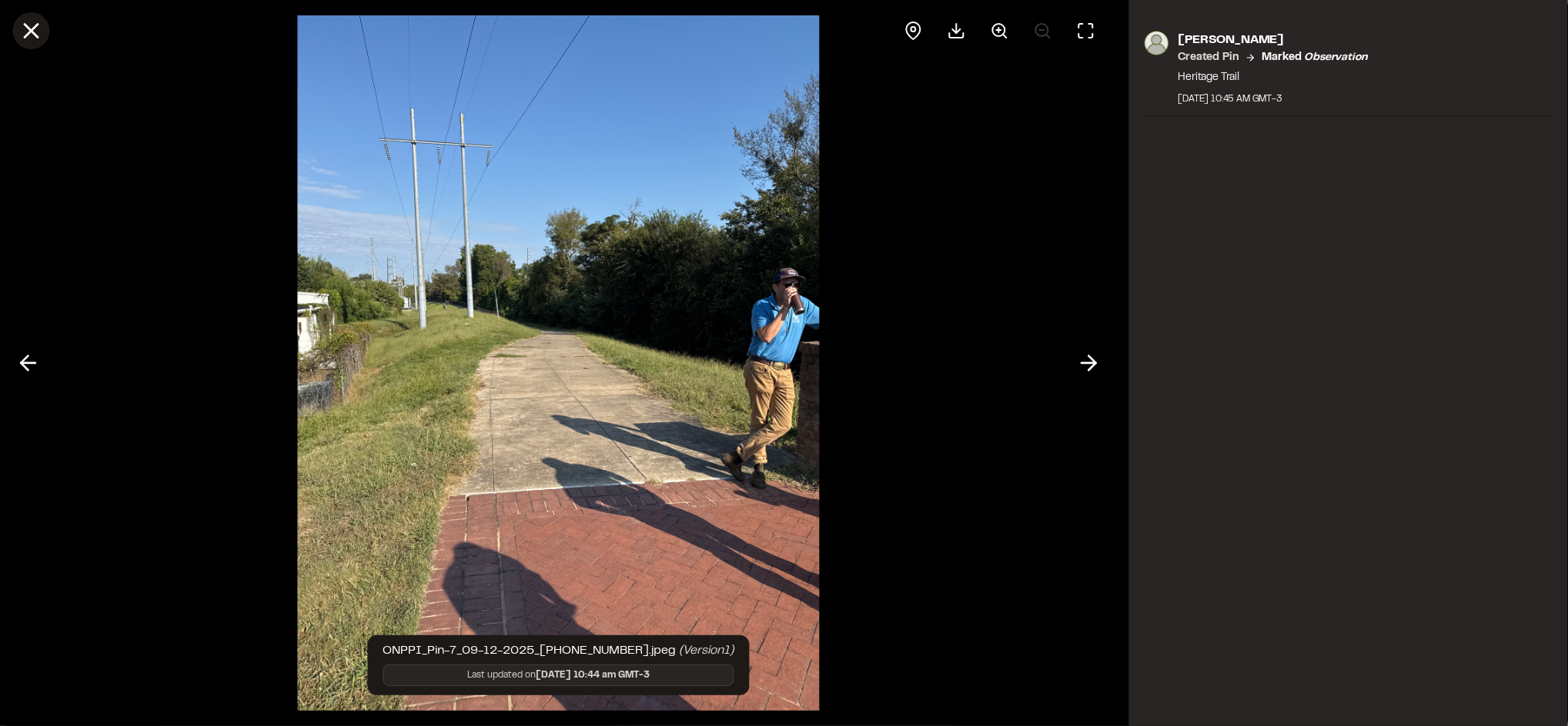
click at [30, 32] on icon at bounding box center [30, 30] width 27 height 27
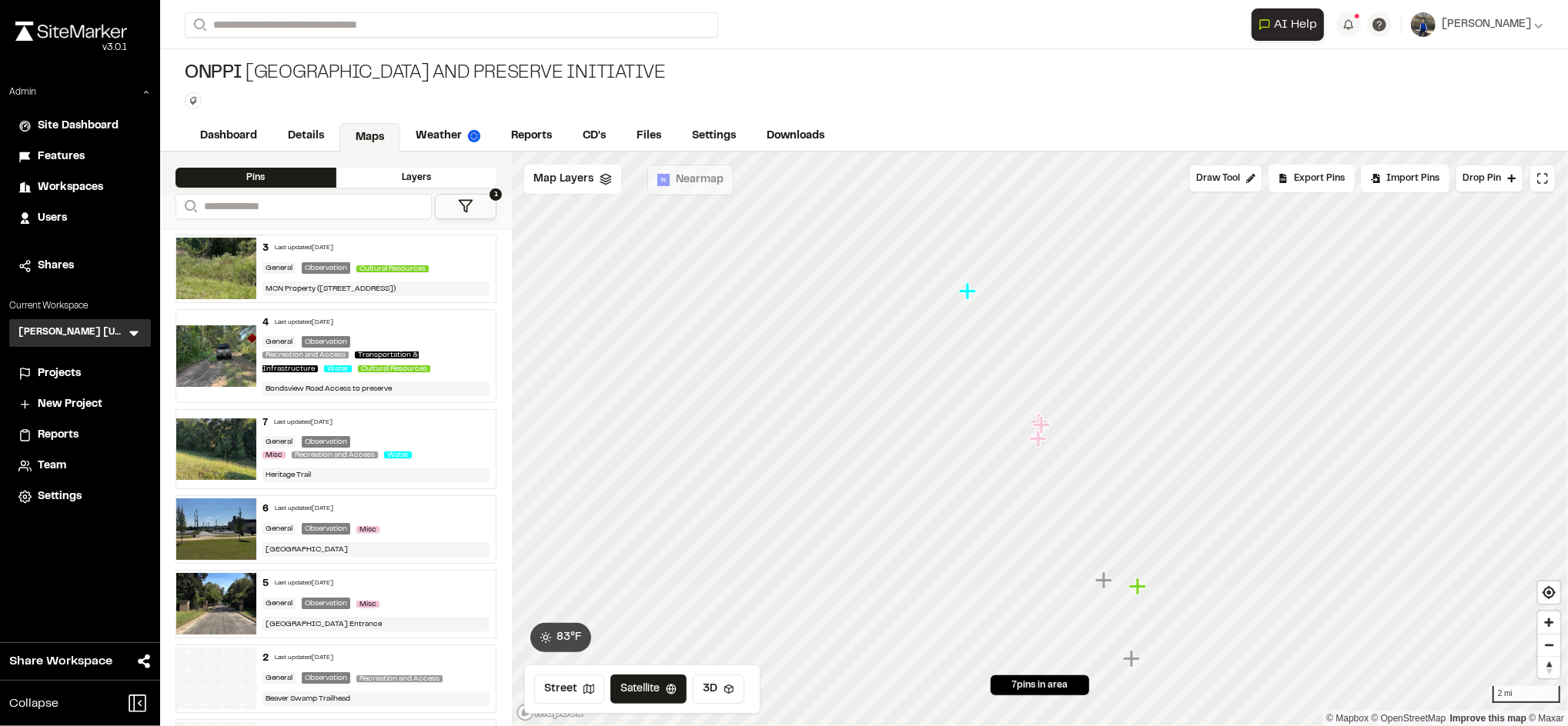
click at [1143, 591] on icon "Map marker" at bounding box center [1139, 587] width 20 height 20
click at [1030, 507] on icon "Map marker" at bounding box center [1032, 511] width 17 height 16
click at [1008, 356] on icon "Map marker" at bounding box center [1010, 360] width 17 height 16
click at [1080, 389] on icon "Map marker" at bounding box center [1078, 389] width 17 height 16
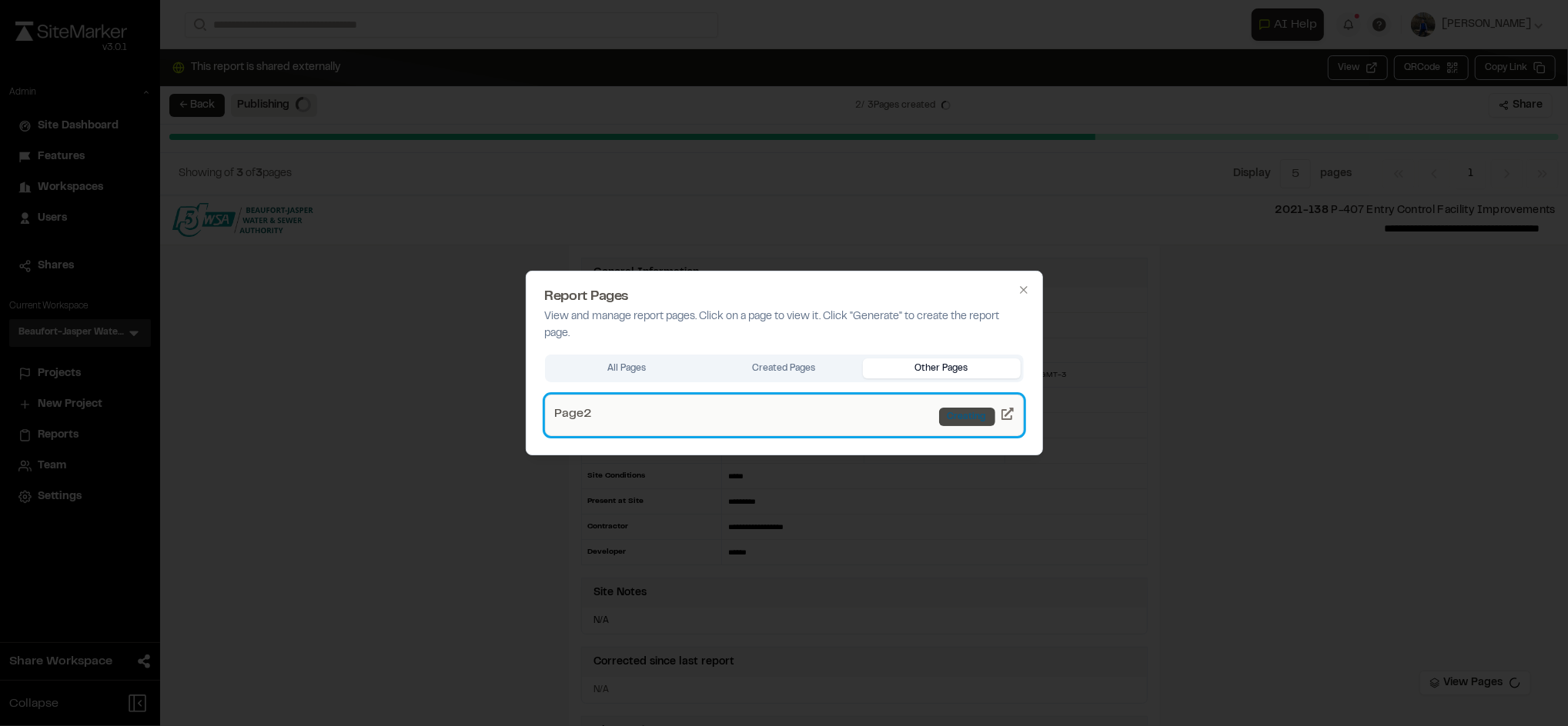
click at [979, 422] on div "Creating" at bounding box center [966, 417] width 56 height 18
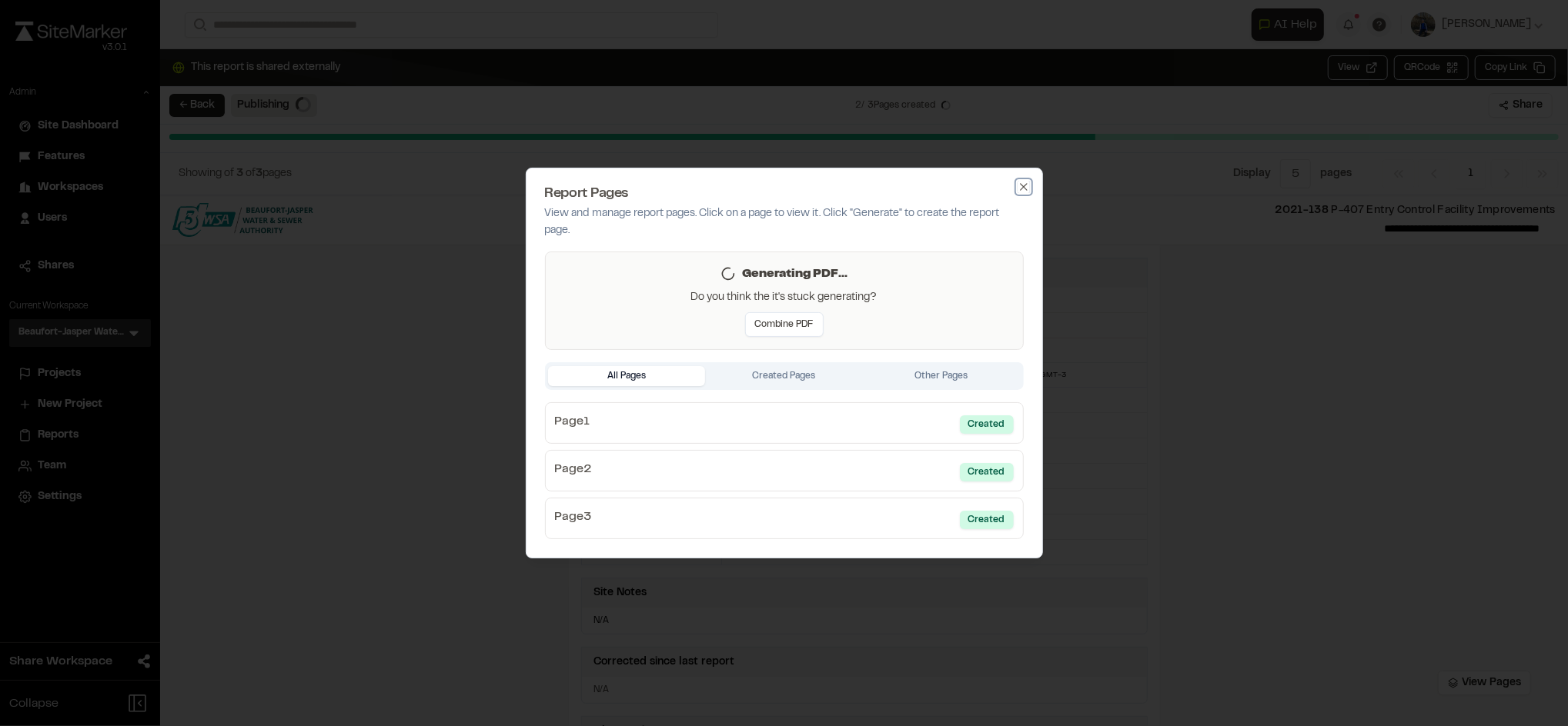
click at [1022, 183] on icon "button" at bounding box center [1023, 186] width 12 height 12
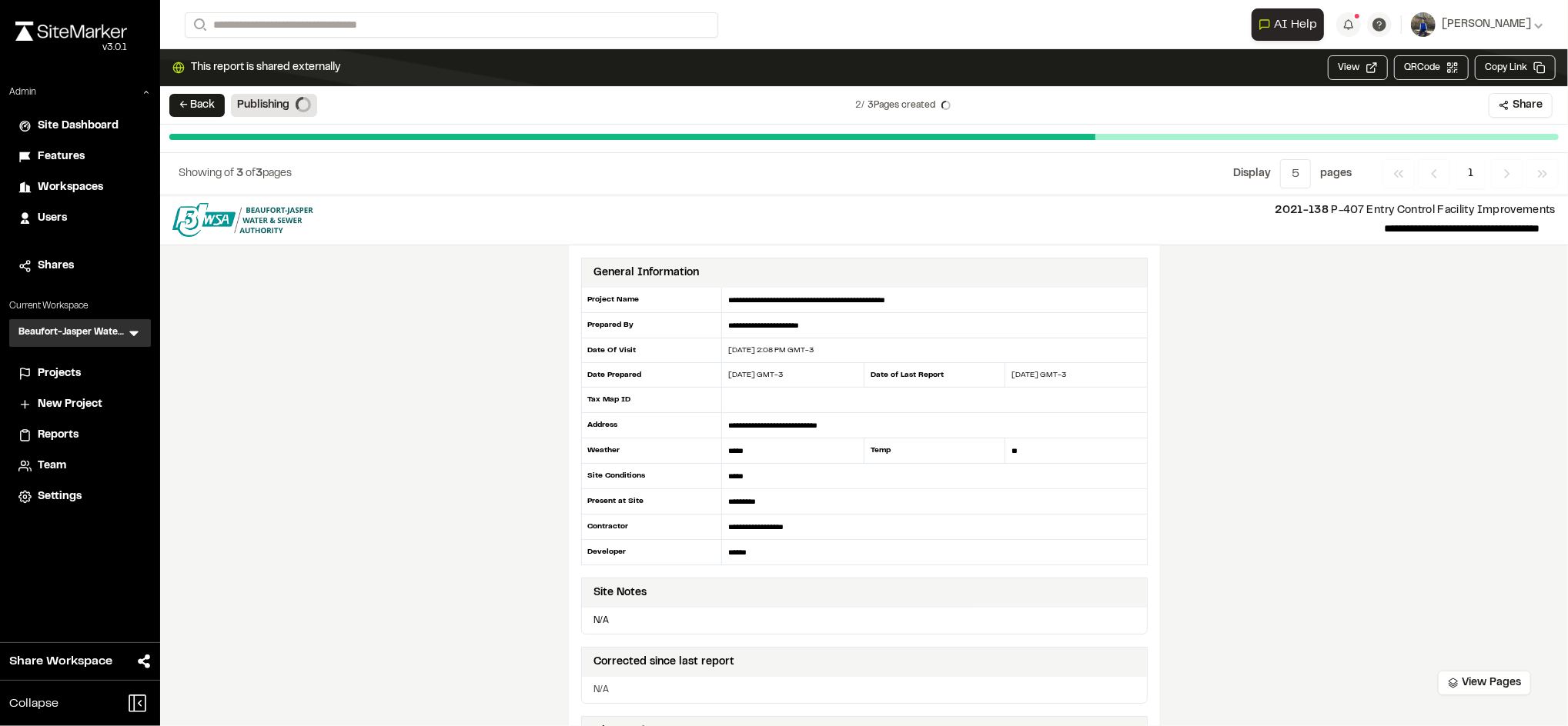
click at [1322, 355] on div "**********" at bounding box center [864, 460] width 1408 height 531
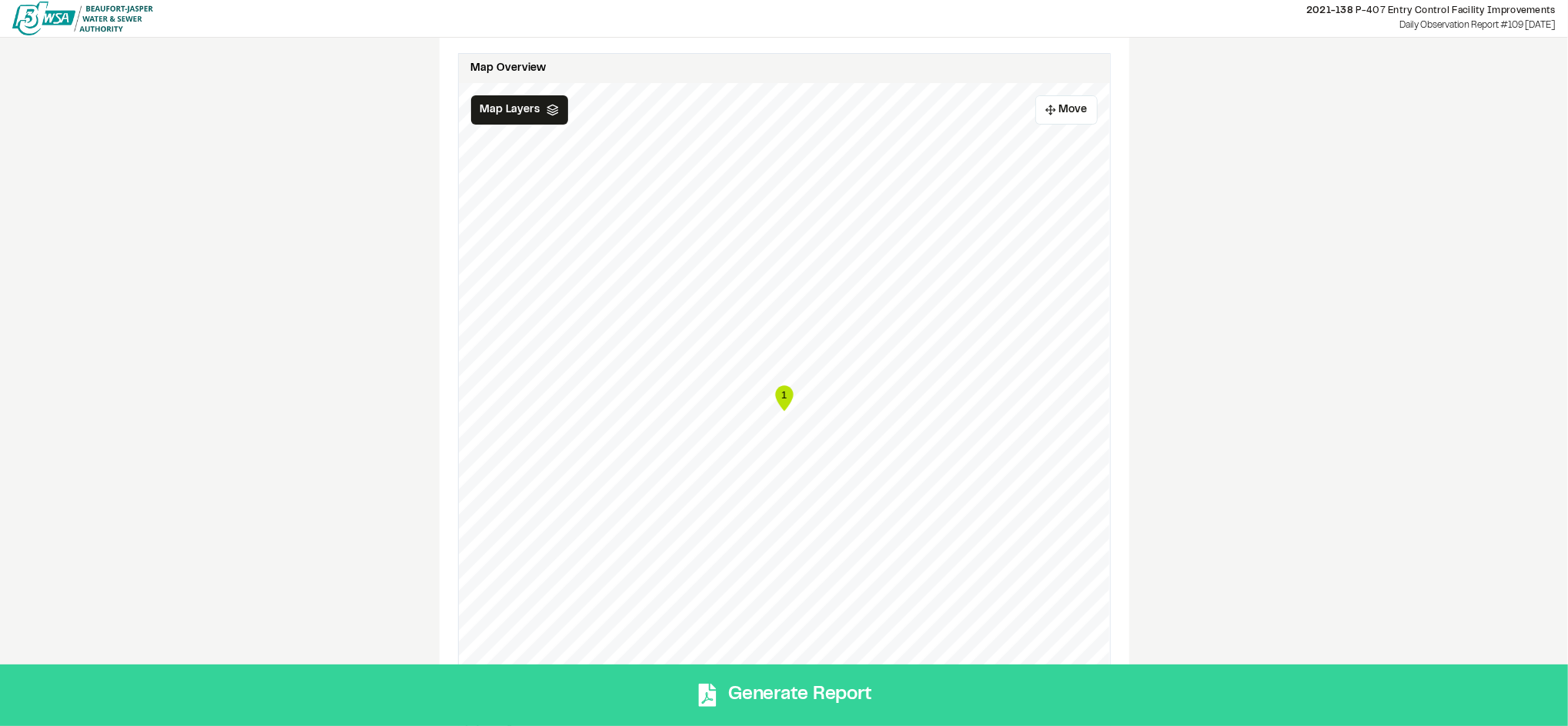
click at [822, 683] on button "Generate Report" at bounding box center [784, 695] width 1568 height 61
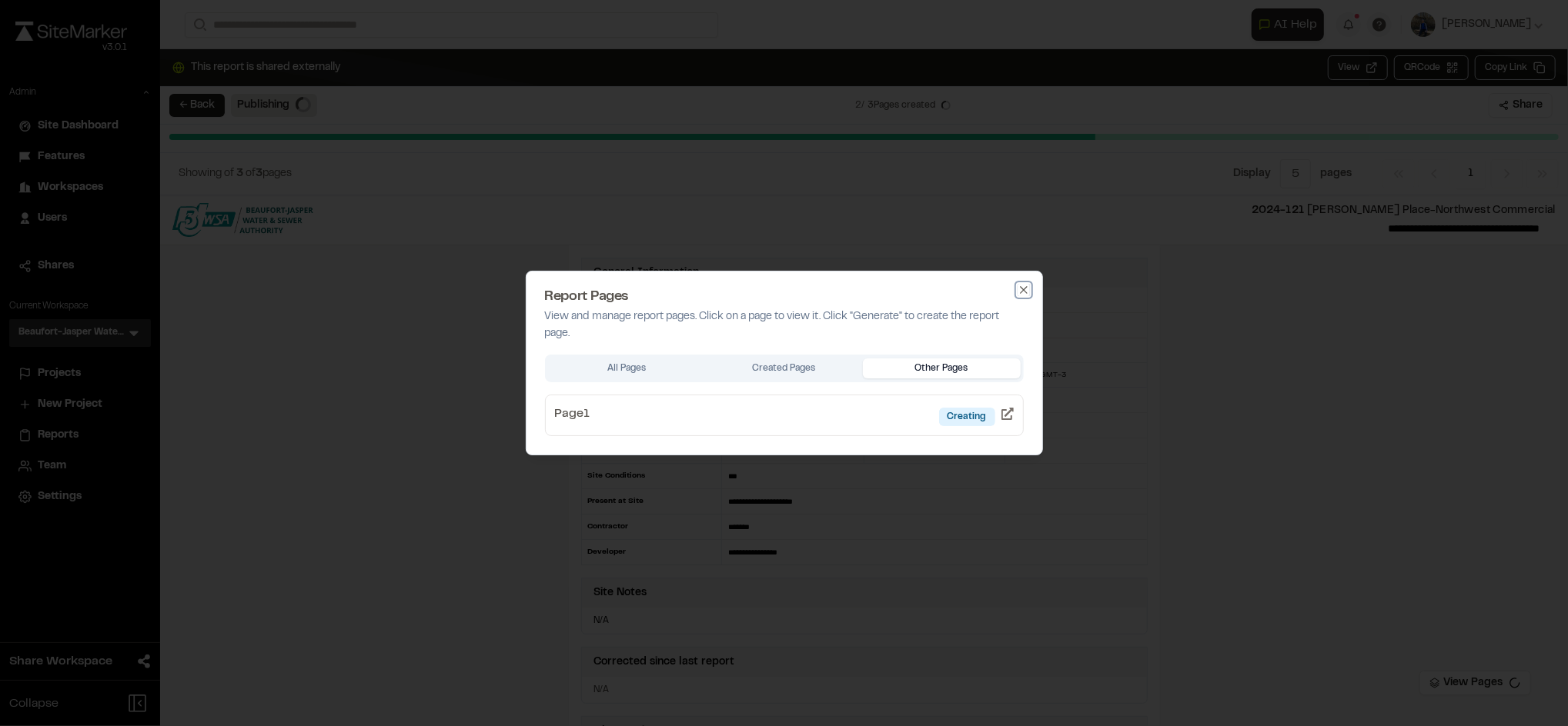
click at [1023, 288] on icon "button" at bounding box center [1023, 290] width 12 height 12
